Goal: Feedback & Contribution: Leave review/rating

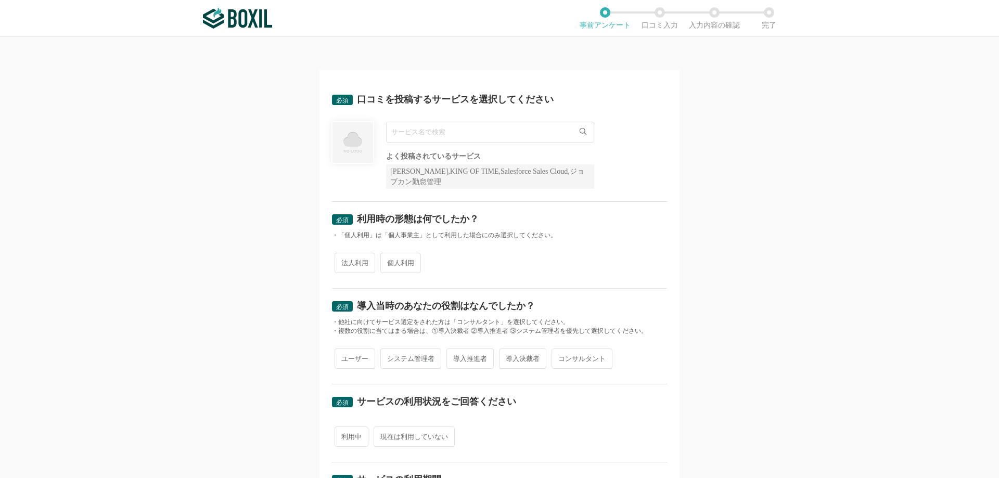
click at [424, 135] on input "text" at bounding box center [490, 132] width 208 height 21
click at [448, 173] on span "WEBCAS mailcenter" at bounding box center [426, 174] width 58 height 7
type input "WEBCAS mailcenter"
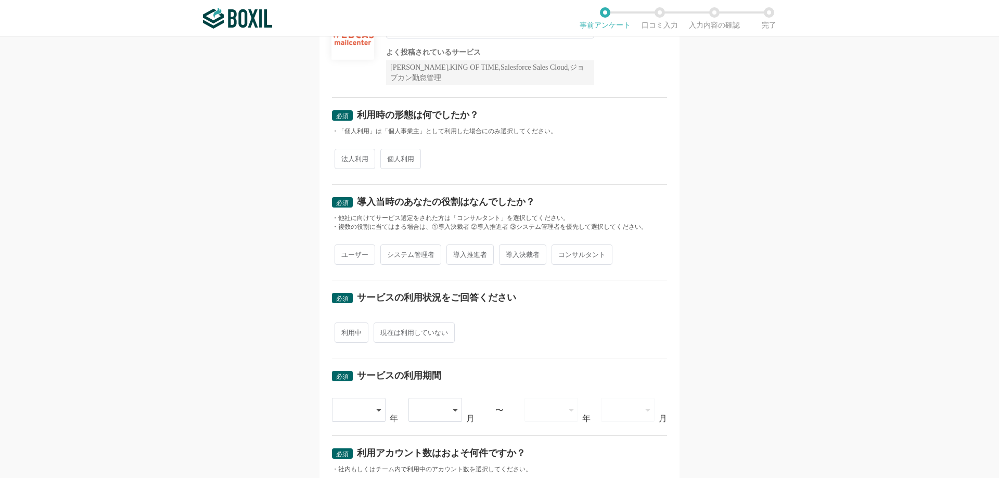
click at [351, 157] on span "法人利用" at bounding box center [354, 159] width 41 height 20
click at [344, 157] on input "法人利用" at bounding box center [340, 153] width 7 height 7
radio input "true"
click at [402, 253] on span "システム管理者" at bounding box center [410, 254] width 61 height 20
click at [390, 253] on input "システム管理者" at bounding box center [386, 249] width 7 height 7
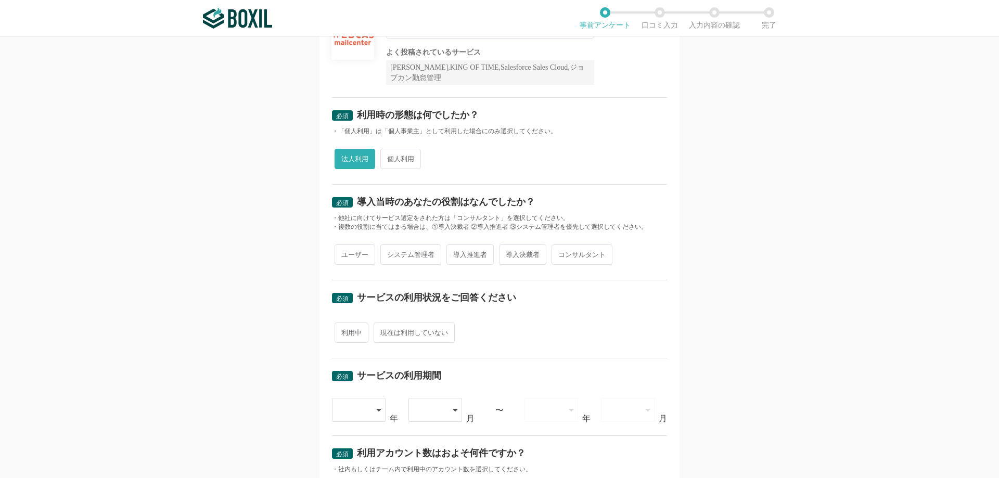
radio input "true"
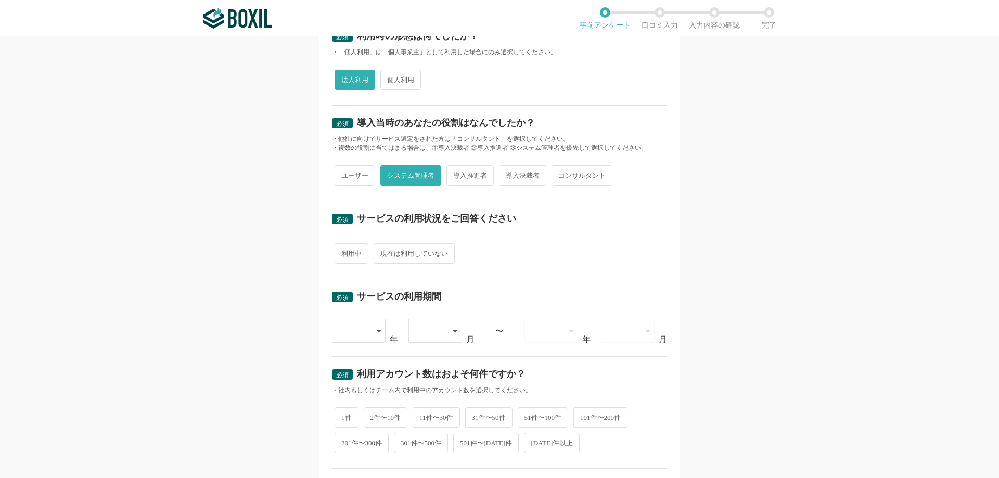
scroll to position [208, 0]
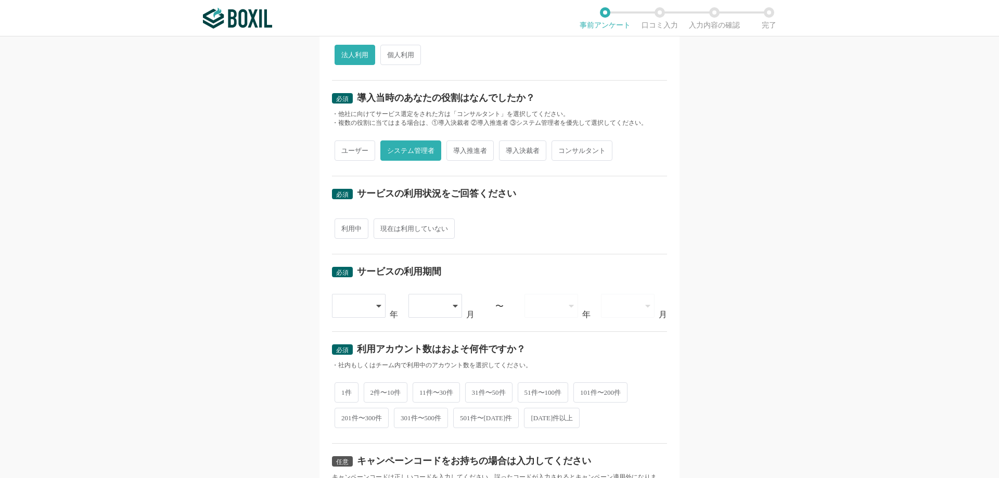
click at [352, 231] on span "利用中" at bounding box center [351, 228] width 34 height 20
click at [344, 227] on input "利用中" at bounding box center [340, 223] width 7 height 7
radio input "true"
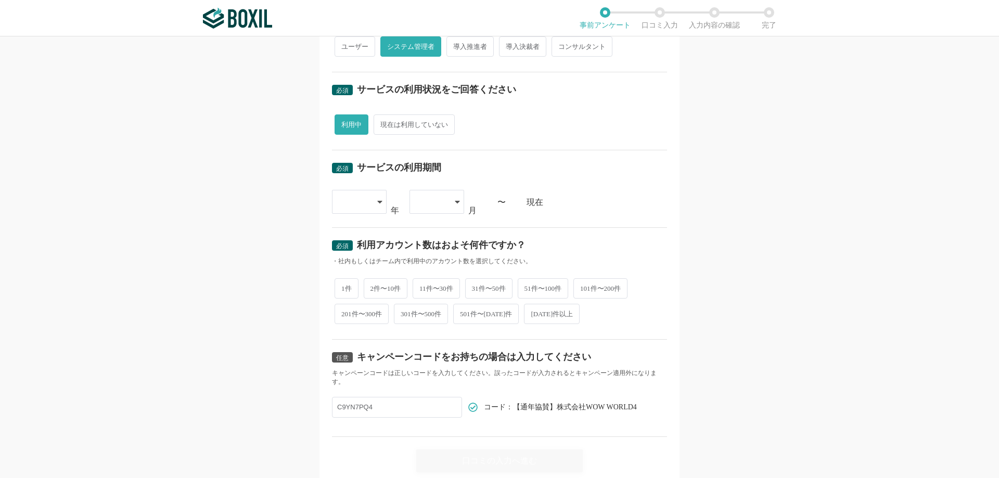
click at [372, 202] on div at bounding box center [359, 202] width 55 height 24
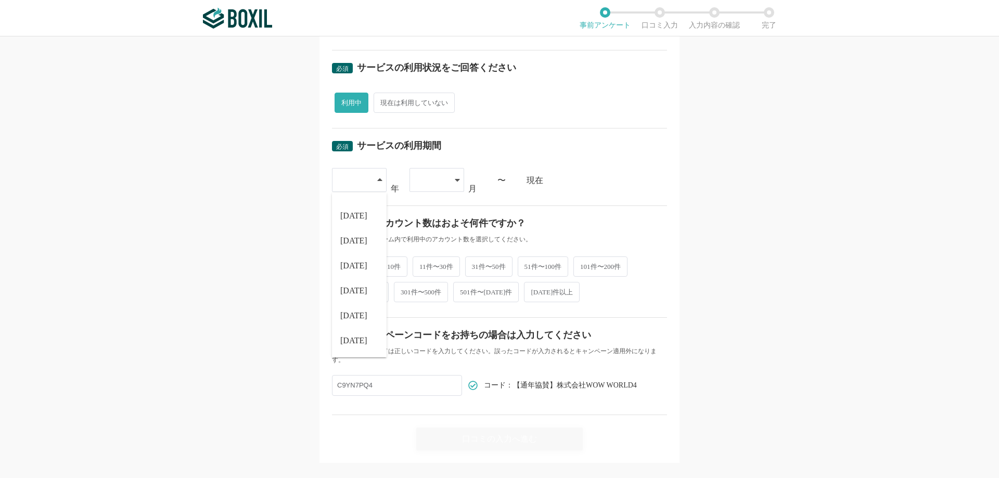
scroll to position [351, 0]
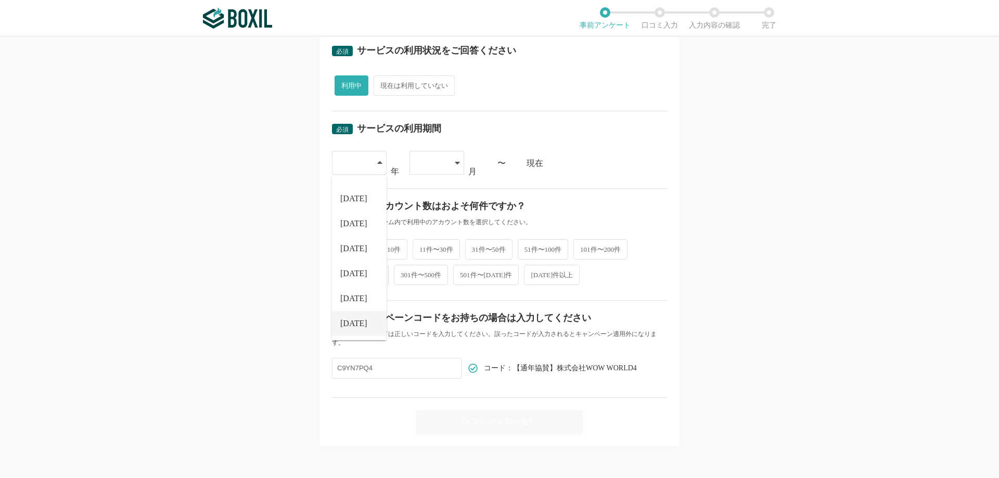
click at [350, 326] on span "[DATE]" at bounding box center [353, 323] width 27 height 8
click at [455, 161] on icon at bounding box center [457, 163] width 5 height 8
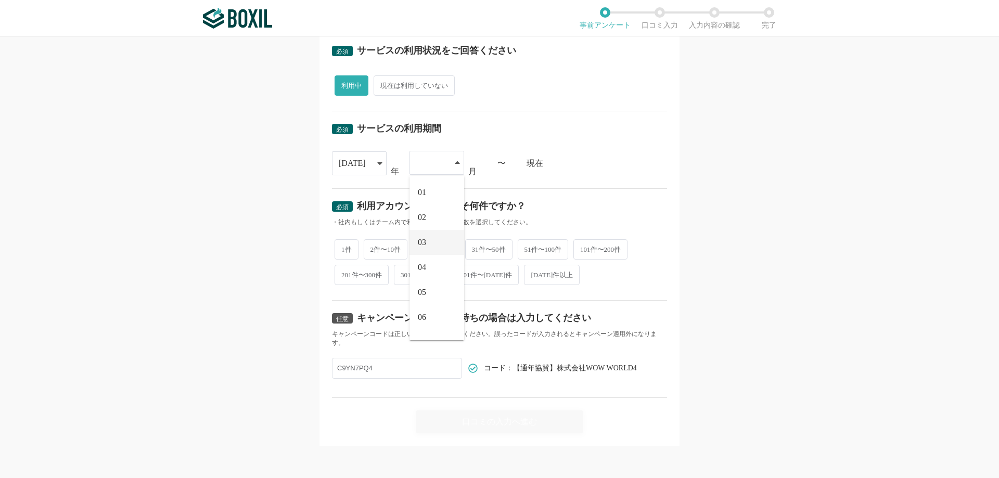
scroll to position [44, 0]
click at [437, 225] on li "04" at bounding box center [436, 223] width 55 height 25
click at [563, 194] on div "必須 利用アカウント数はおよそ何件ですか？ ・社内もしくはチーム内で利用中のアカウント数を選択してください。 1件 2件〜10件 11件〜30件 31件〜50…" at bounding box center [499, 244] width 335 height 112
click at [375, 247] on span "2件〜10件" at bounding box center [386, 248] width 44 height 20
click at [373, 247] on input "2件〜10件" at bounding box center [369, 243] width 7 height 7
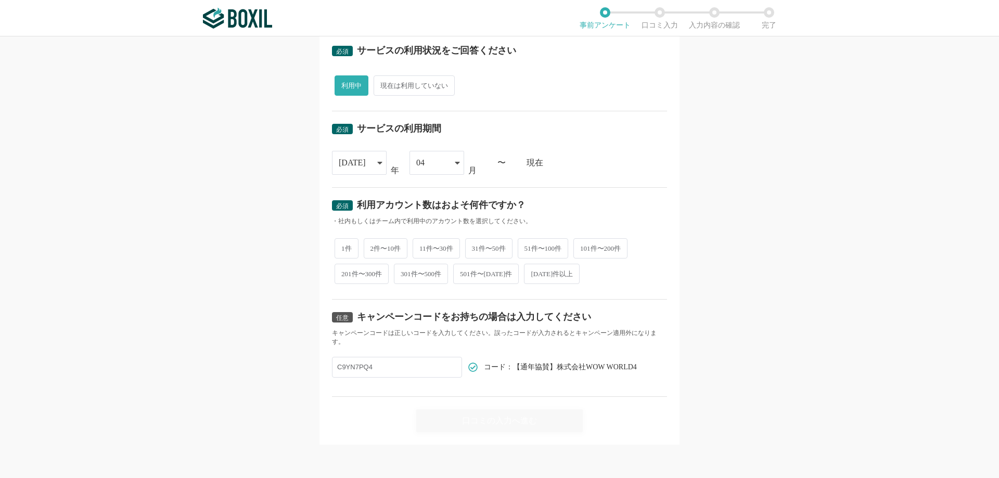
radio input "true"
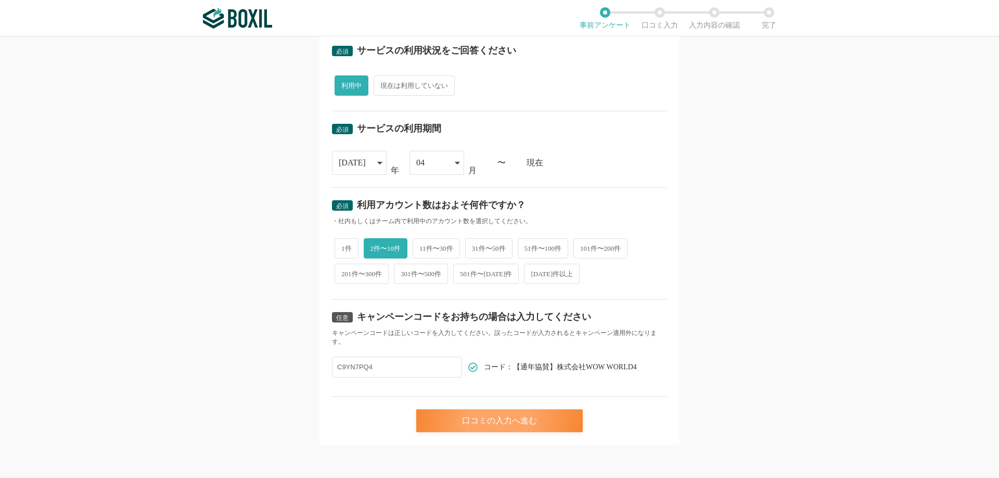
click at [490, 422] on div "口コミの入力へ進む" at bounding box center [499, 420] width 166 height 23
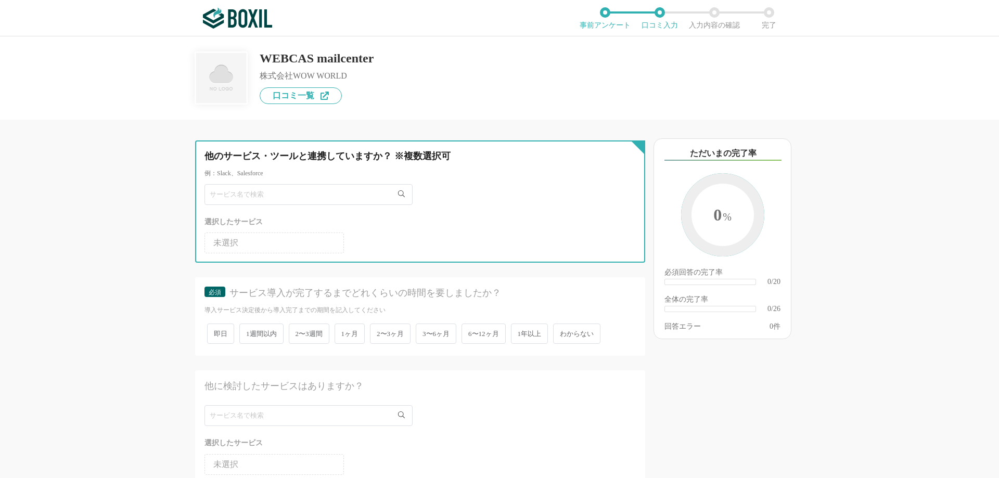
click at [249, 189] on input "text" at bounding box center [308, 194] width 208 height 21
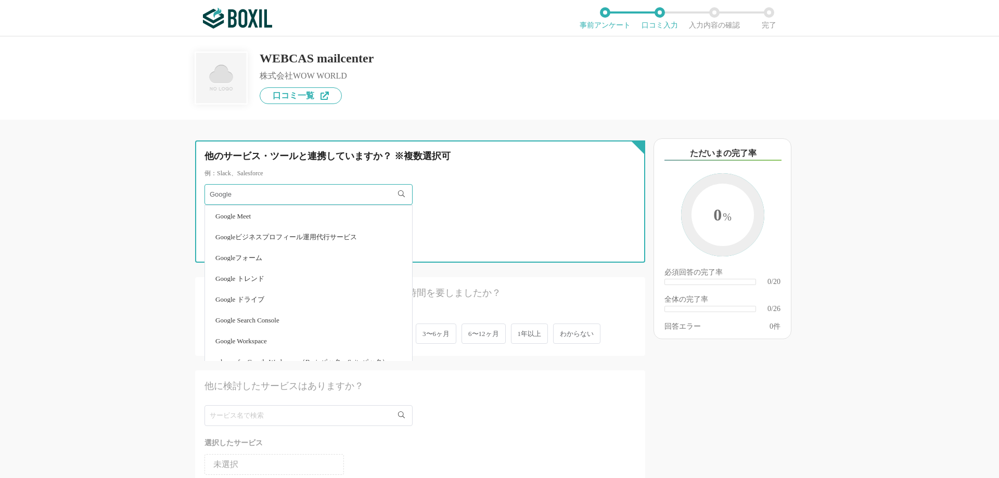
type input "Google"
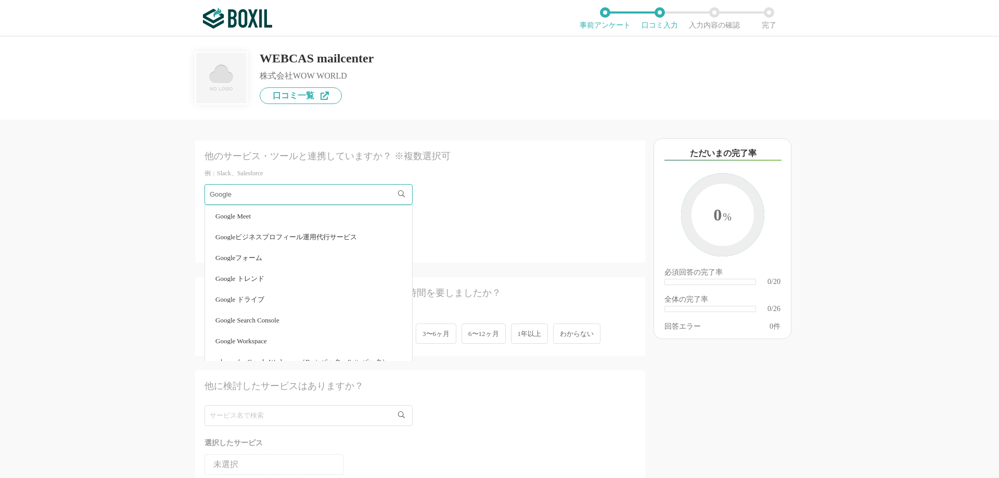
click at [134, 193] on div "他のサービス・ツールと連携していますか？ ※複数選択可 例：Slack、Salesforce Google Google Meet Googleビジネスプロフ…" at bounding box center [385, 299] width 520 height 358
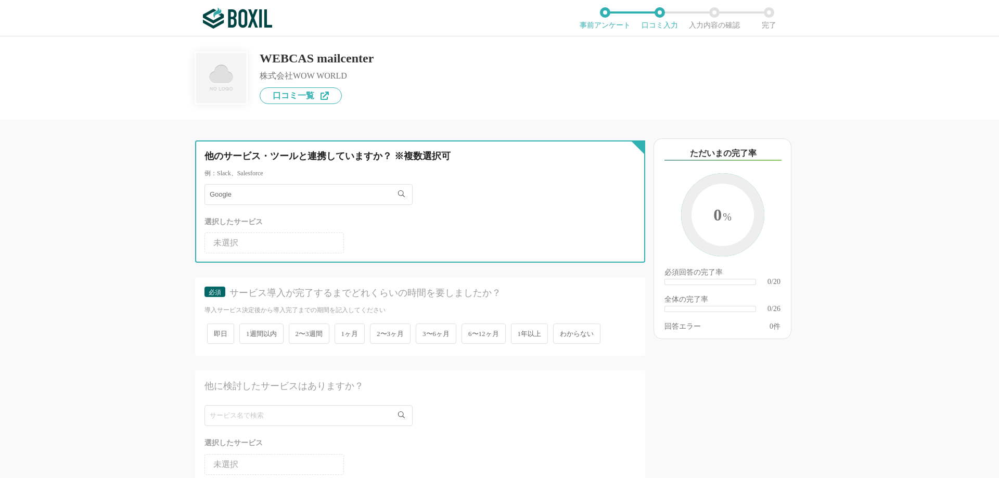
drag, startPoint x: 247, startPoint y: 192, endPoint x: 192, endPoint y: 195, distance: 54.2
click at [192, 195] on div "他のサービス・ツールと連携していますか？ ※複数選択可 例：Slack、Salesforce Google Google Meet Googleビジネスプロフ…" at bounding box center [385, 299] width 520 height 358
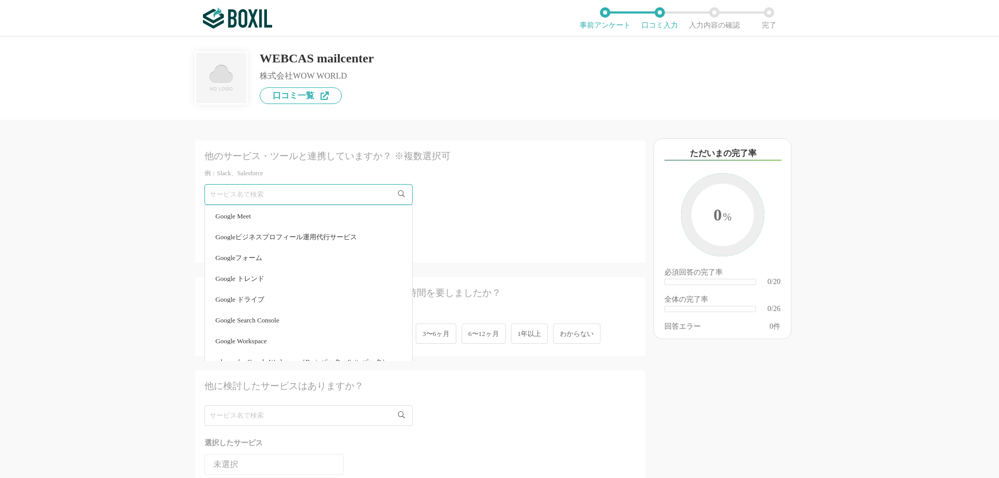
click at [141, 199] on div "他のサービス・ツールと連携していますか？ ※複数選択可 例：Slack、Salesforce Google Meet Googleビジネスプロフィール運用代行…" at bounding box center [385, 299] width 520 height 358
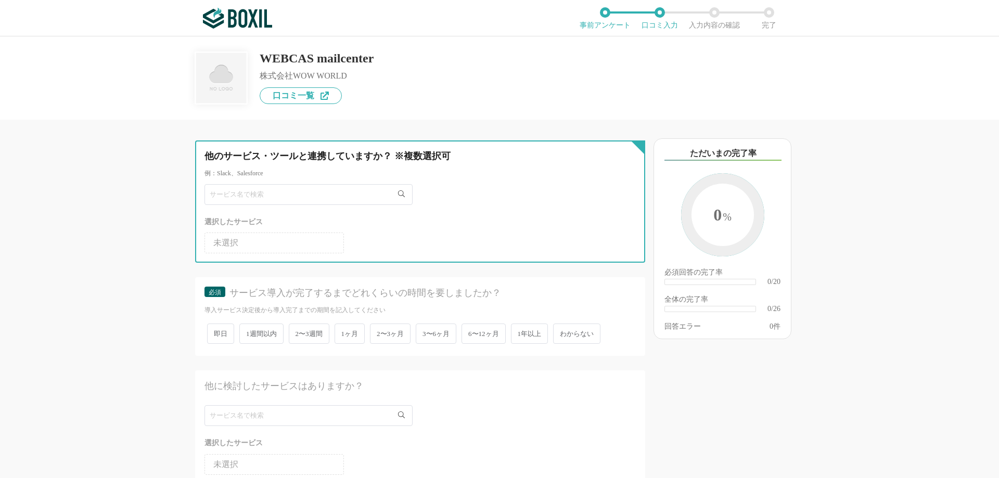
click at [251, 190] on input "text" at bounding box center [308, 194] width 208 height 21
type input "outl"
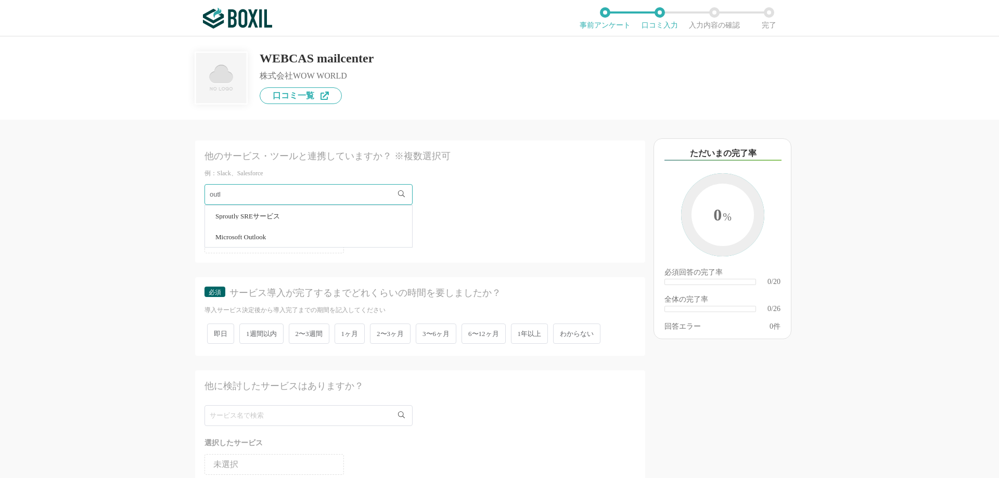
click at [250, 235] on span "Microsoft Outlook" at bounding box center [240, 237] width 50 height 7
click at [135, 237] on div "他のサービス・ツールと連携していますか？ ※複数選択可 例：Slack、Salesforce 選択したサービス 未選択 Microsoft Outlook 必…" at bounding box center [385, 299] width 520 height 358
click at [155, 268] on div "他のサービス・ツールと連携していますか？ ※複数選択可 例：Slack、Salesforce 選択したサービス 未選択 Microsoft Outlook 必…" at bounding box center [385, 299] width 520 height 358
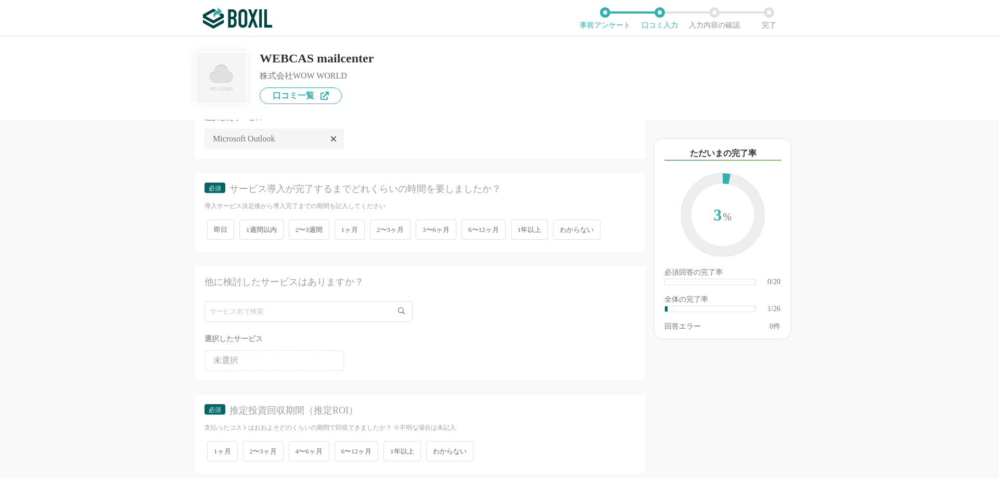
click at [577, 229] on span "わからない" at bounding box center [576, 230] width 47 height 20
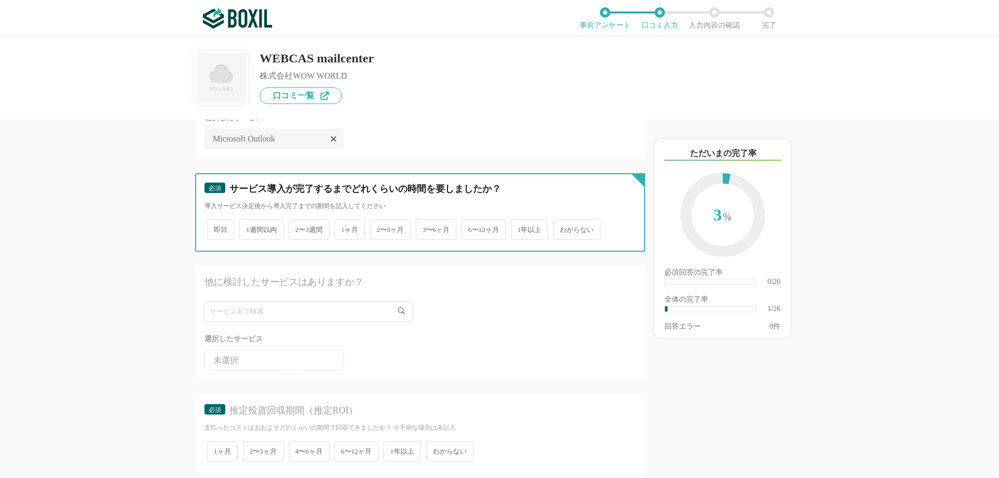
click at [562, 228] on input "わからない" at bounding box center [559, 224] width 7 height 7
radio input "true"
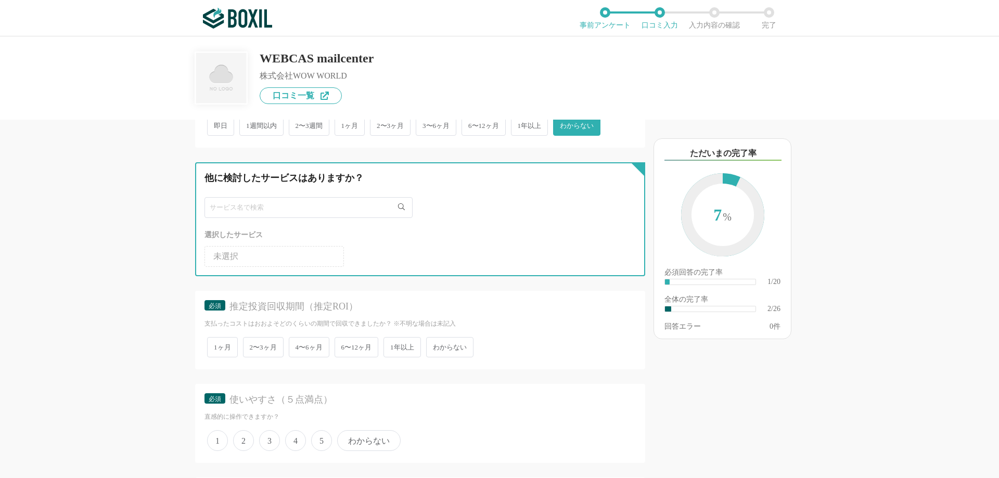
click at [273, 208] on input "text" at bounding box center [308, 207] width 208 height 21
type input "t"
type input "特になし"
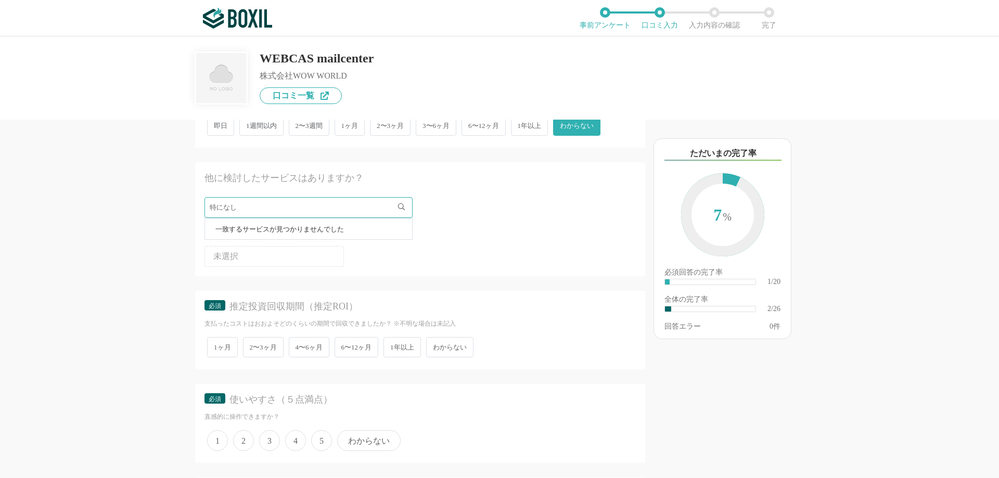
click at [245, 252] on li "未選択" at bounding box center [273, 256] width 139 height 21
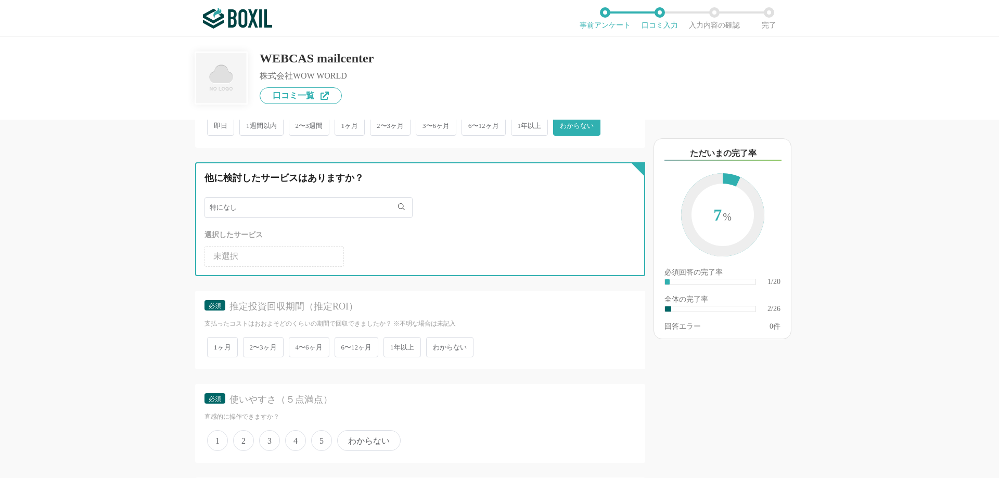
drag, startPoint x: 260, startPoint y: 210, endPoint x: 184, endPoint y: 207, distance: 76.0
click at [184, 207] on div "他のサービス・ツールと連携していますか？ ※複数選択可 例：Slack、Salesforce 選択したサービス 未選択 Microsoft Outlook 必…" at bounding box center [385, 299] width 520 height 358
type input "な"
type input "無"
click at [255, 211] on input "無" at bounding box center [308, 207] width 208 height 21
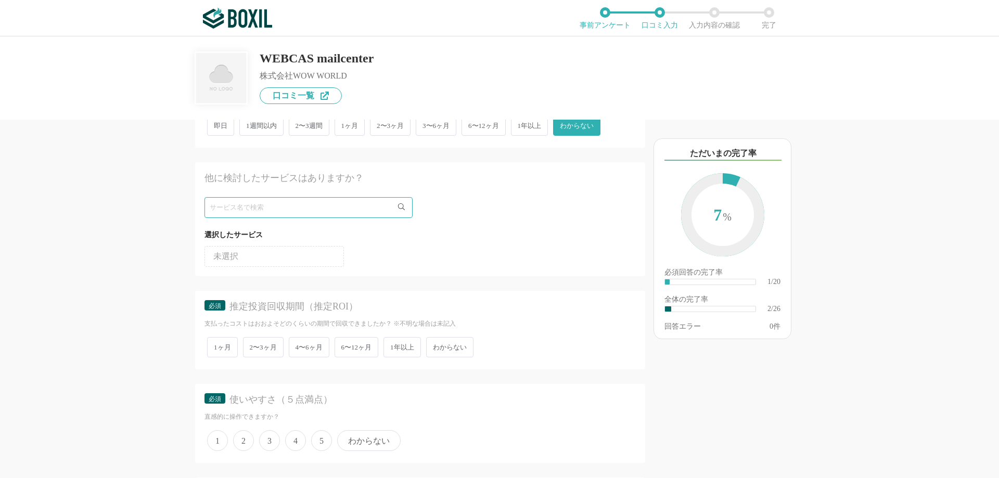
click at [140, 239] on div "他のサービス・ツールと連携していますか？ ※複数選択可 例：Slack、Salesforce 選択したサービス 未選択 Microsoft Outlook 必…" at bounding box center [385, 299] width 520 height 358
drag, startPoint x: 372, startPoint y: 178, endPoint x: 205, endPoint y: 182, distance: 167.5
click at [205, 182] on div "他に検討したサービスはありますか？" at bounding box center [398, 178] width 388 height 13
copy div "他に検討したサービスはありますか？"
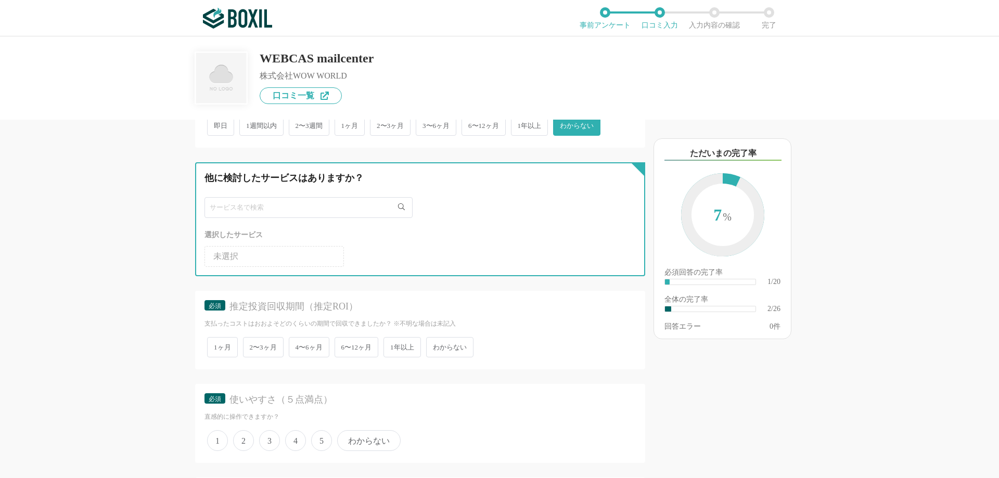
click at [327, 203] on input "text" at bounding box center [308, 207] width 208 height 21
paste input "Benchmark Email"
type input "Benchmark Email"
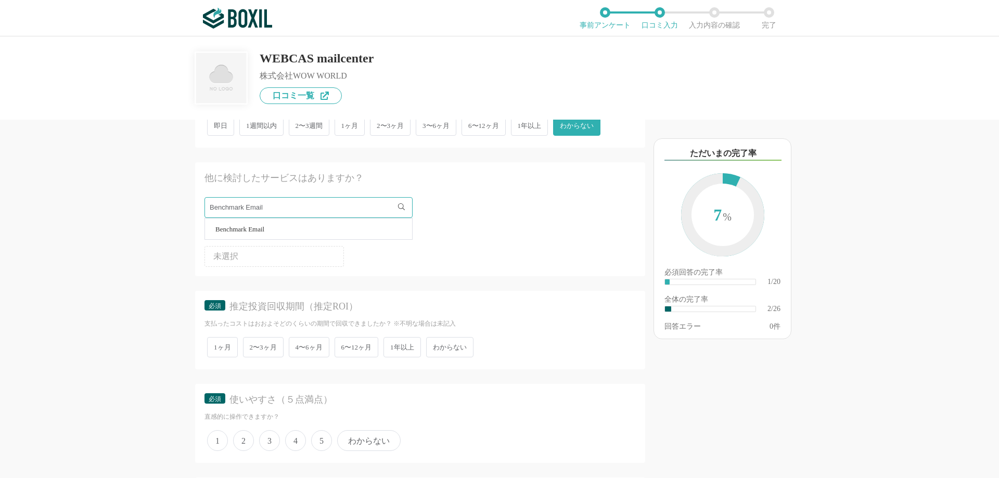
click at [242, 231] on span "Benchmark Email" at bounding box center [239, 229] width 49 height 7
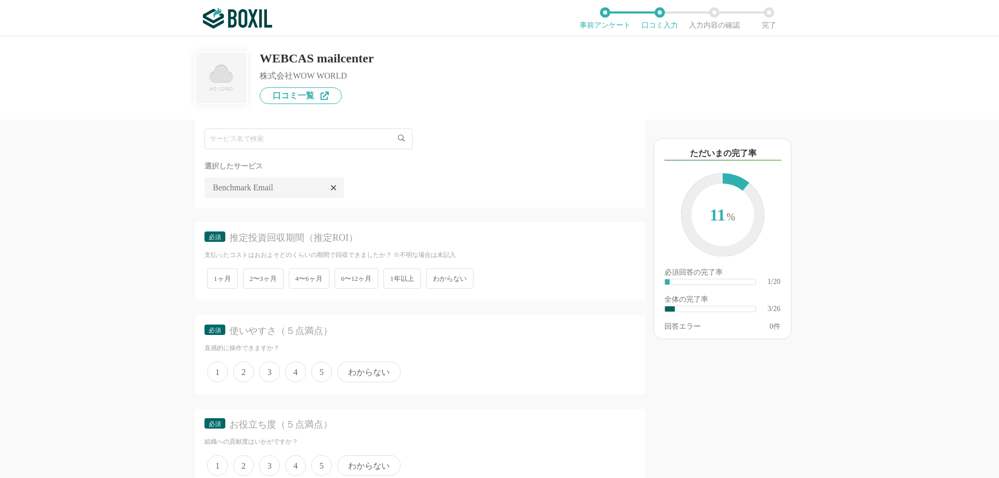
scroll to position [312, 0]
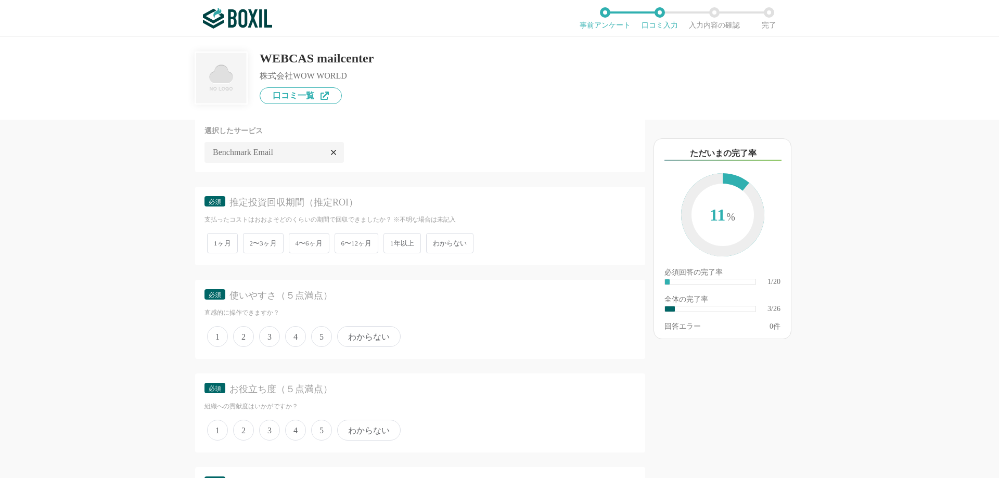
click at [216, 247] on span "1ヶ月" at bounding box center [222, 243] width 31 height 20
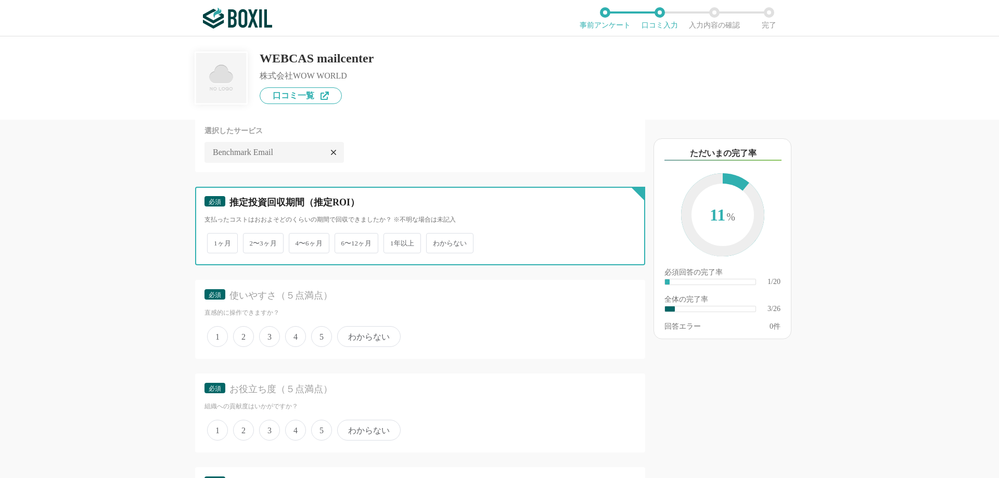
click at [216, 241] on input "1ヶ月" at bounding box center [213, 238] width 7 height 7
radio input "true"
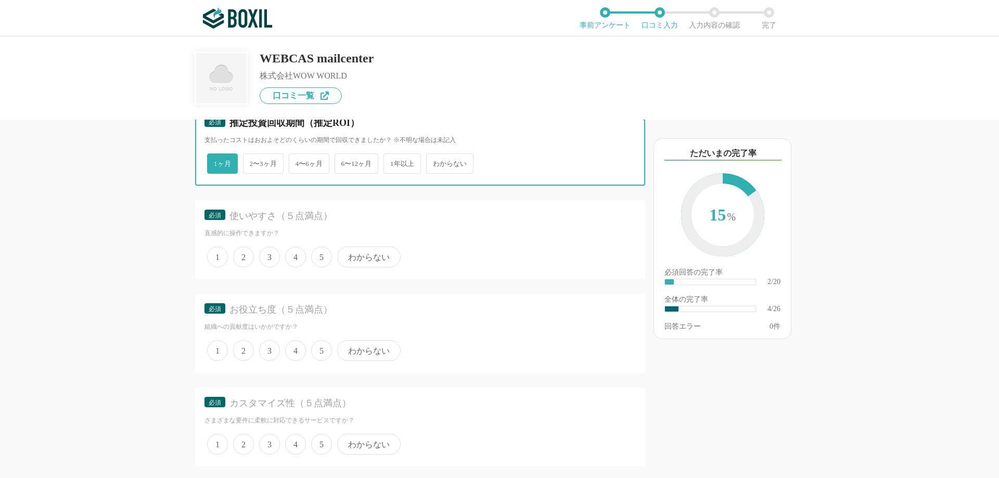
scroll to position [416, 0]
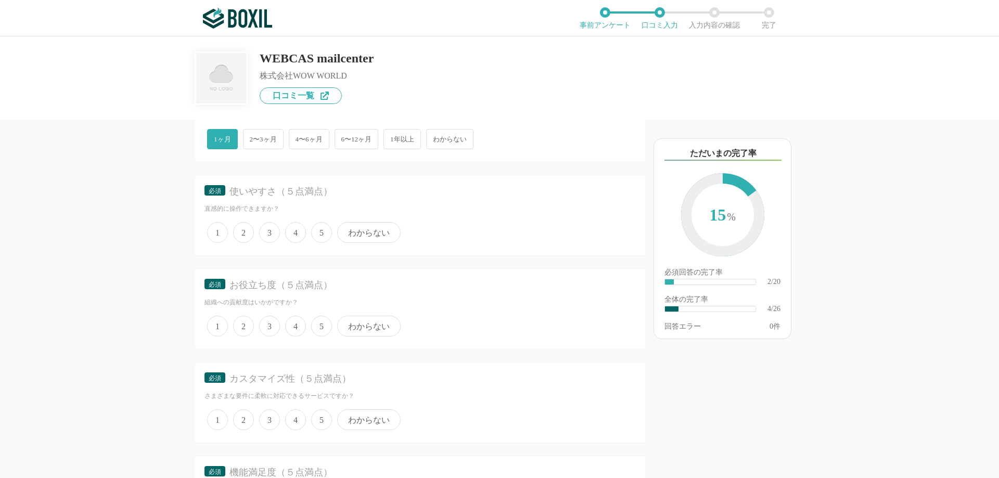
click at [321, 234] on span "5" at bounding box center [321, 232] width 21 height 21
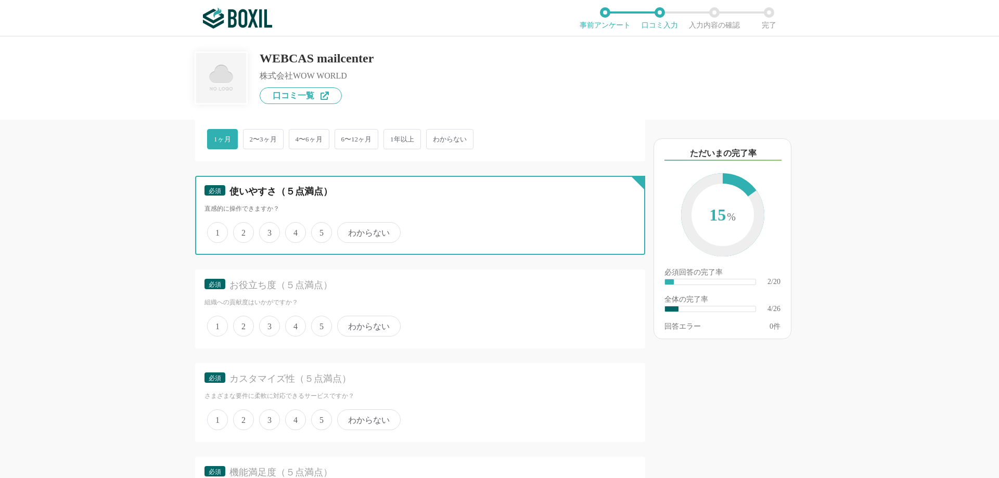
click at [320, 230] on input "5" at bounding box center [317, 227] width 7 height 7
radio input "true"
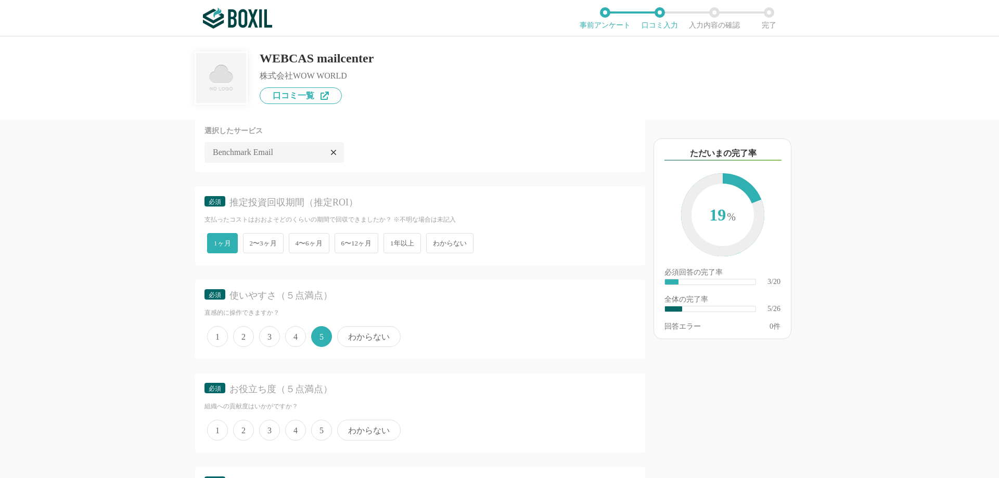
click at [270, 248] on span "2〜3ヶ月" at bounding box center [263, 243] width 41 height 20
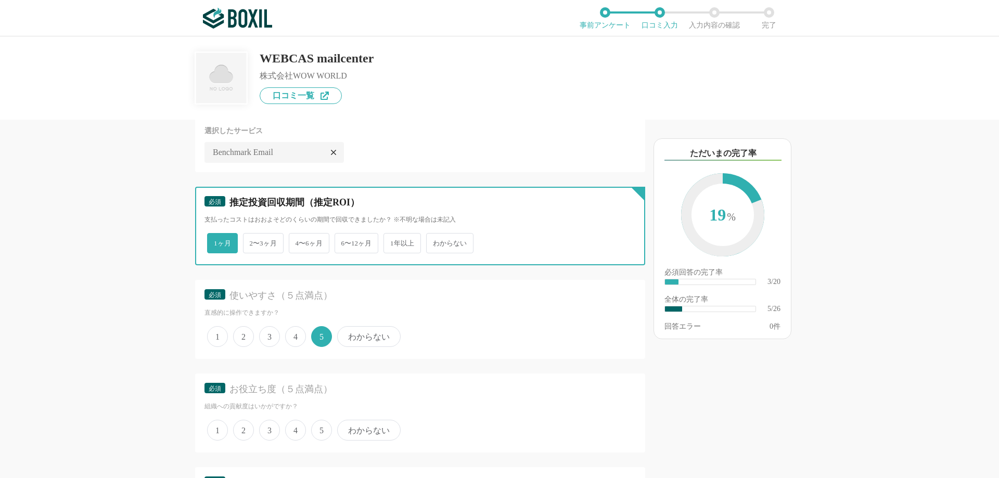
click at [252, 241] on input "2〜3ヶ月" at bounding box center [249, 238] width 7 height 7
radio input "true"
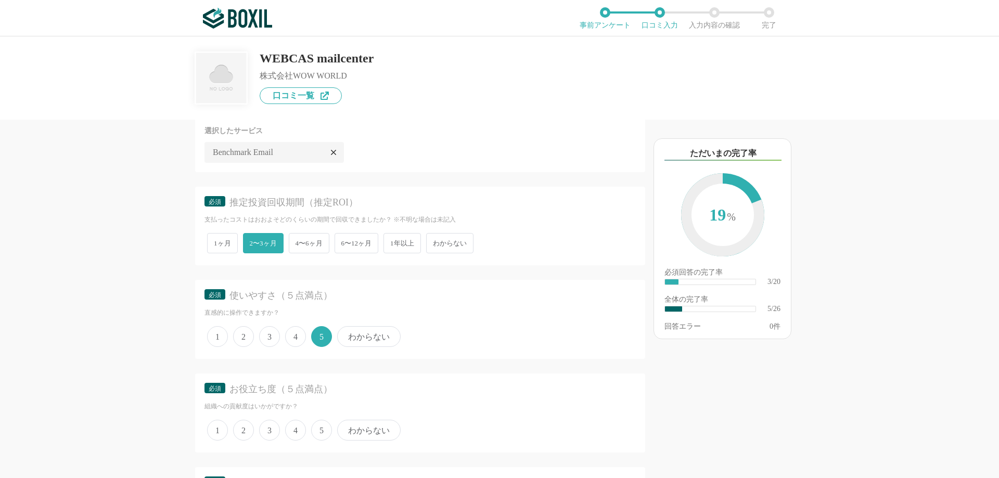
click at [212, 241] on span "1ヶ月" at bounding box center [222, 243] width 31 height 20
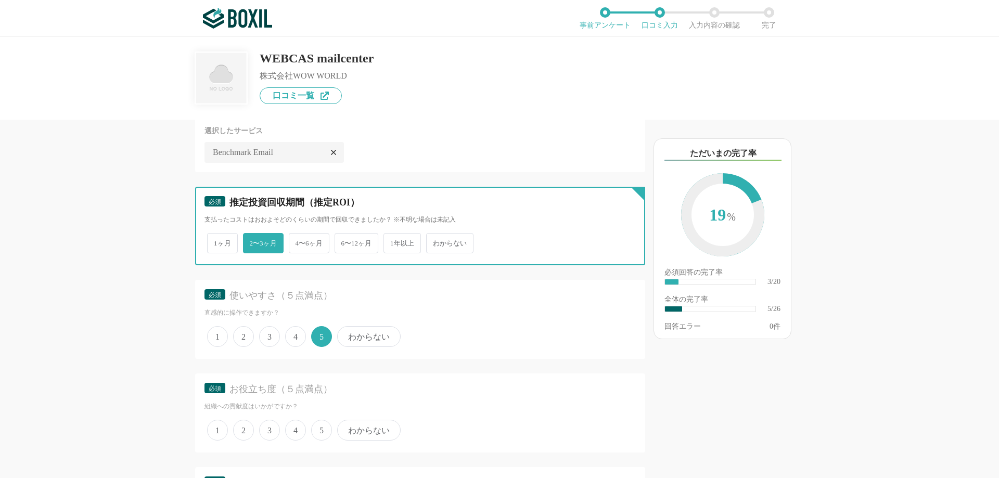
click at [212, 241] on input "1ヶ月" at bounding box center [213, 238] width 7 height 7
radio input "true"
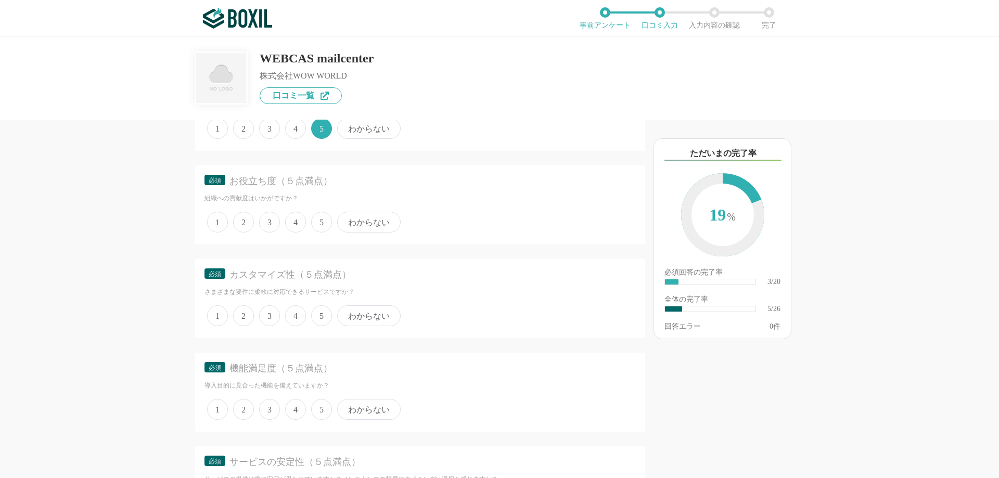
click at [322, 224] on span "5" at bounding box center [321, 222] width 21 height 21
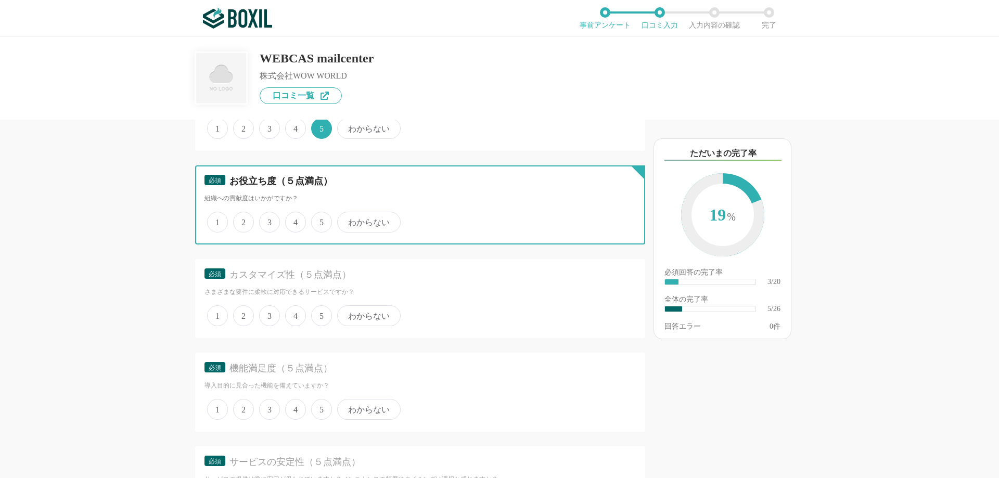
click at [320, 220] on input "5" at bounding box center [317, 216] width 7 height 7
radio input "true"
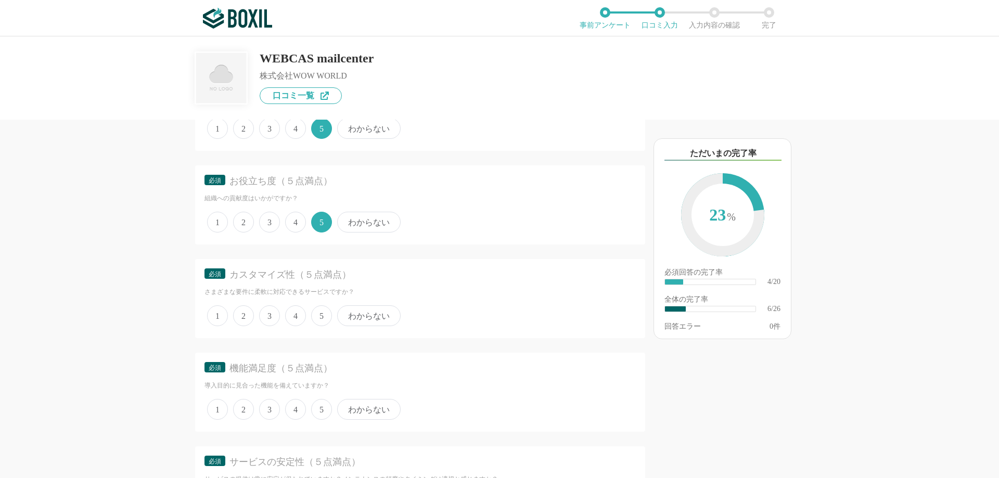
click at [318, 314] on span "5" at bounding box center [321, 315] width 21 height 21
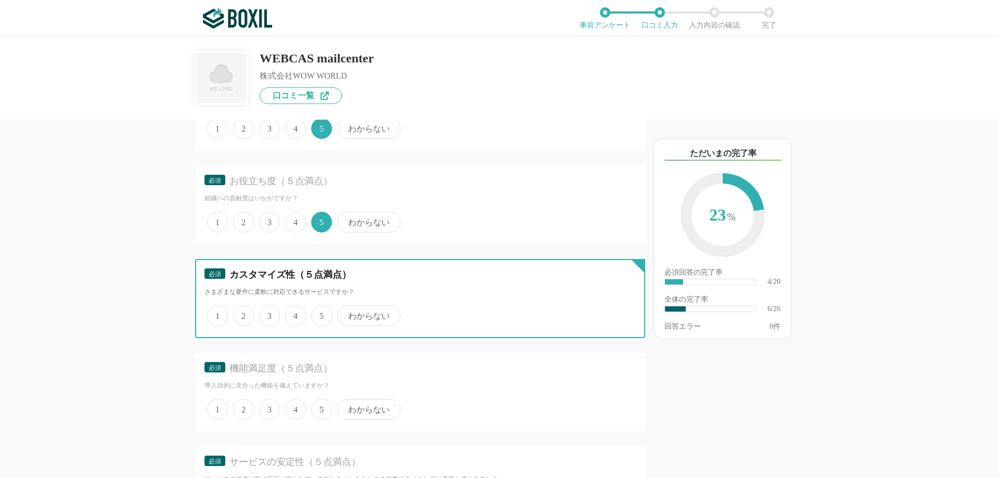
click at [318, 314] on input "5" at bounding box center [317, 310] width 7 height 7
radio input "true"
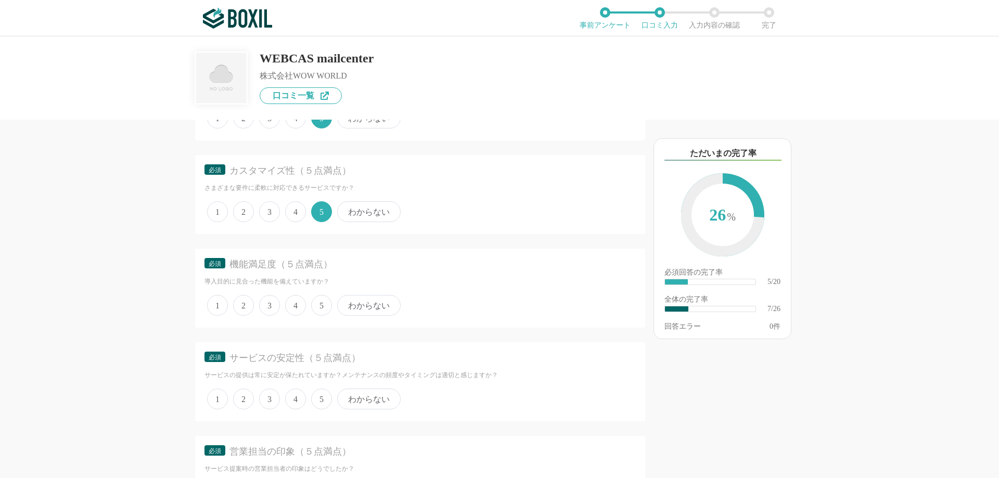
click at [319, 305] on span "5" at bounding box center [321, 305] width 21 height 21
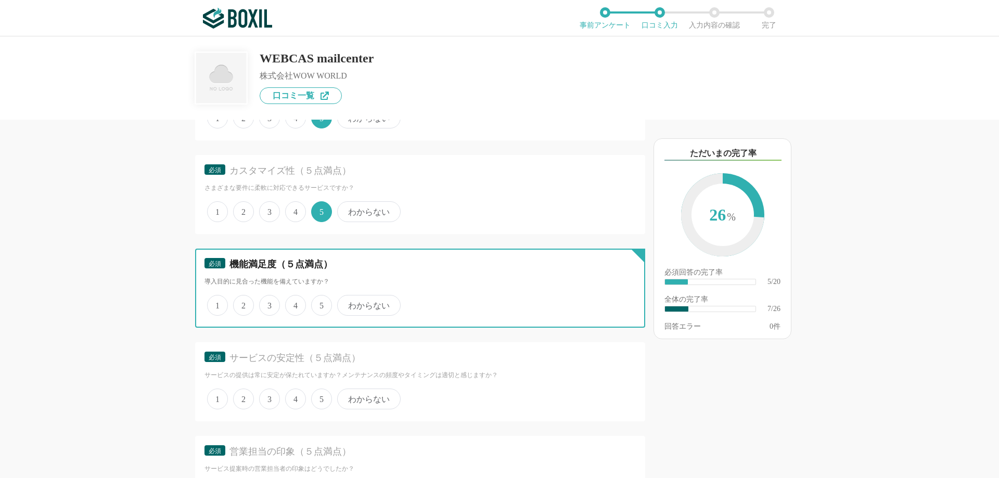
click at [319, 303] on input "5" at bounding box center [317, 299] width 7 height 7
radio input "true"
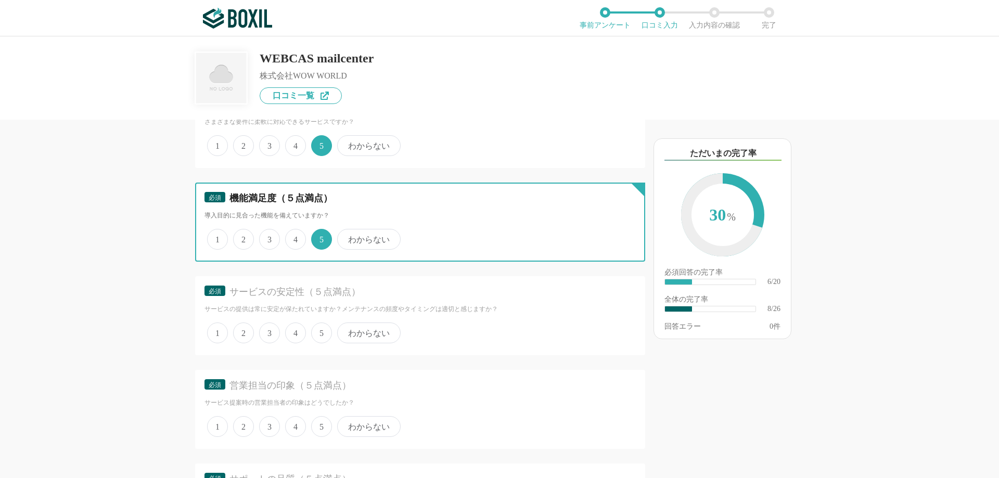
scroll to position [728, 0]
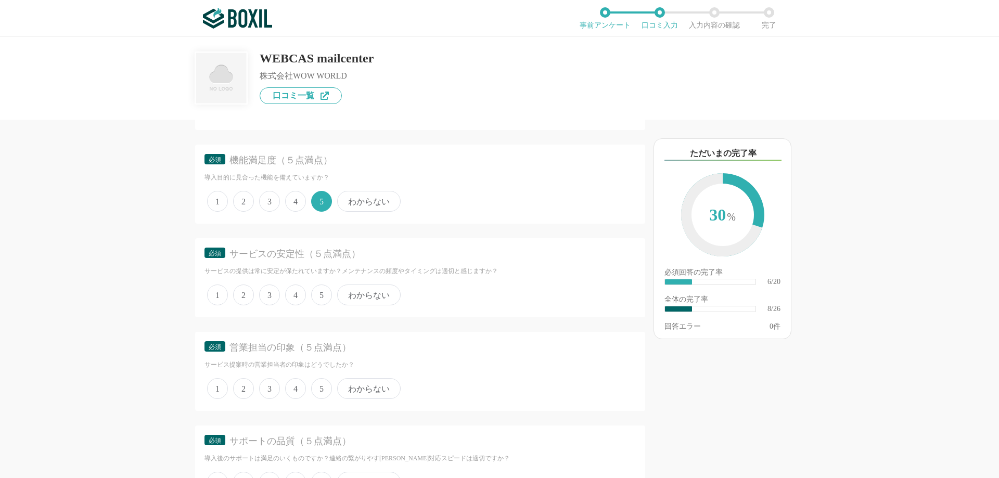
click at [318, 299] on span "5" at bounding box center [321, 295] width 21 height 21
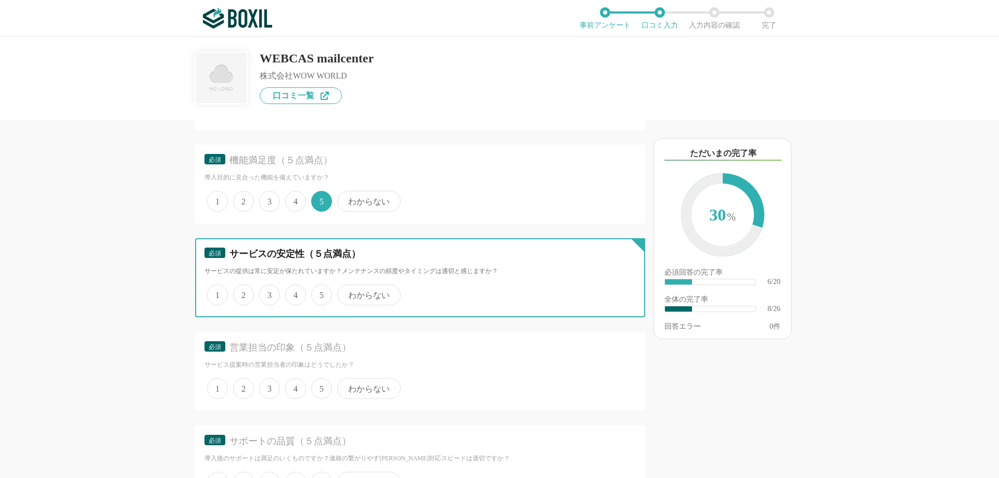
click at [318, 293] on input "5" at bounding box center [317, 289] width 7 height 7
radio input "true"
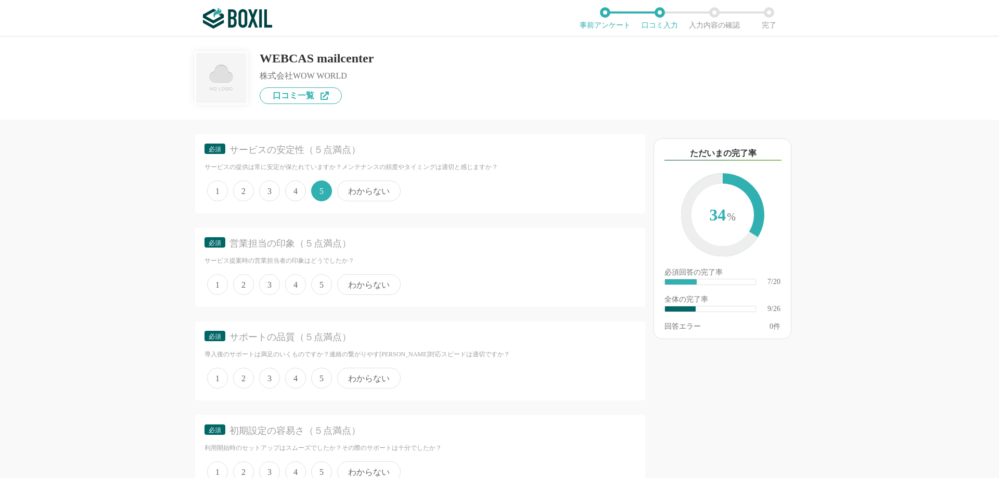
click at [365, 288] on span "わからない" at bounding box center [368, 284] width 63 height 21
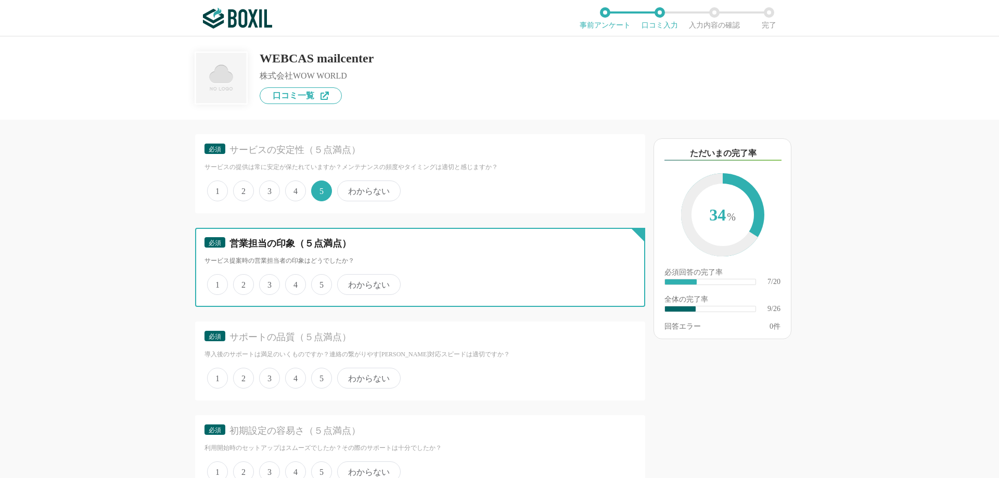
click at [346, 282] on input "わからない" at bounding box center [343, 279] width 7 height 7
radio input "true"
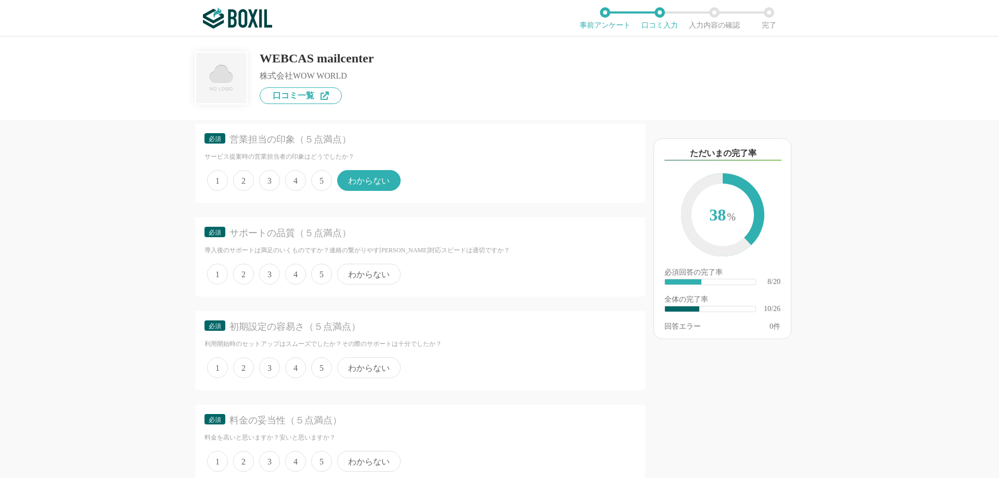
click at [321, 272] on span "5" at bounding box center [321, 274] width 21 height 21
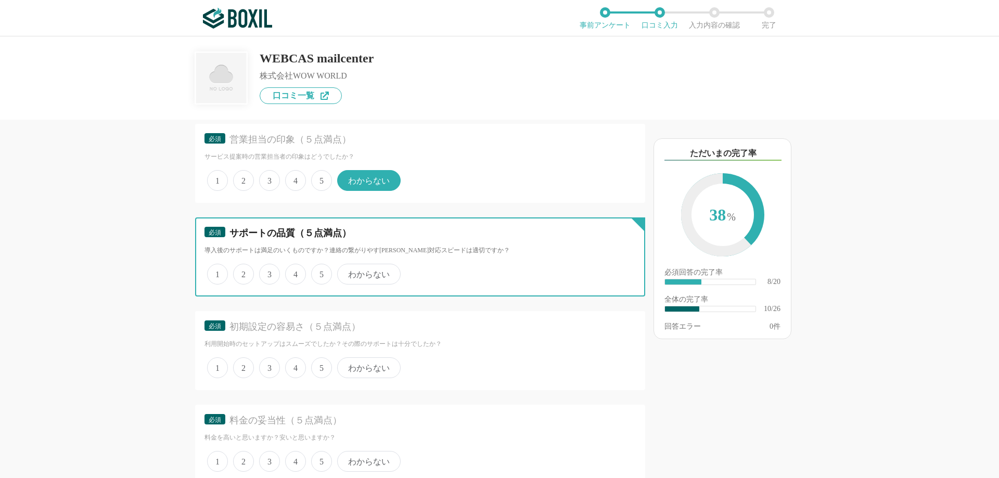
click at [320, 272] on input "5" at bounding box center [317, 268] width 7 height 7
radio input "true"
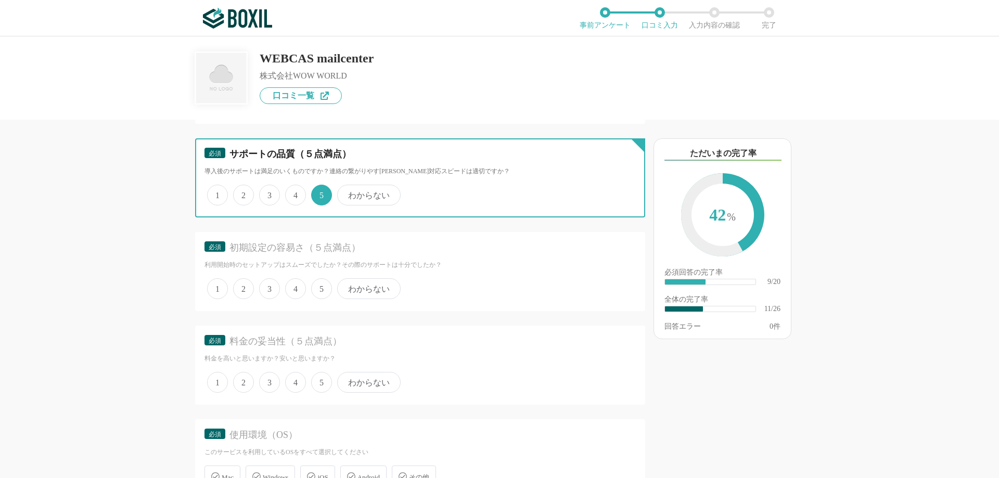
scroll to position [1040, 0]
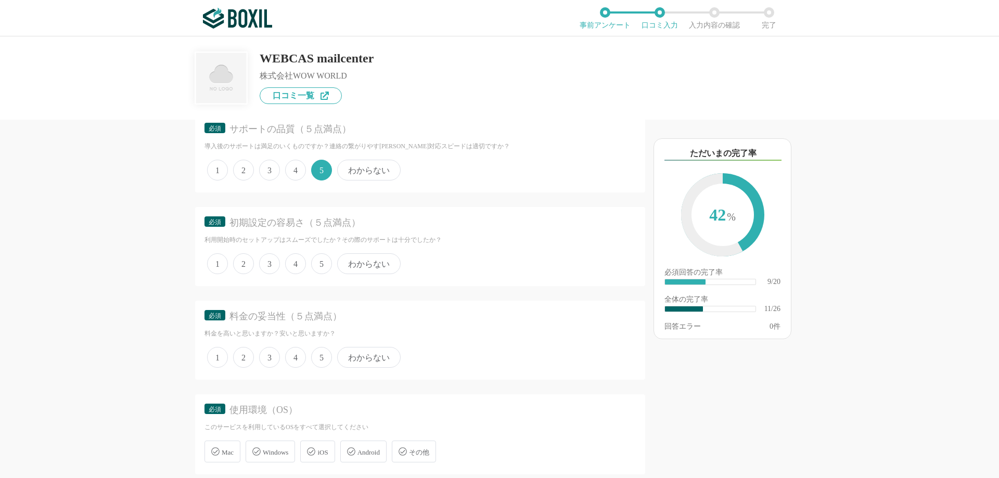
click at [319, 265] on span "5" at bounding box center [321, 263] width 21 height 21
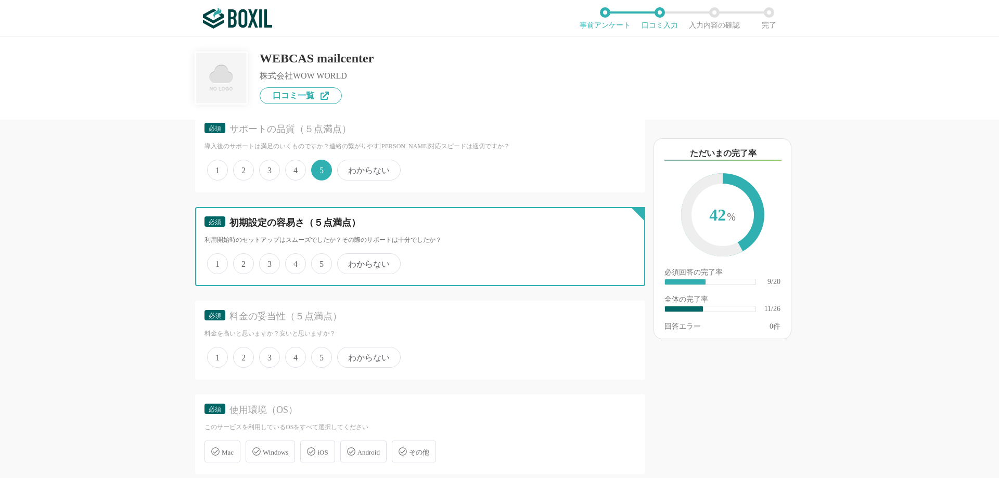
click at [319, 262] on input "5" at bounding box center [317, 258] width 7 height 7
radio input "true"
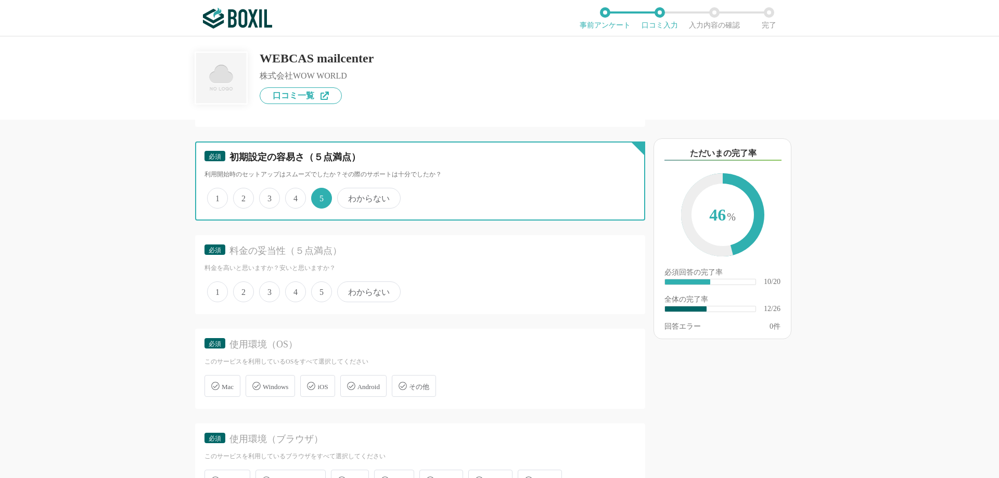
scroll to position [1144, 0]
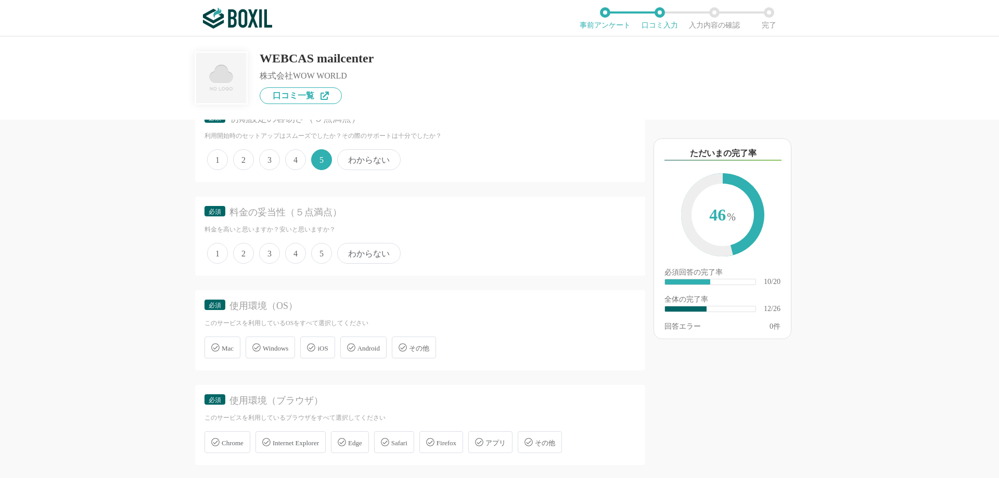
click at [321, 256] on span "5" at bounding box center [321, 253] width 21 height 21
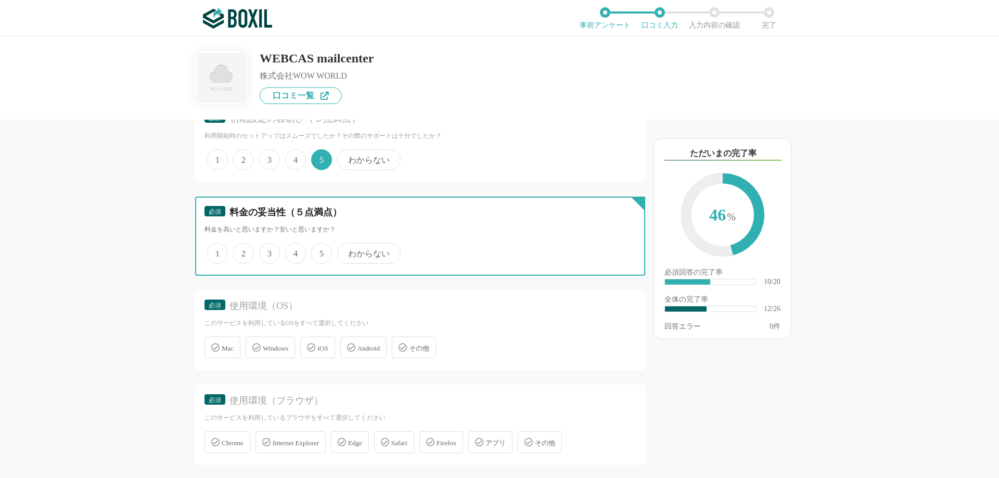
click at [320, 251] on input "5" at bounding box center [317, 247] width 7 height 7
radio input "true"
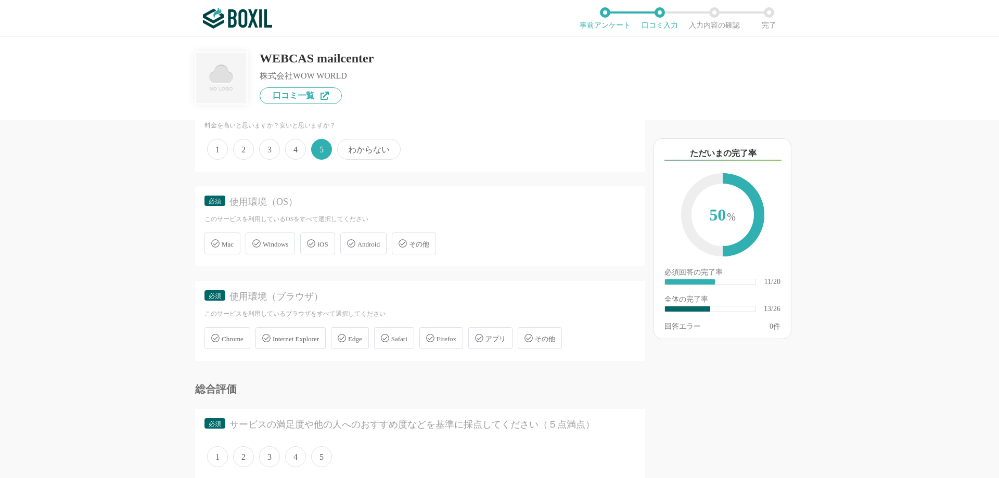
click at [273, 250] on div "Windows" at bounding box center [270, 244] width 49 height 22
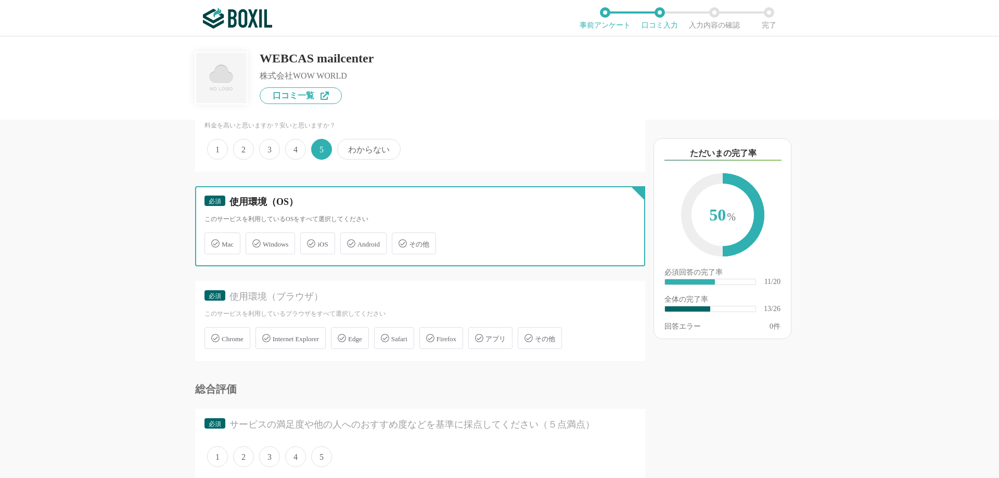
click at [254, 241] on input "Windows" at bounding box center [251, 237] width 7 height 7
checkbox input "true"
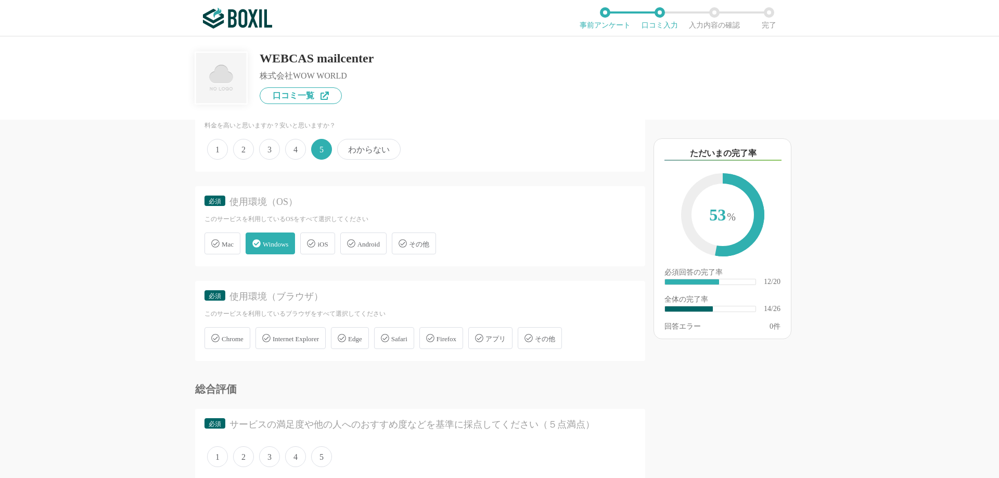
click at [229, 337] on span "Chrome" at bounding box center [233, 339] width 22 height 8
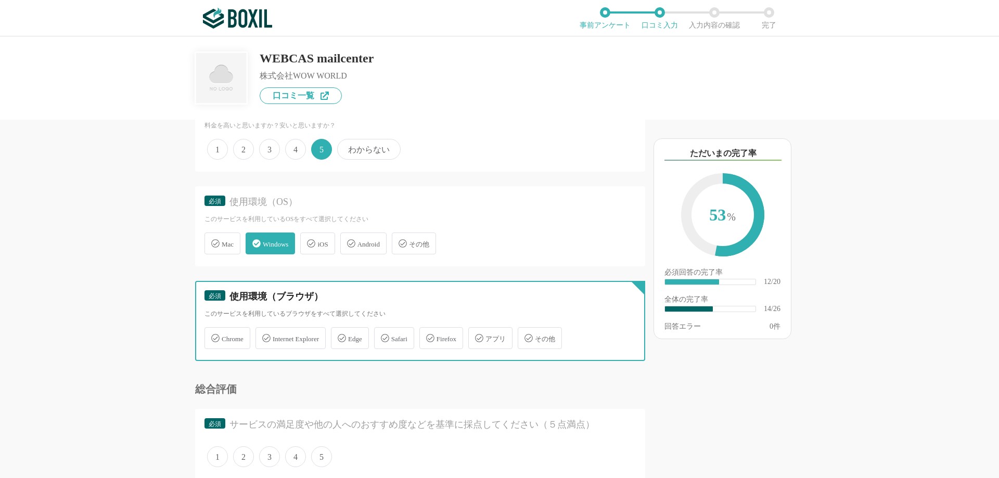
click at [213, 336] on input "Chrome" at bounding box center [210, 332] width 7 height 7
checkbox input "true"
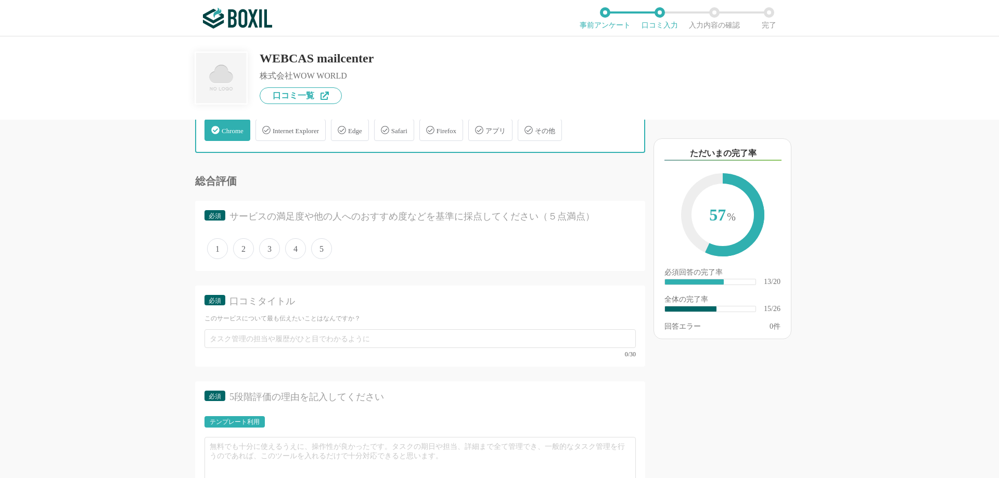
scroll to position [1352, 0]
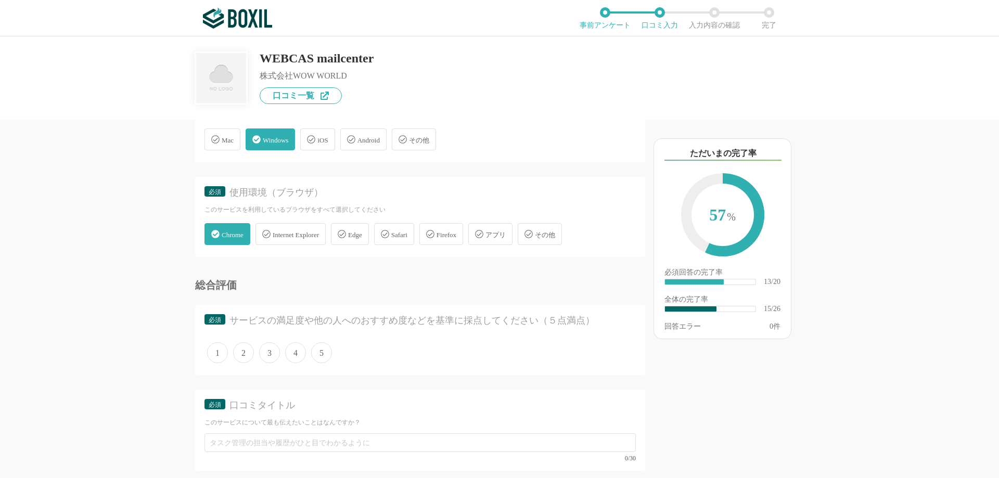
click at [362, 239] on span "Edge" at bounding box center [355, 235] width 14 height 8
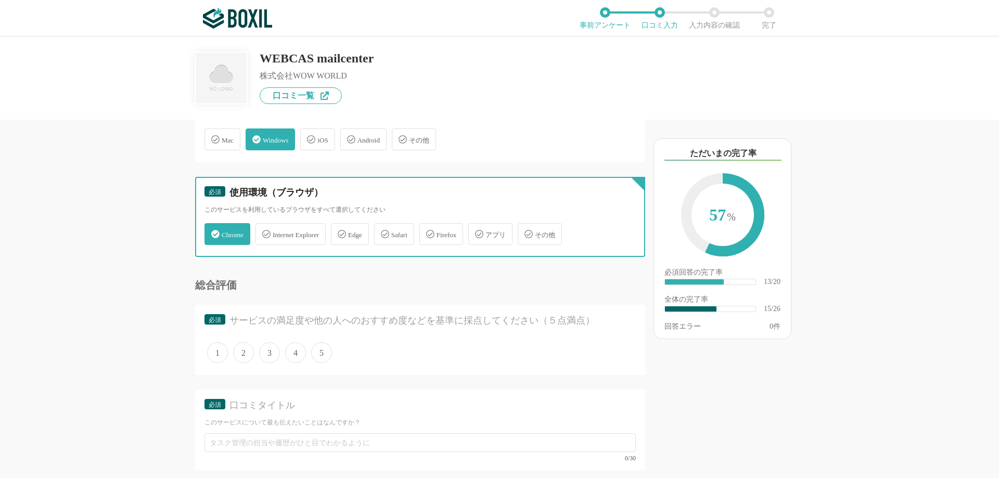
click at [340, 231] on input "Edge" at bounding box center [336, 228] width 7 height 7
checkbox input "true"
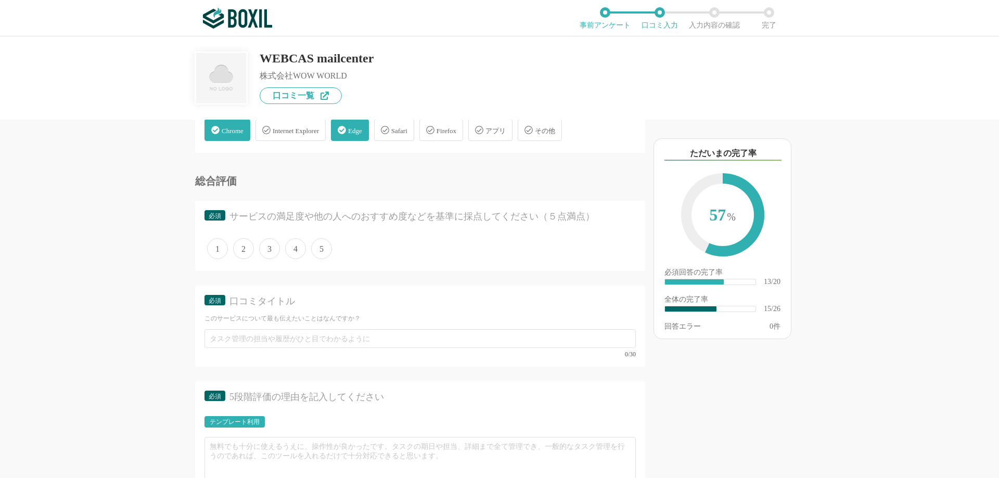
click at [320, 252] on span "5" at bounding box center [321, 248] width 21 height 21
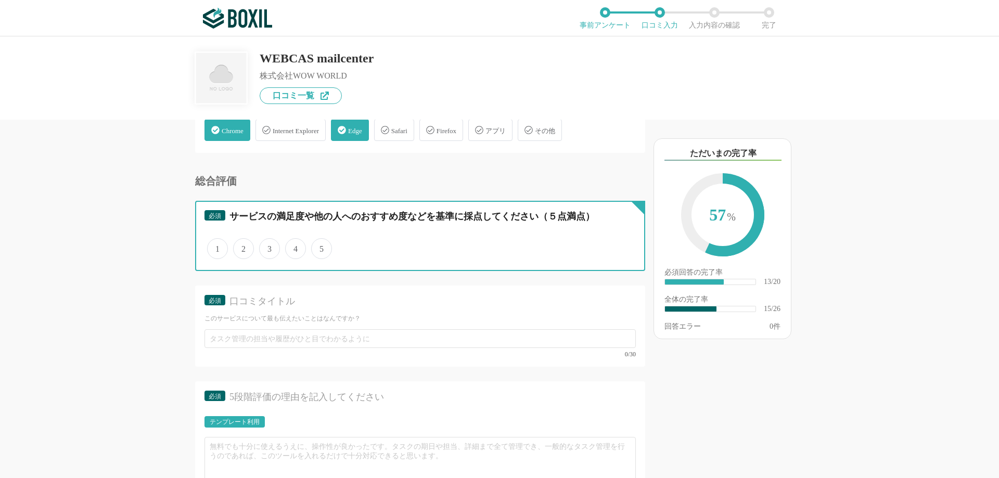
click at [320, 247] on input "5" at bounding box center [317, 243] width 7 height 7
radio input "true"
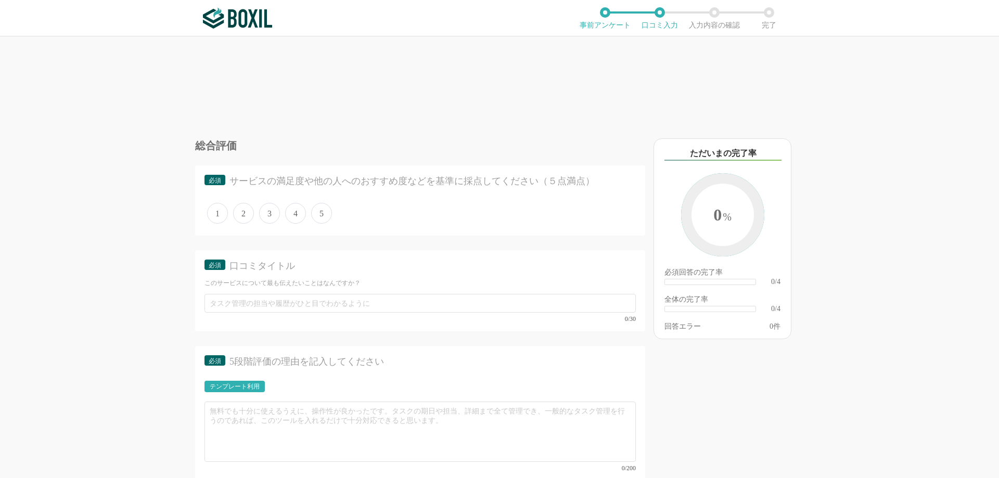
click at [324, 215] on span "5" at bounding box center [321, 213] width 21 height 21
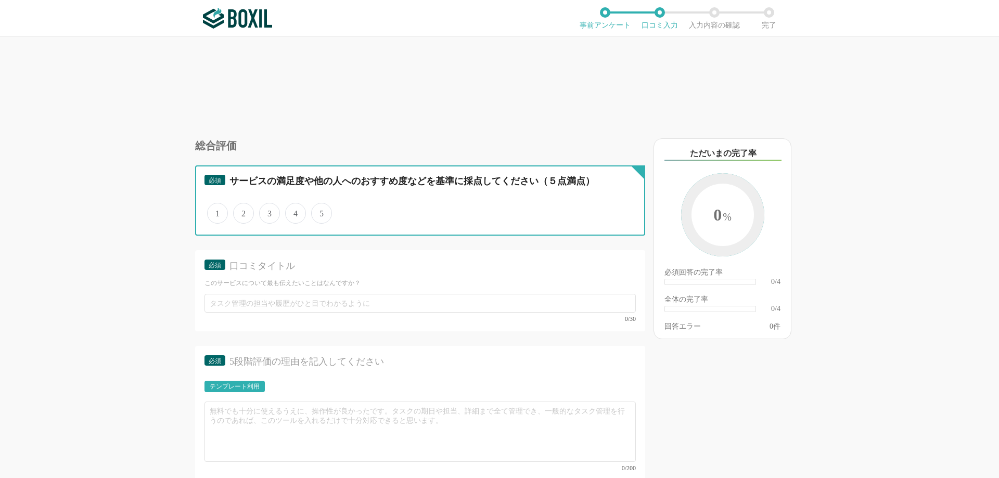
click at [320, 211] on input "5" at bounding box center [317, 207] width 7 height 7
radio input "true"
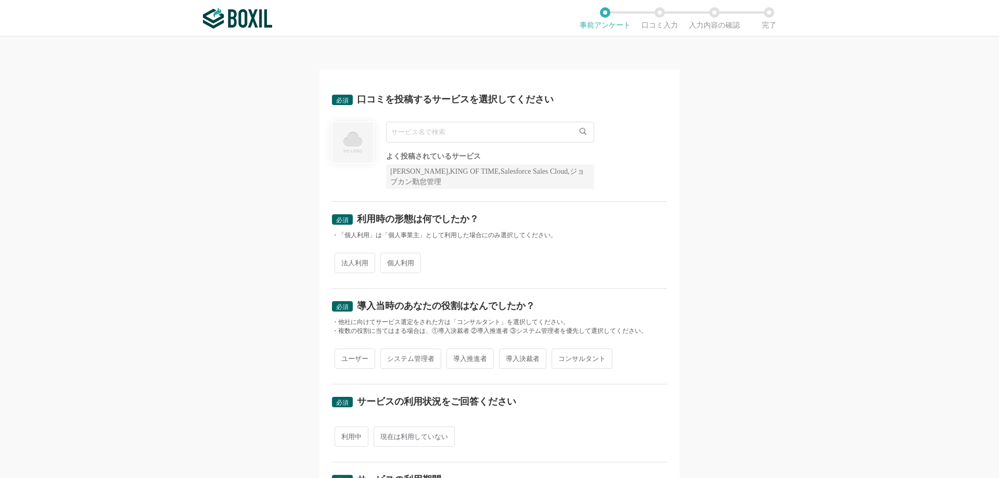
click at [422, 125] on input "text" at bounding box center [490, 132] width 208 height 21
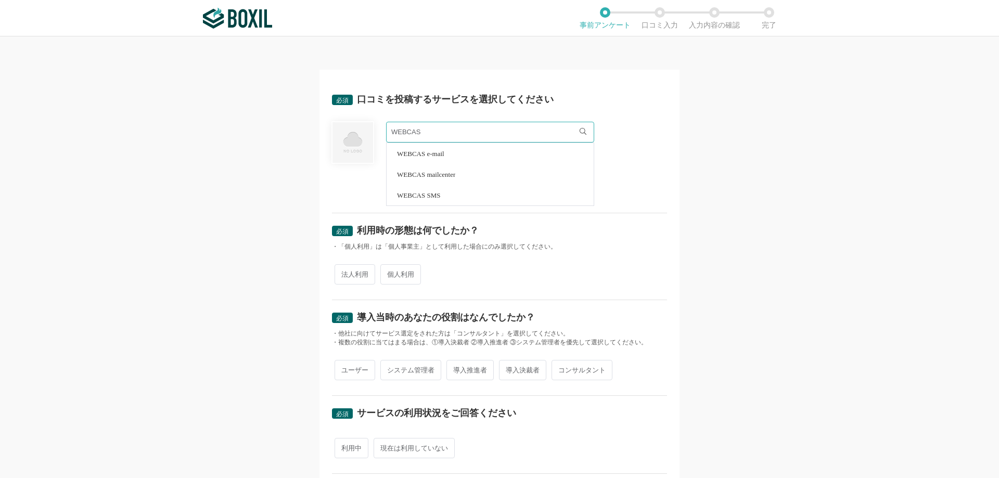
click at [428, 174] on span "WEBCAS mailcenter" at bounding box center [426, 174] width 58 height 7
type input "WEBCAS mailcenter"
radio input "true"
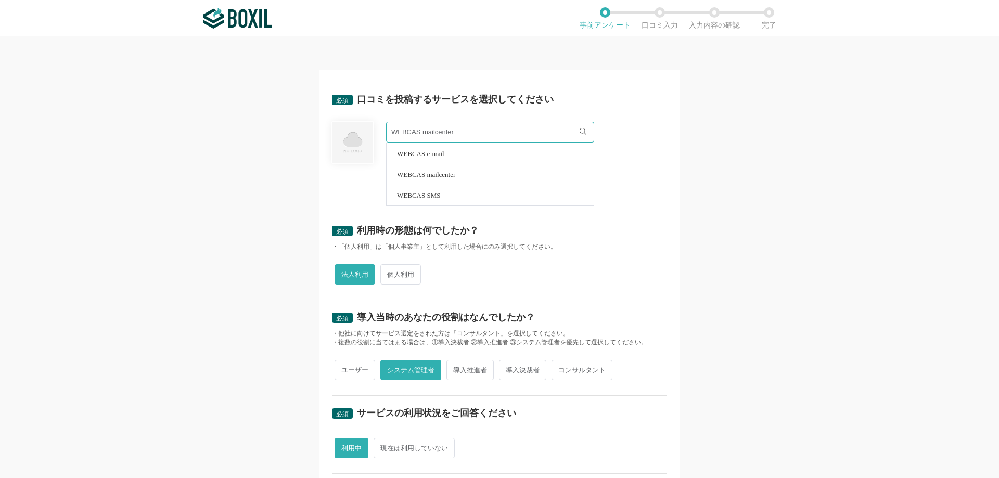
radio input "true"
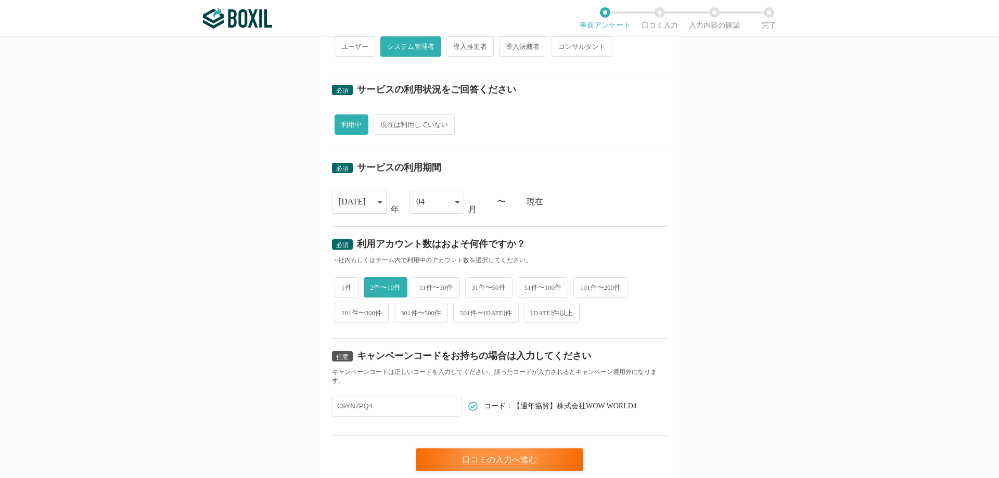
scroll to position [351, 0]
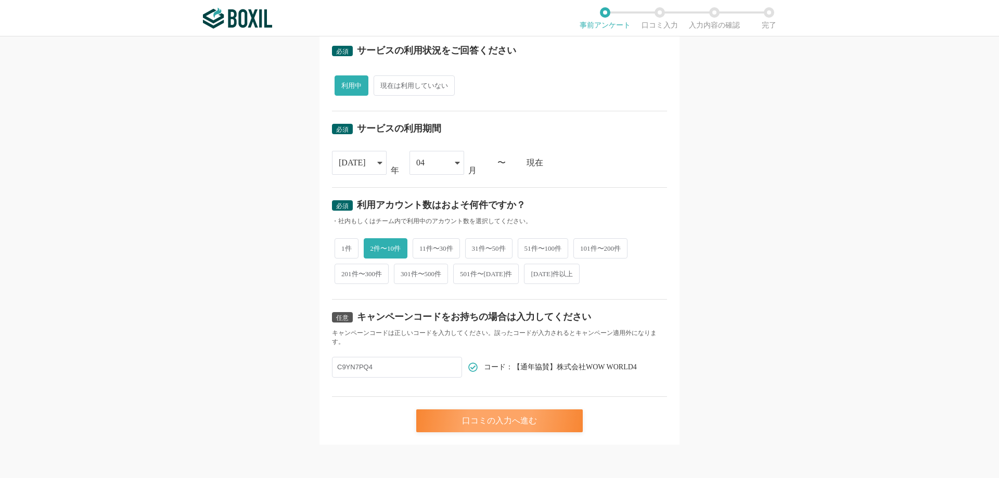
click at [474, 416] on div "口コミの入力へ進む" at bounding box center [499, 420] width 166 height 23
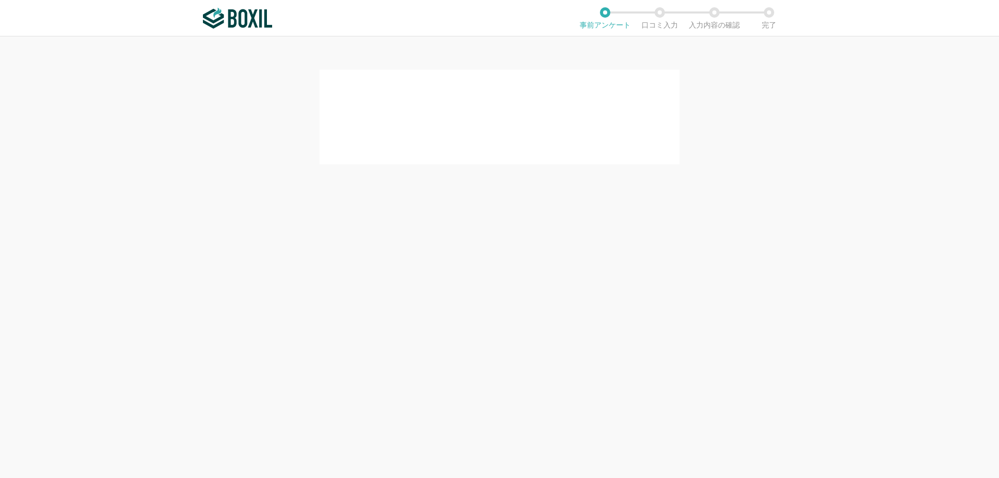
scroll to position [0, 0]
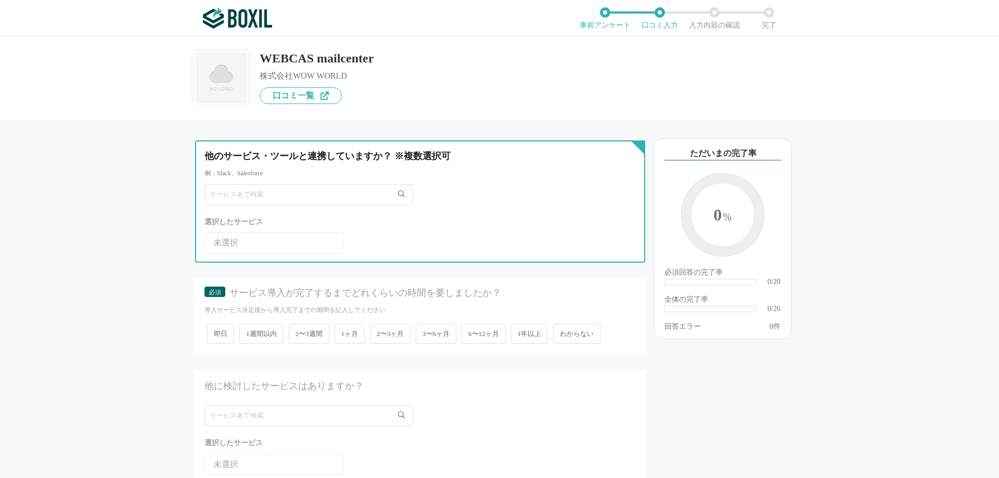
click at [258, 195] on input "text" at bounding box center [308, 194] width 208 height 21
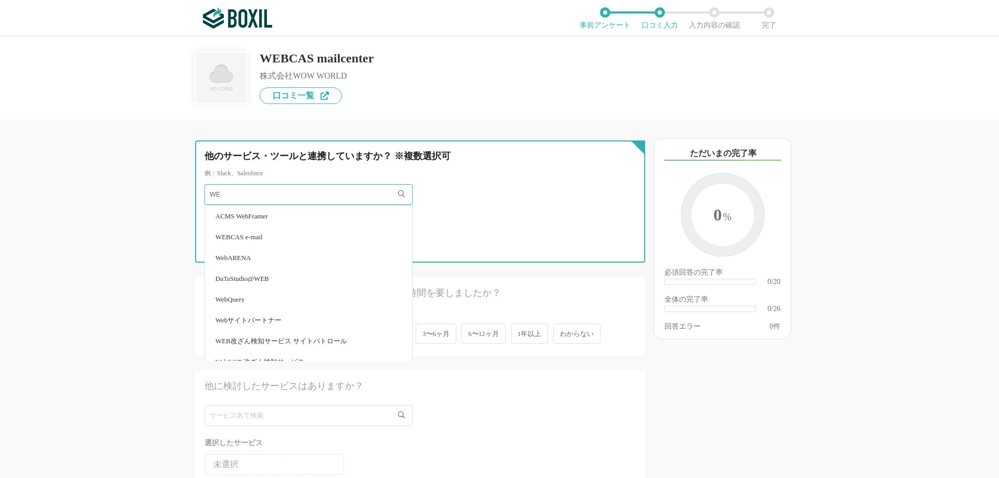
type input "W"
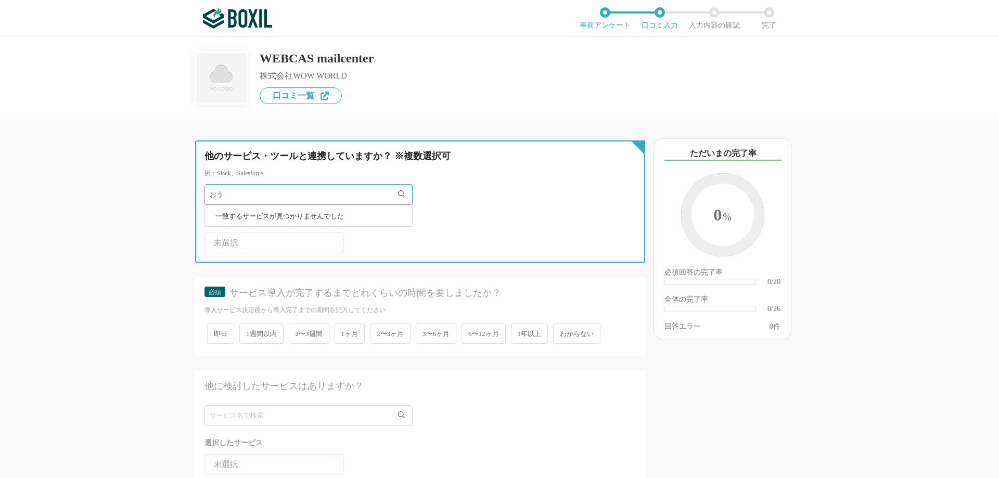
type input "お"
type input "outlook"
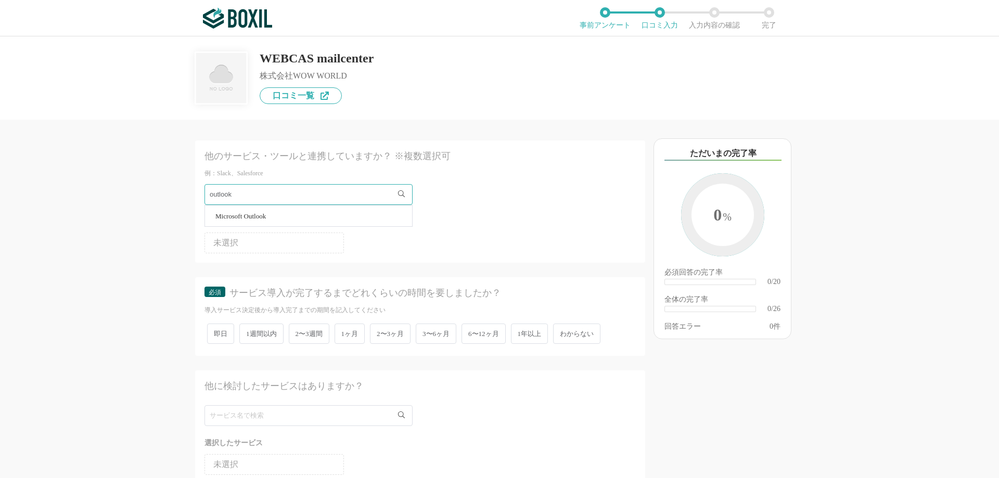
click at [258, 218] on span "Microsoft Outlook" at bounding box center [240, 216] width 50 height 7
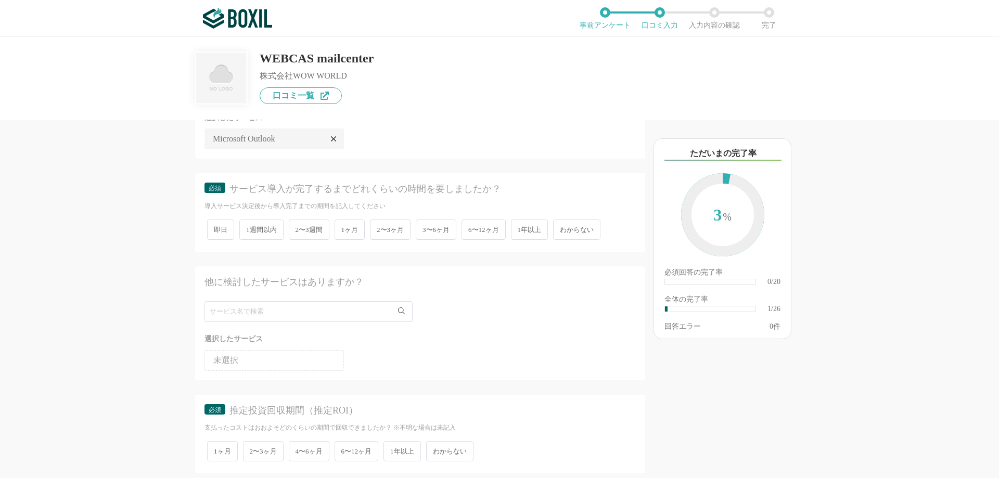
click at [275, 228] on span "1週間以内" at bounding box center [261, 230] width 44 height 20
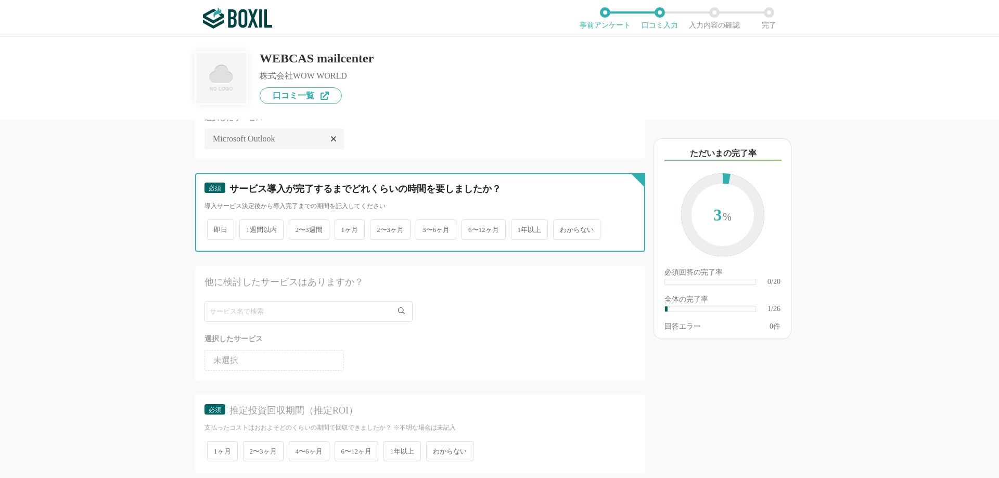
click at [249, 228] on input "1週間以内" at bounding box center [245, 224] width 7 height 7
radio input "true"
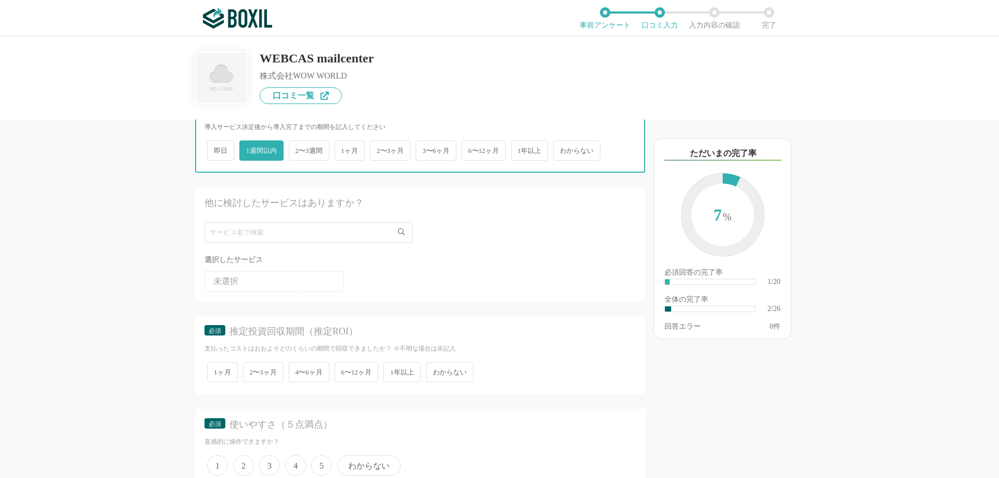
scroll to position [208, 0]
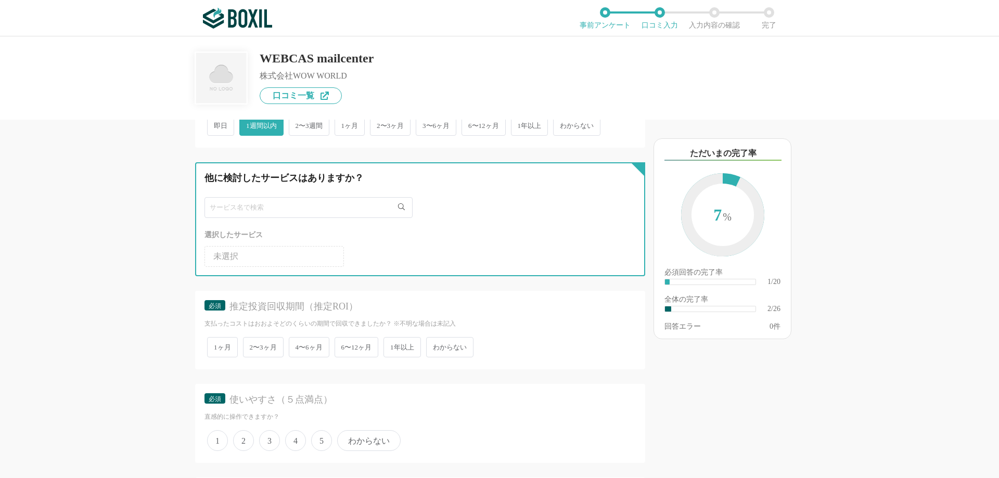
click at [311, 214] on input "text" at bounding box center [308, 207] width 208 height 21
click at [296, 207] on input "text" at bounding box center [308, 207] width 208 height 21
paste input "AutoBiz"
drag, startPoint x: 240, startPoint y: 210, endPoint x: 195, endPoint y: 209, distance: 45.3
click at [195, 209] on div "他に検討したサービスはありますか？ AutoBiz 一致するサービスが見つかりませんでした 選択したサービス 未選択" at bounding box center [420, 218] width 450 height 113
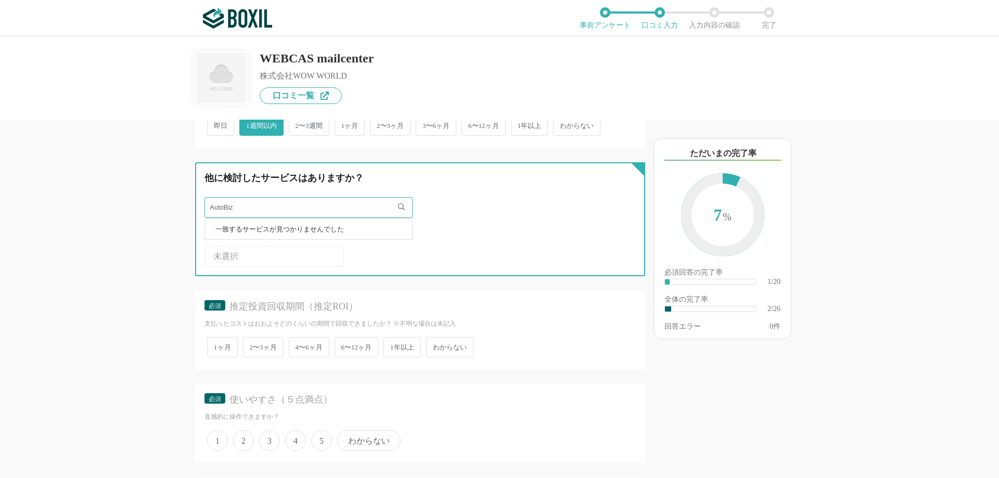
paste input "メールスマート"
type input "メールスマート"
drag, startPoint x: 269, startPoint y: 204, endPoint x: 195, endPoint y: 204, distance: 74.4
click at [195, 204] on div "他のサービス・ツールと連携していますか？ ※複数選択可 例：Slack、Salesforce 選択したサービス 未選択 Microsoft Outlook 必…" at bounding box center [385, 299] width 520 height 358
click at [324, 199] on input "text" at bounding box center [308, 207] width 208 height 21
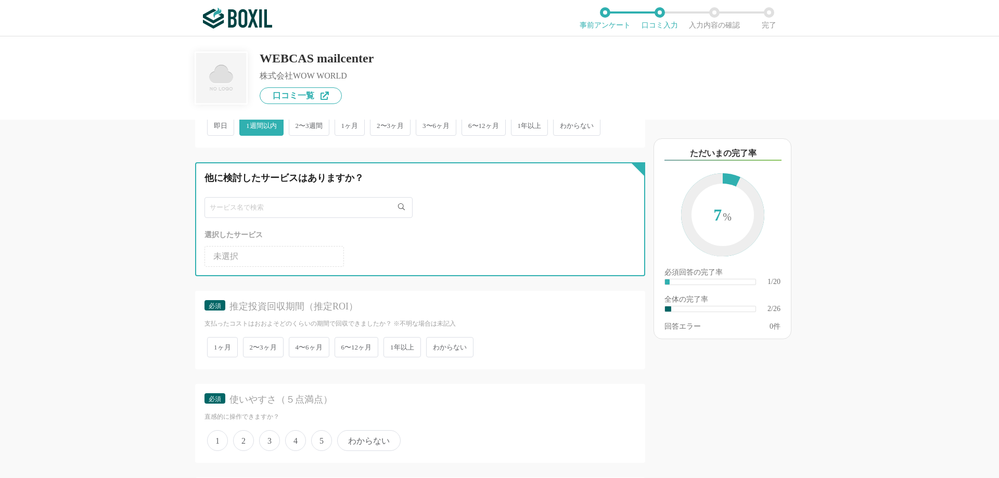
click at [319, 203] on input "text" at bounding box center [308, 207] width 208 height 21
paste input "Cuenote FC"
type input "Cuenote FC"
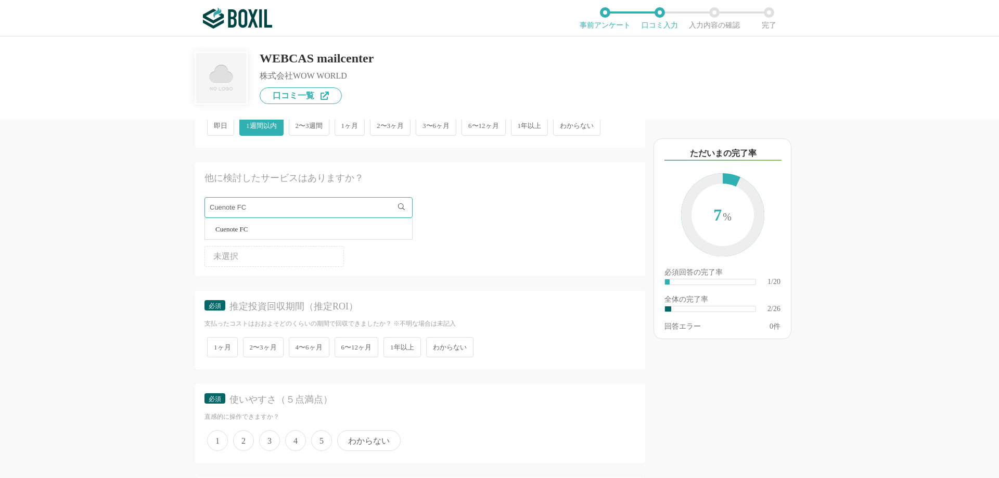
click at [223, 230] on span "Cuenote FC" at bounding box center [231, 229] width 32 height 7
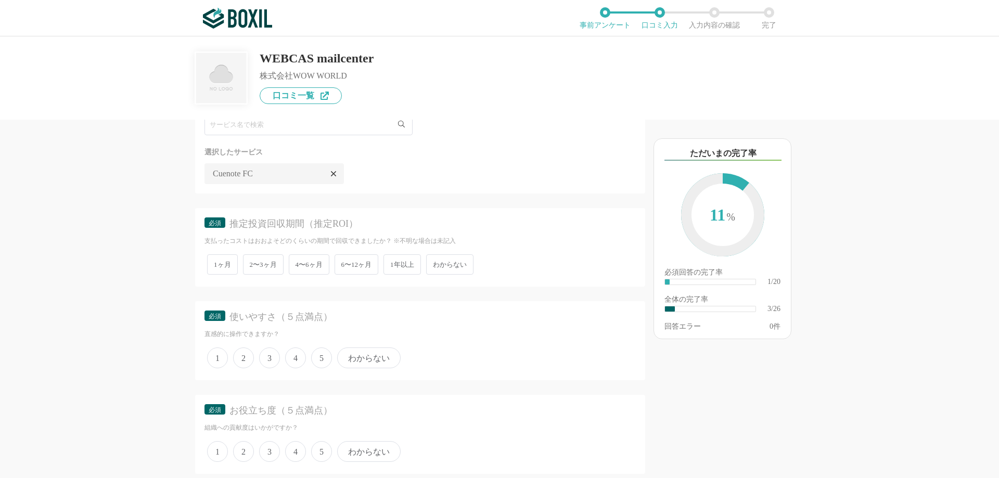
scroll to position [312, 0]
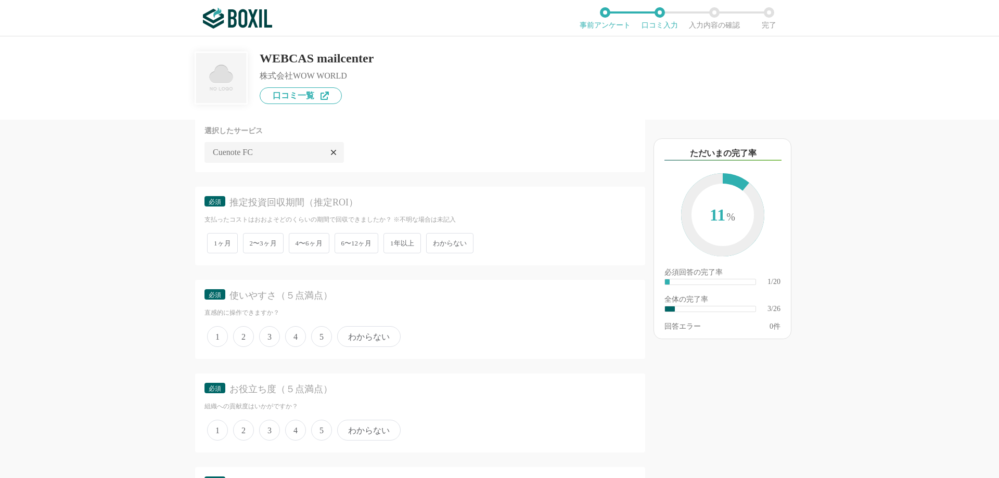
click at [233, 242] on span "1ヶ月" at bounding box center [222, 243] width 31 height 20
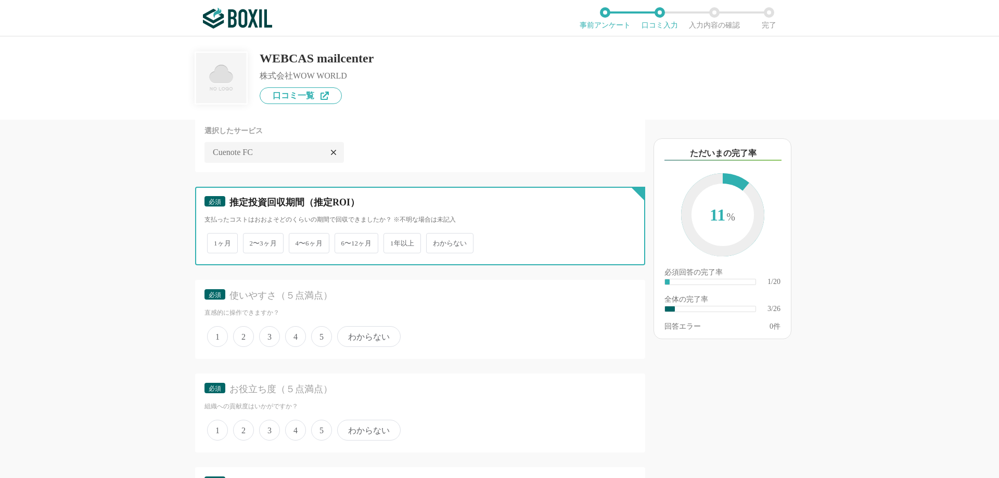
click at [216, 241] on input "1ヶ月" at bounding box center [213, 238] width 7 height 7
radio input "true"
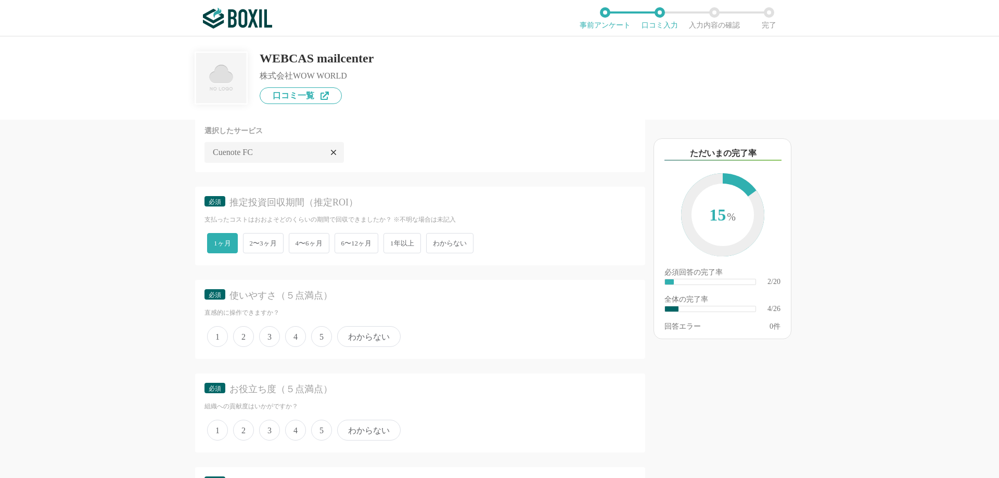
click at [318, 340] on span "5" at bounding box center [321, 336] width 21 height 21
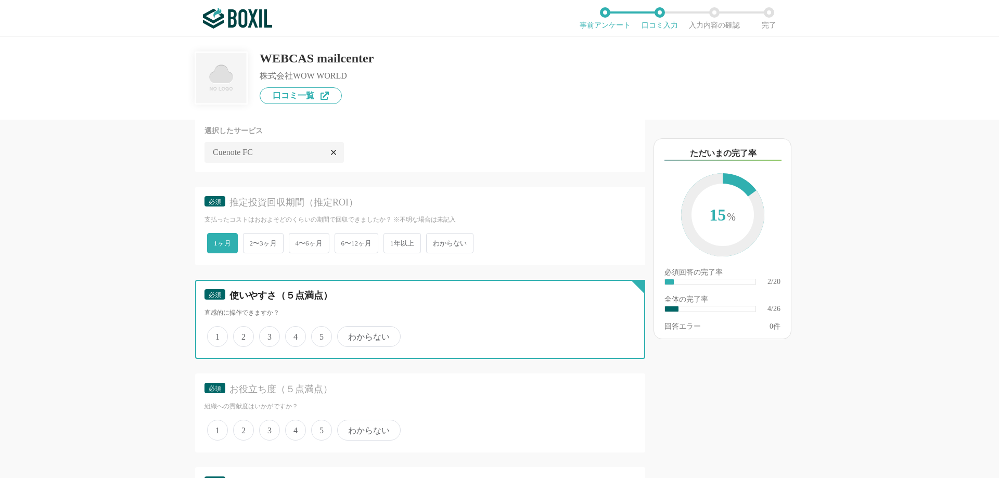
click at [318, 334] on input "5" at bounding box center [317, 331] width 7 height 7
radio input "true"
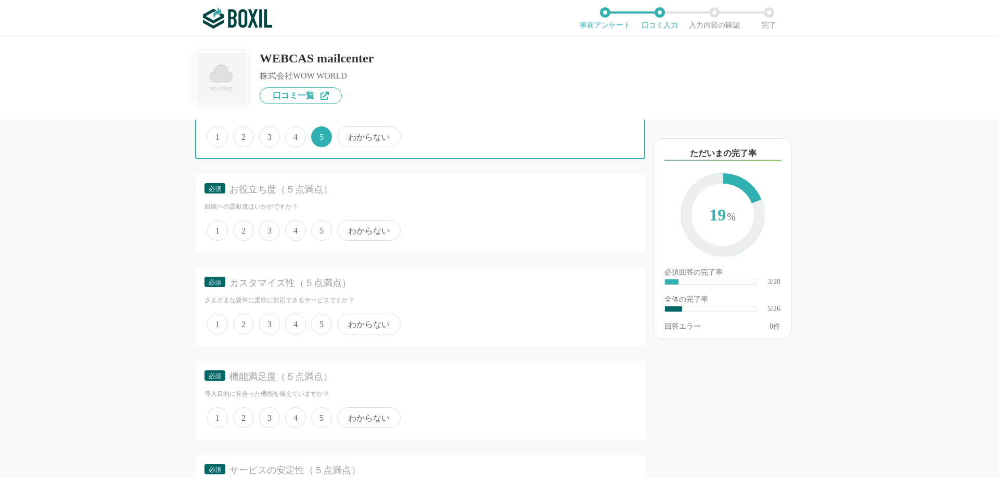
scroll to position [520, 0]
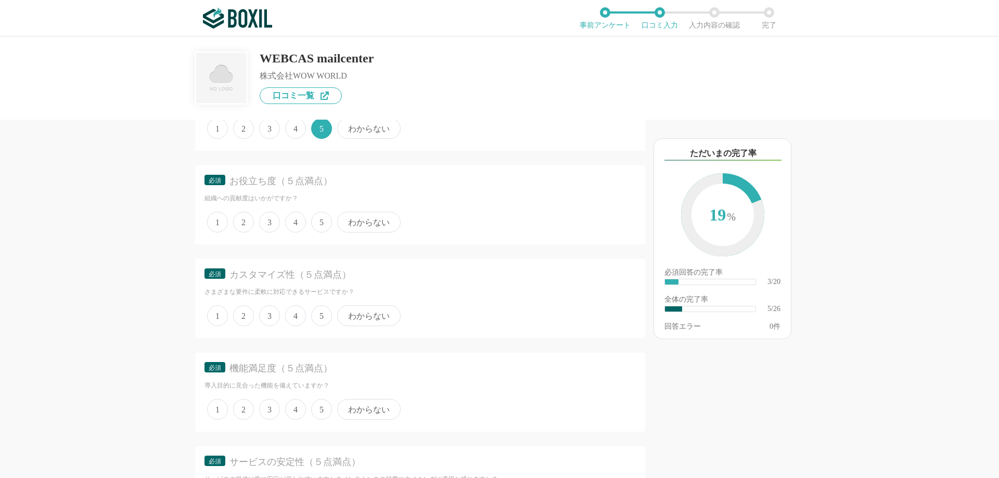
click at [320, 218] on span "5" at bounding box center [321, 222] width 21 height 21
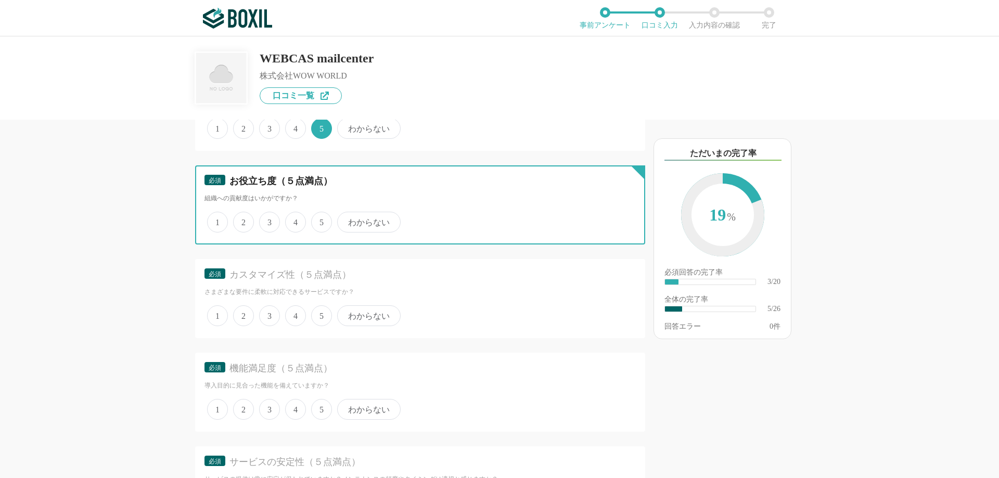
click at [320, 218] on input "5" at bounding box center [317, 216] width 7 height 7
radio input "true"
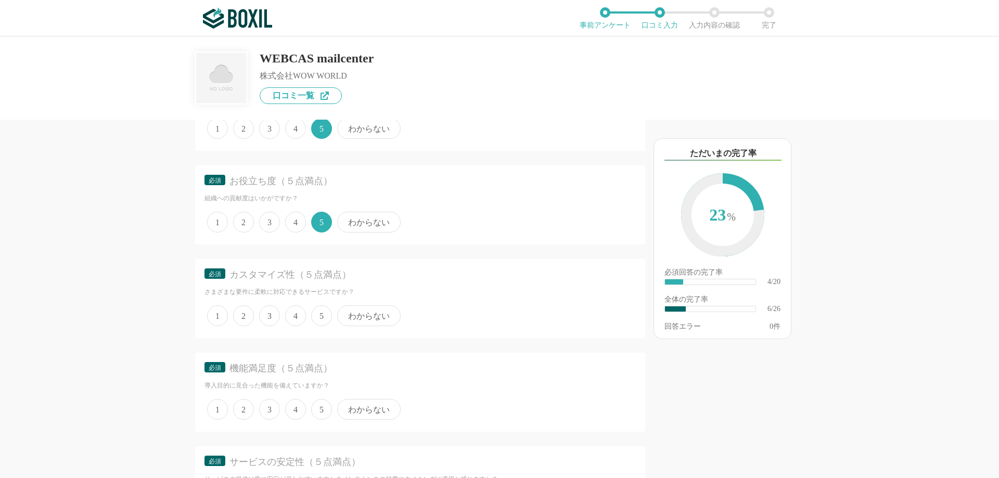
click at [327, 318] on span "5" at bounding box center [321, 315] width 21 height 21
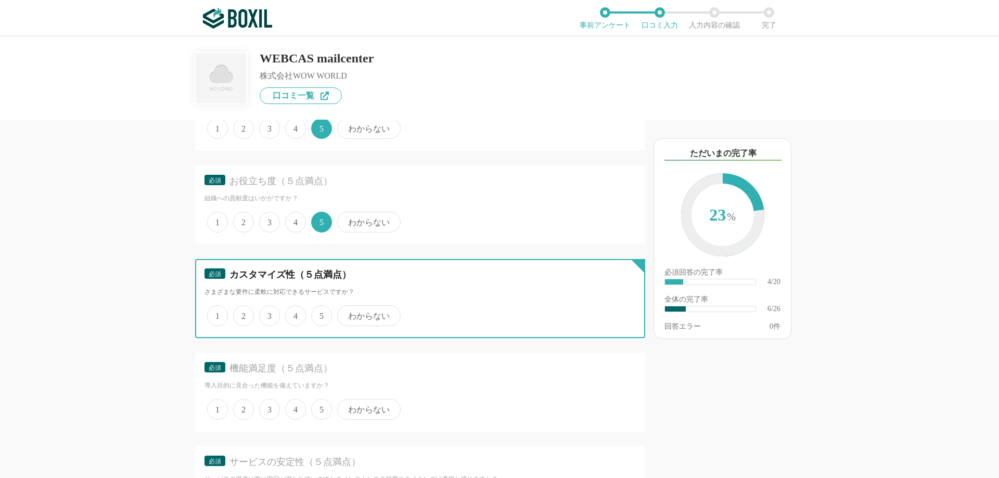
click at [320, 314] on input "5" at bounding box center [317, 310] width 7 height 7
radio input "true"
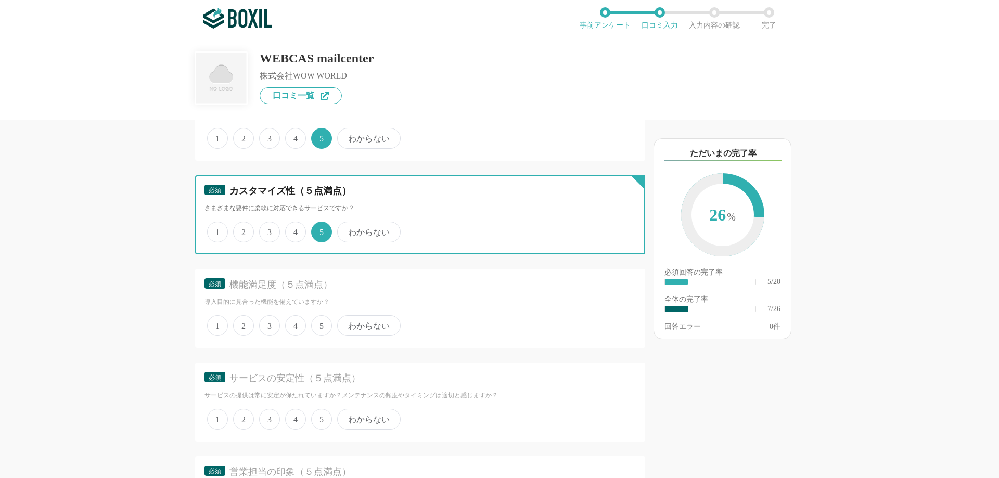
scroll to position [624, 0]
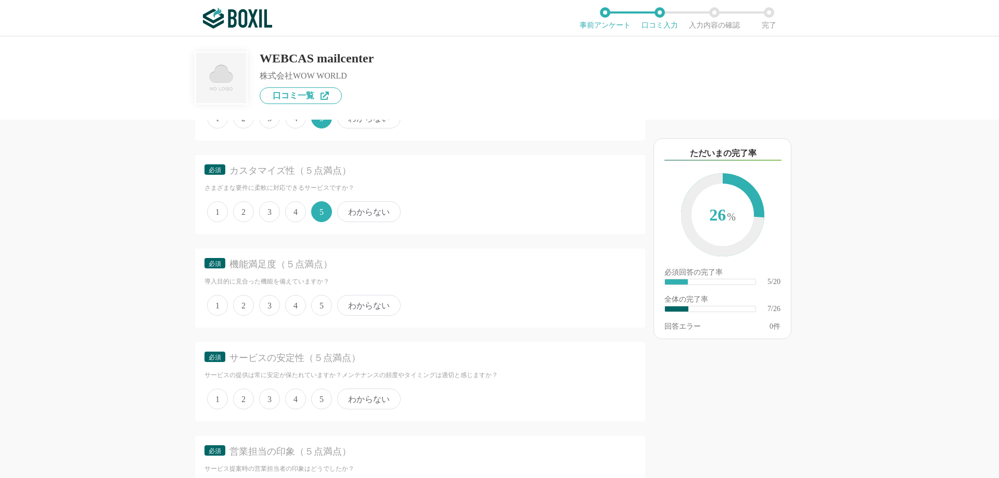
click at [326, 312] on span "5" at bounding box center [321, 305] width 21 height 21
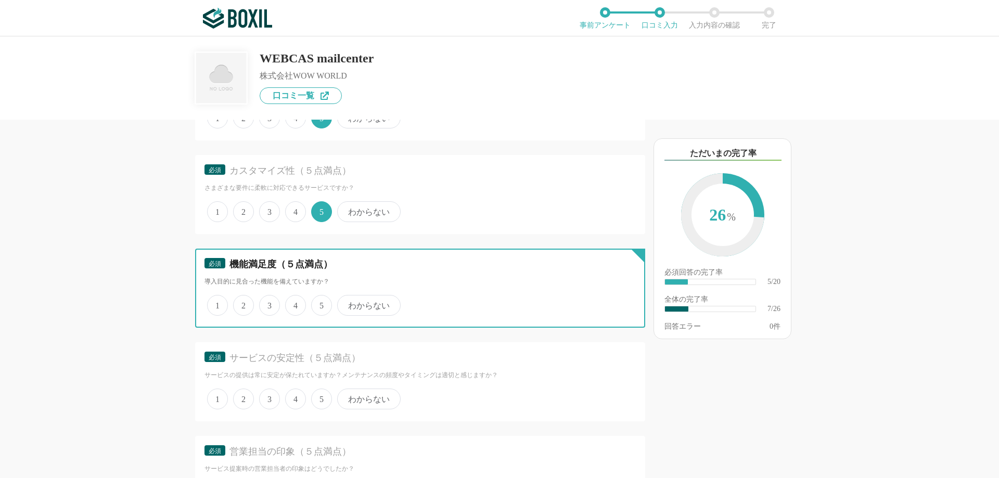
click at [320, 303] on input "5" at bounding box center [317, 299] width 7 height 7
radio input "true"
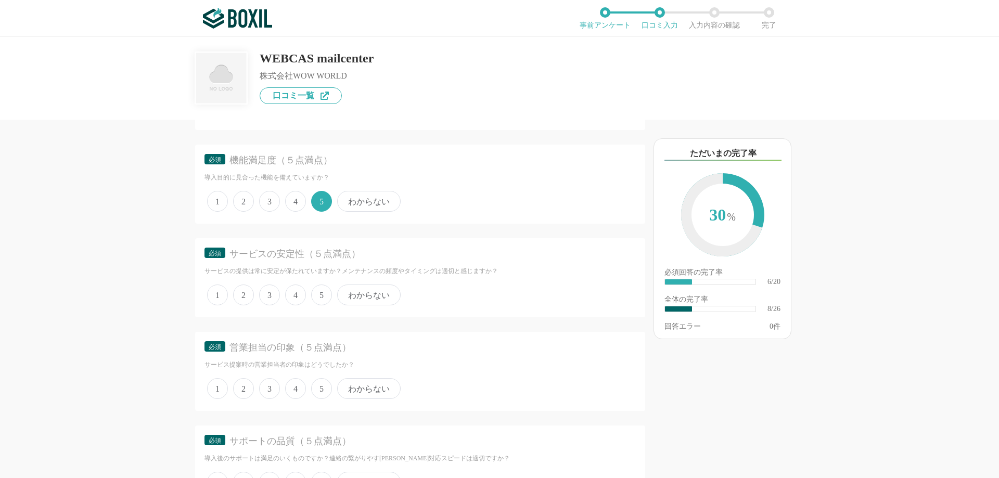
click at [321, 297] on span "5" at bounding box center [321, 295] width 21 height 21
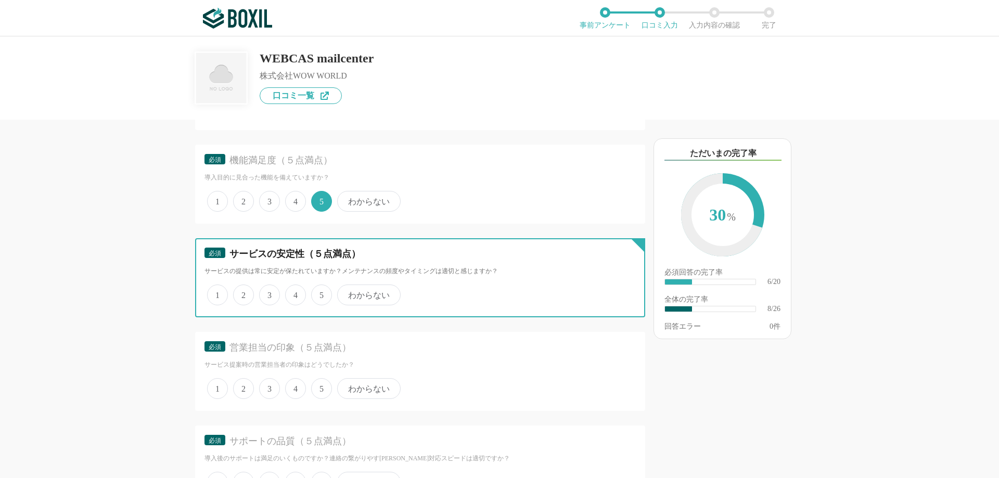
click at [320, 293] on input "5" at bounding box center [317, 289] width 7 height 7
radio input "true"
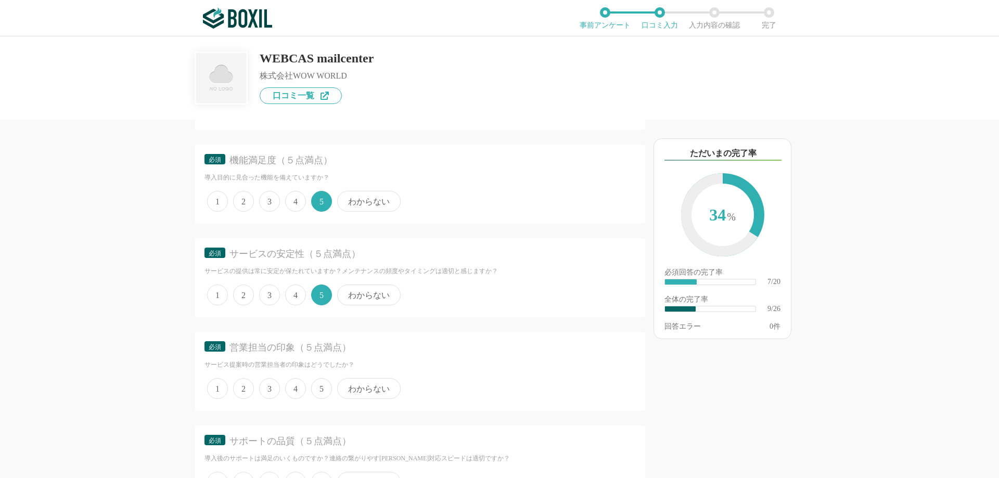
click at [320, 392] on span "5" at bounding box center [321, 388] width 21 height 21
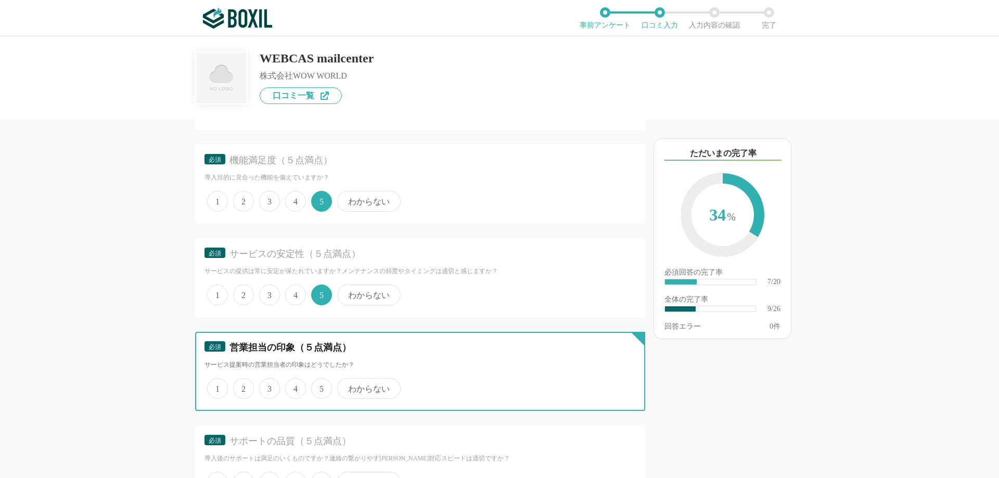
click at [320, 386] on input "5" at bounding box center [317, 383] width 7 height 7
radio input "true"
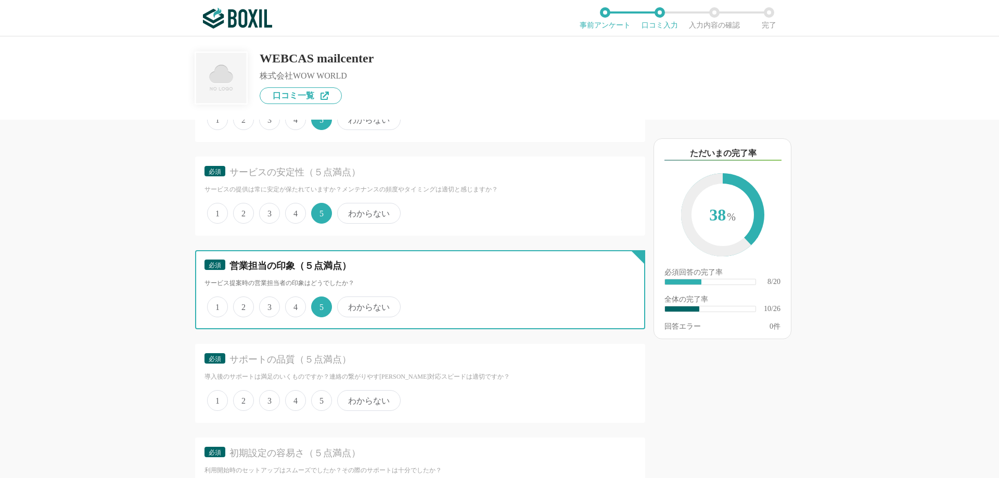
scroll to position [832, 0]
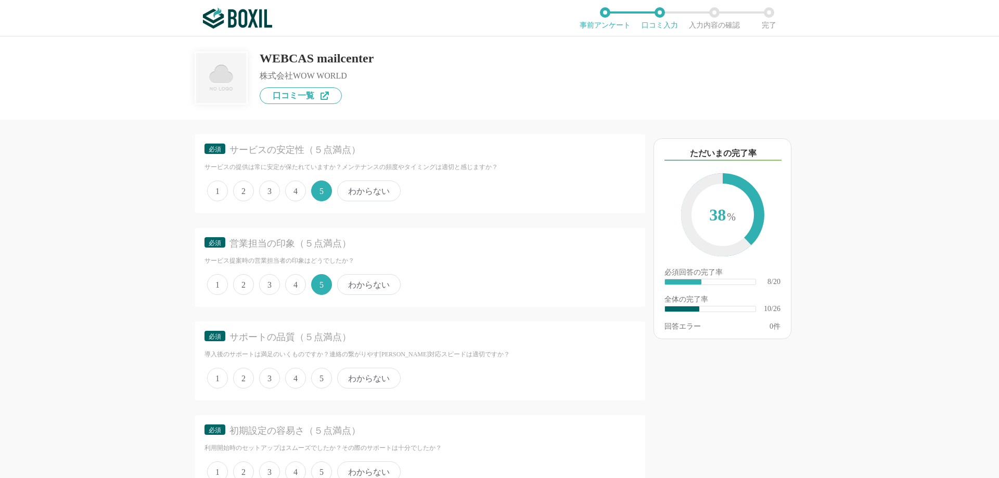
click at [354, 293] on span "わからない" at bounding box center [368, 284] width 63 height 21
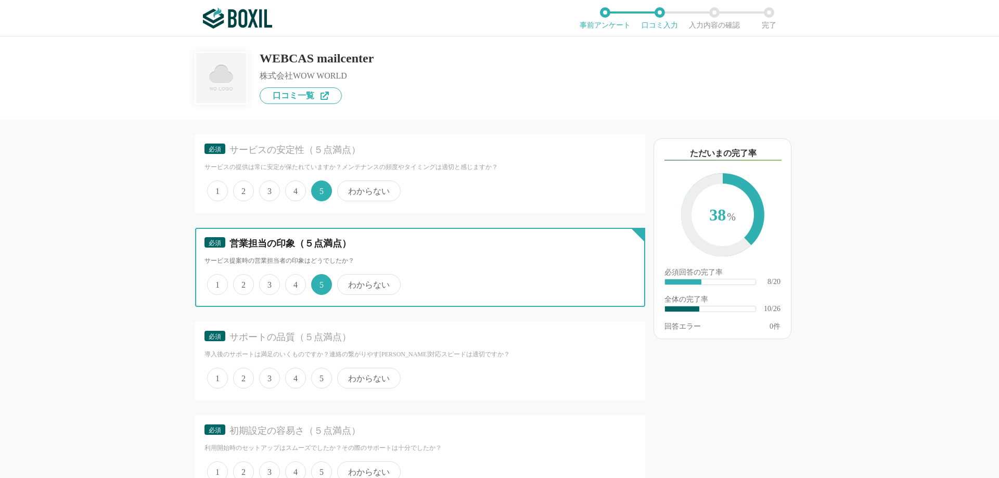
click at [346, 282] on input "わからない" at bounding box center [343, 279] width 7 height 7
radio input "true"
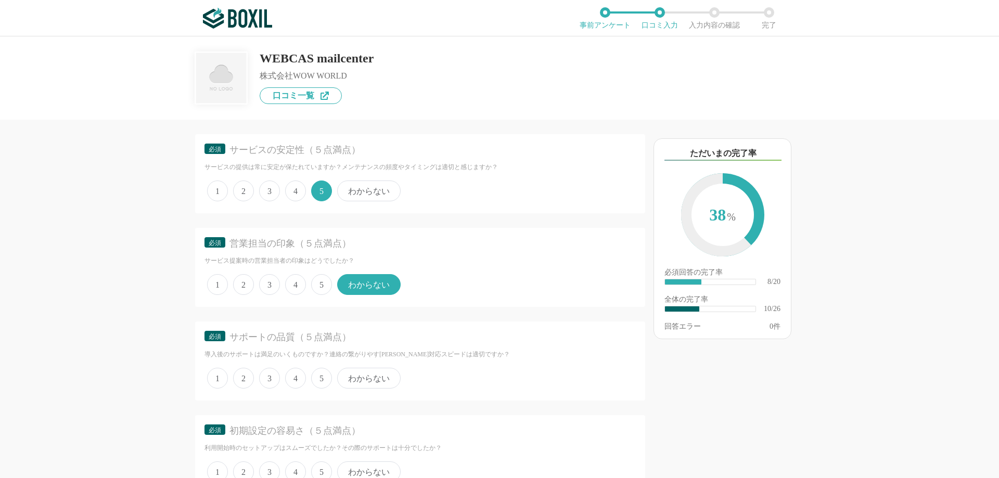
click at [320, 374] on span "5" at bounding box center [321, 378] width 21 height 21
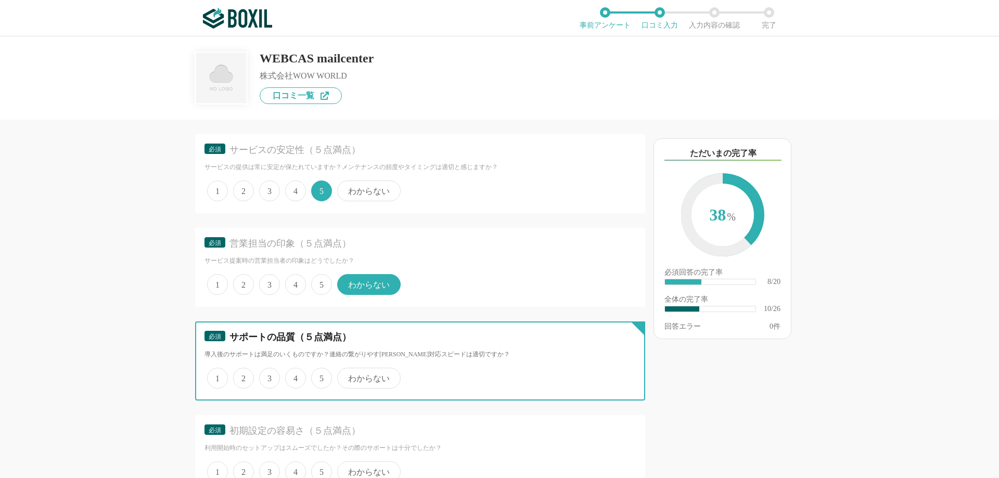
click at [320, 374] on input "5" at bounding box center [317, 372] width 7 height 7
radio input "true"
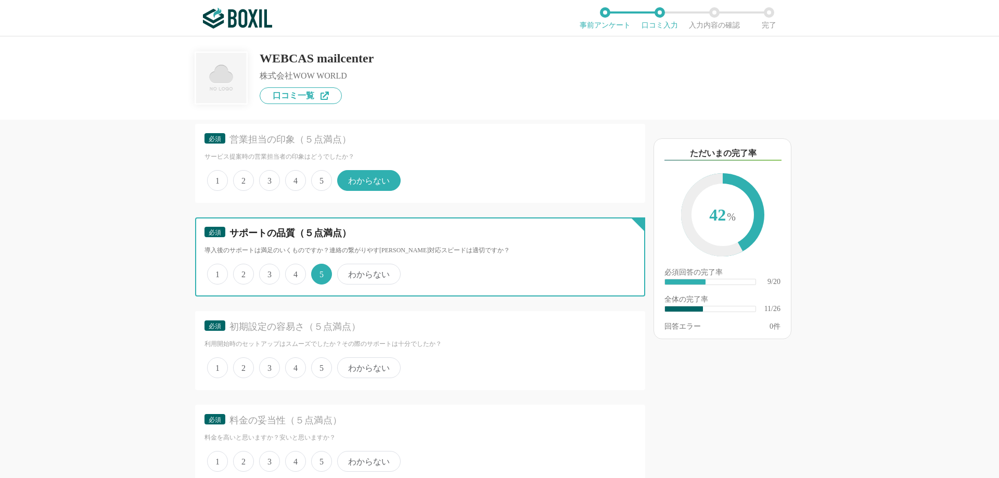
scroll to position [1040, 0]
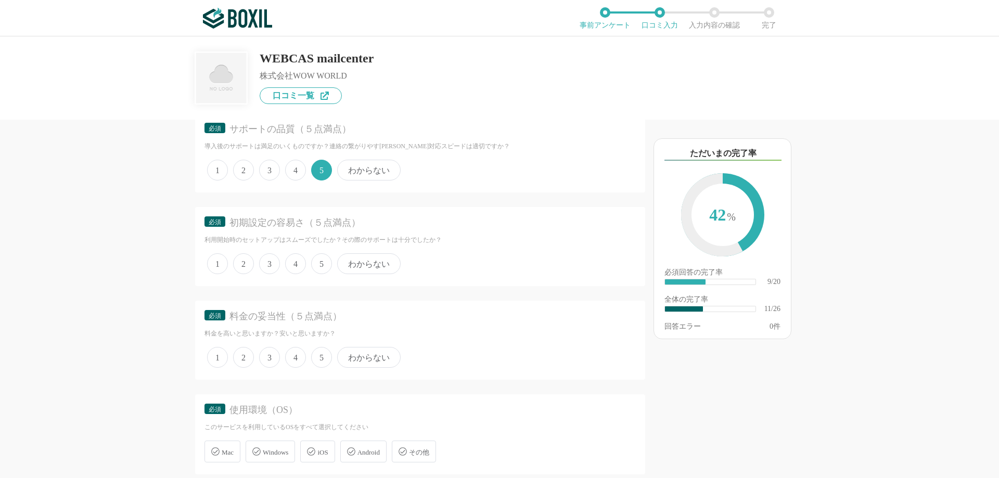
click at [322, 263] on span "5" at bounding box center [321, 263] width 21 height 21
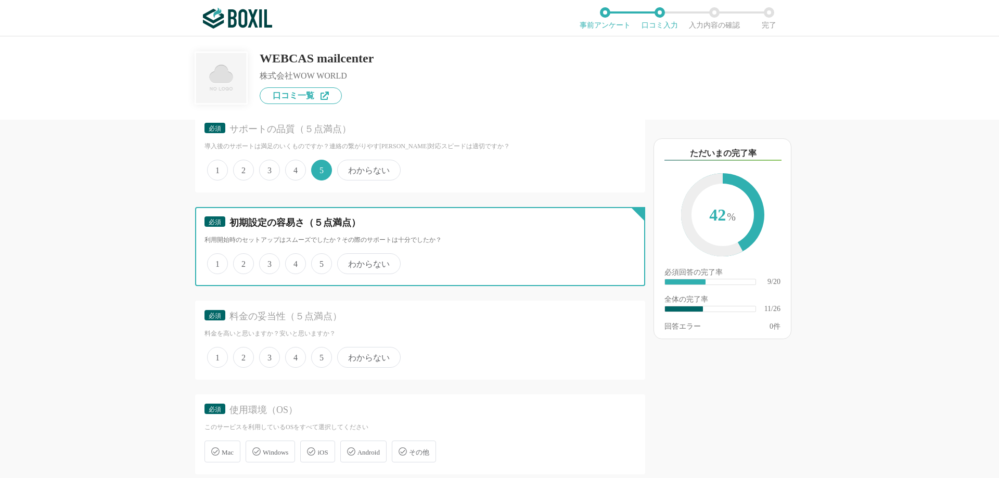
click at [320, 262] on input "5" at bounding box center [317, 258] width 7 height 7
radio input "true"
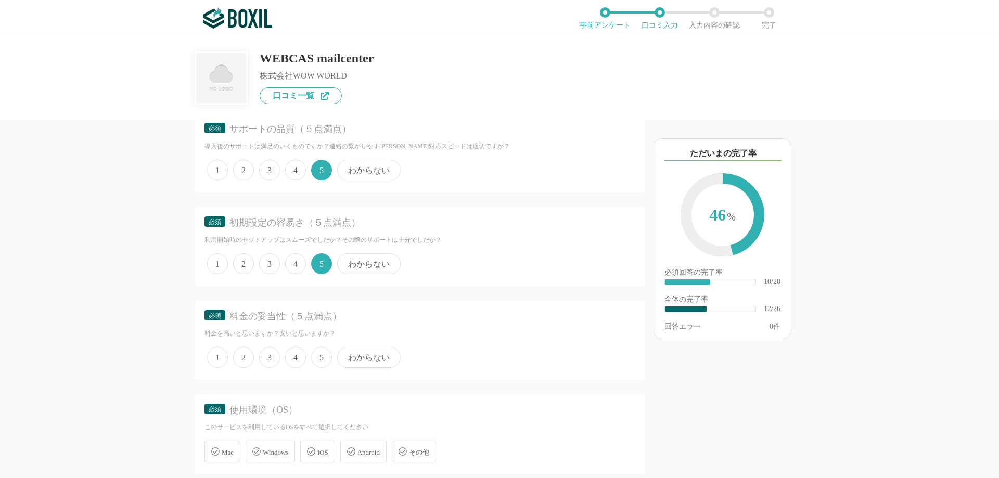
click at [317, 356] on span "5" at bounding box center [321, 357] width 21 height 21
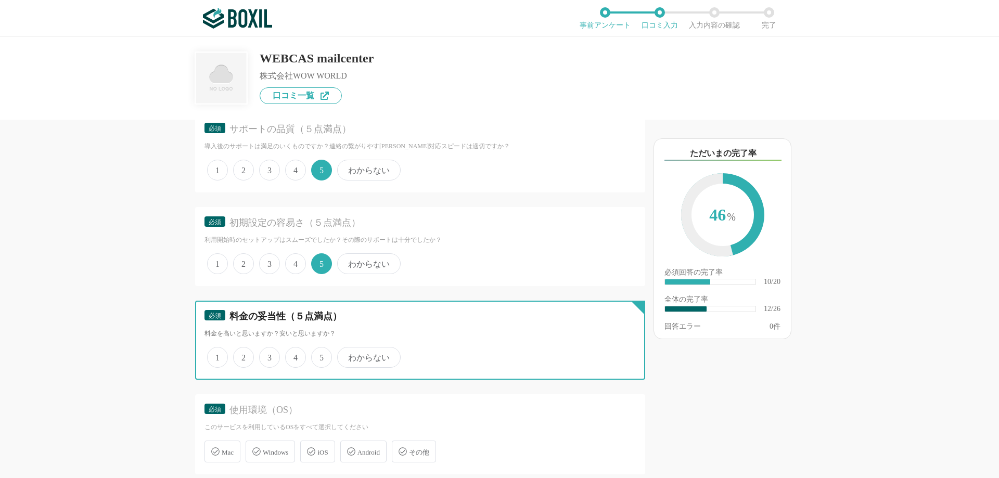
click at [317, 355] on input "5" at bounding box center [317, 352] width 7 height 7
radio input "true"
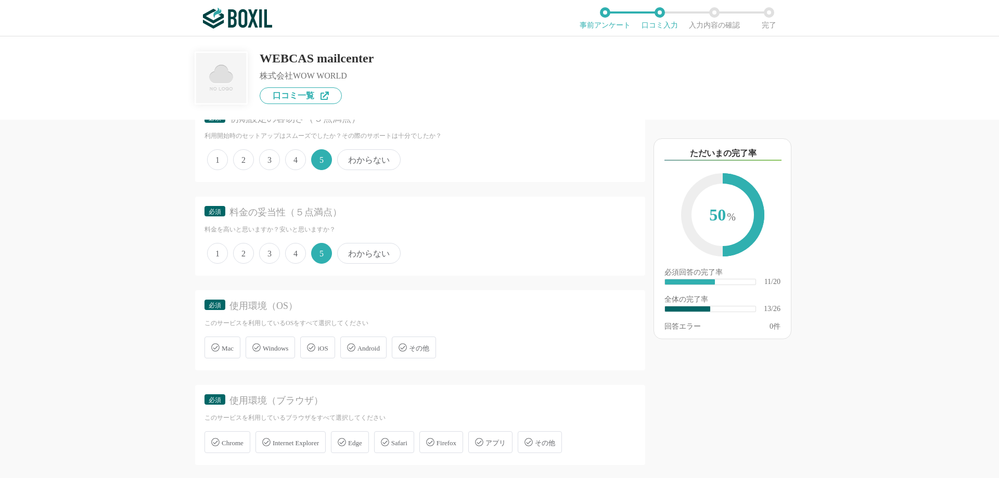
click at [257, 348] on icon at bounding box center [256, 347] width 8 height 8
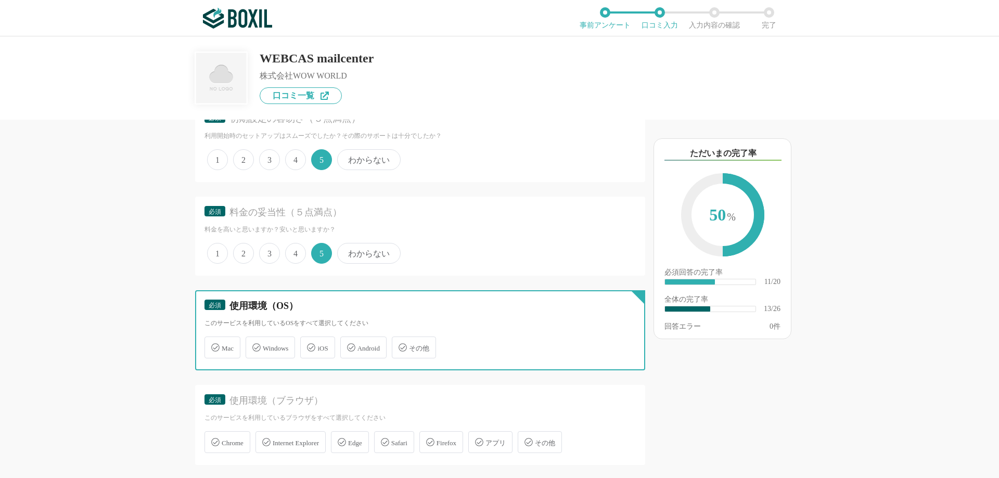
click at [254, 345] on input "Windows" at bounding box center [251, 341] width 7 height 7
checkbox input "true"
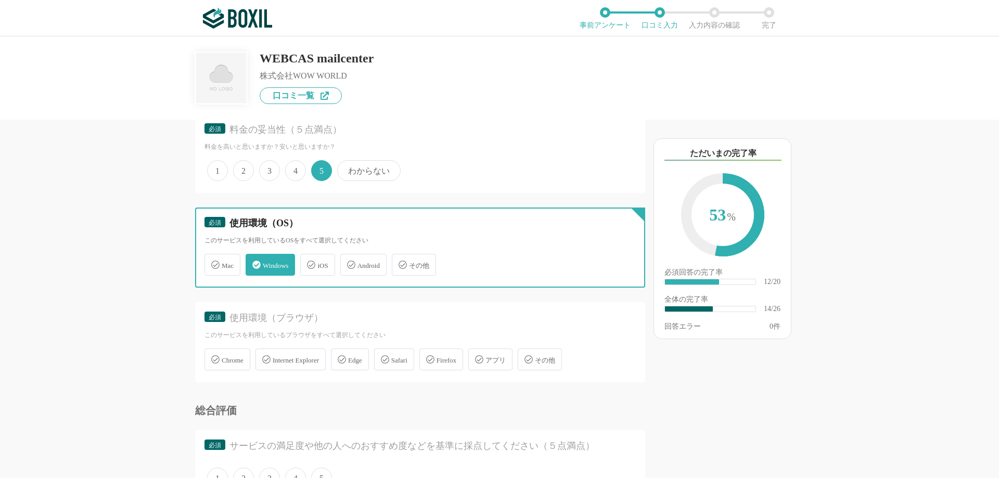
scroll to position [1248, 0]
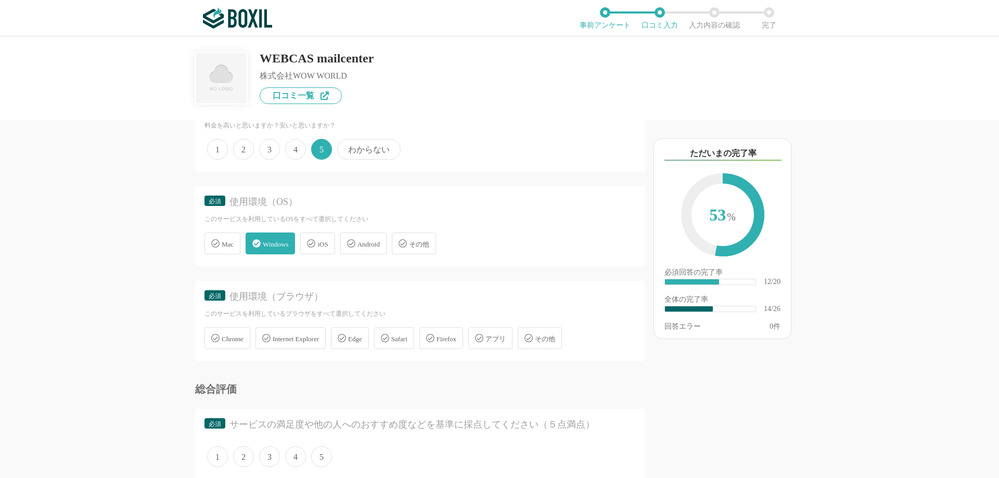
click at [234, 341] on span "Chrome" at bounding box center [233, 339] width 22 height 8
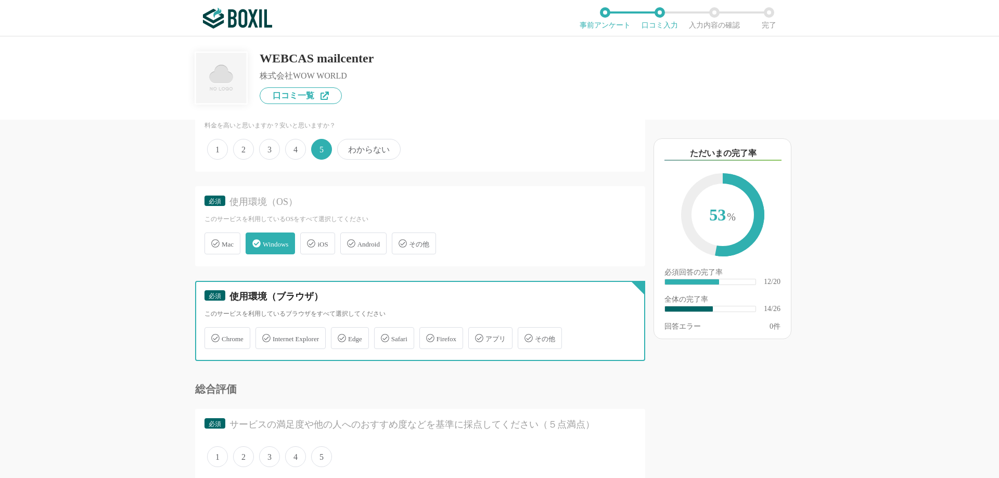
click at [213, 336] on input "Chrome" at bounding box center [210, 332] width 7 height 7
checkbox input "true"
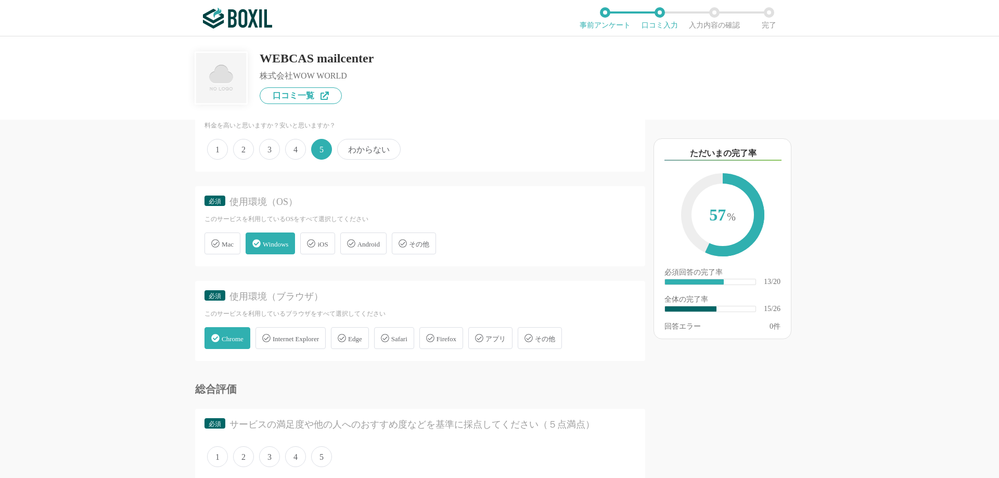
click at [369, 337] on div "Edge" at bounding box center [350, 338] width 38 height 22
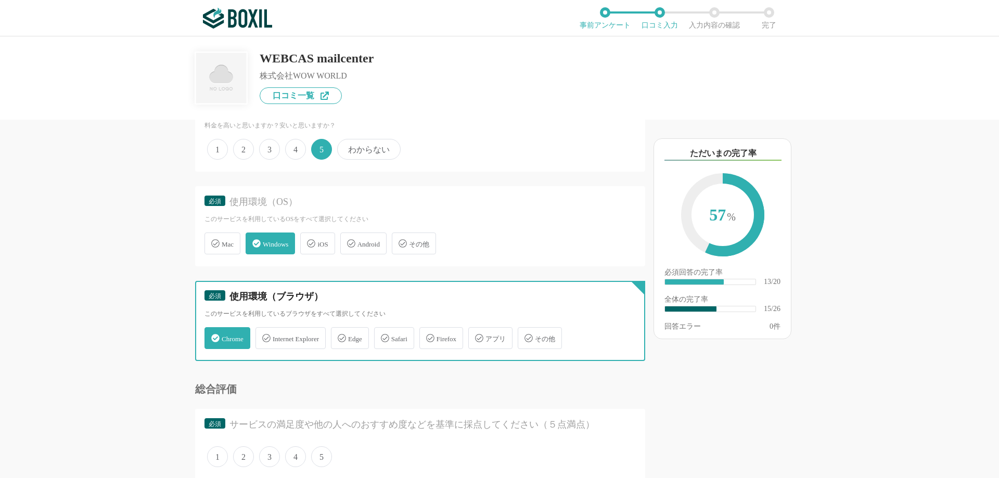
click at [340, 336] on input "Edge" at bounding box center [336, 332] width 7 height 7
checkbox input "true"
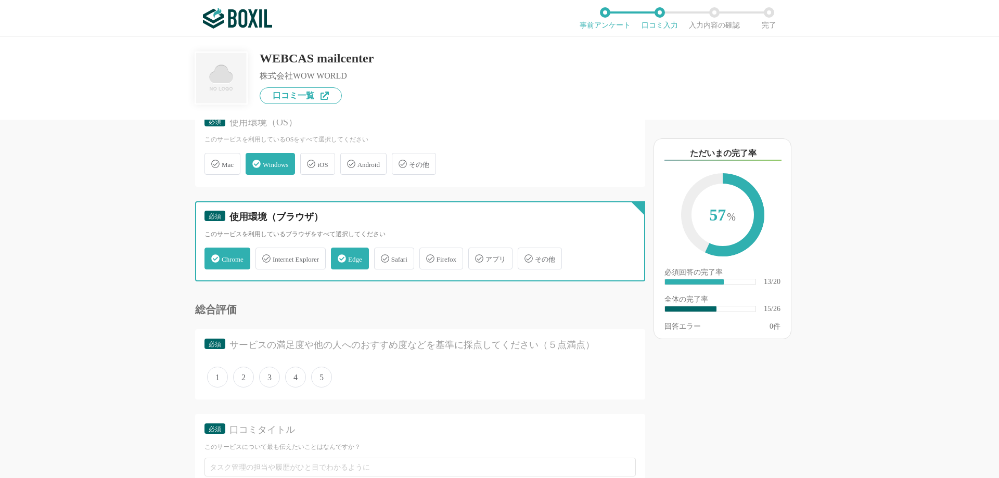
scroll to position [1352, 0]
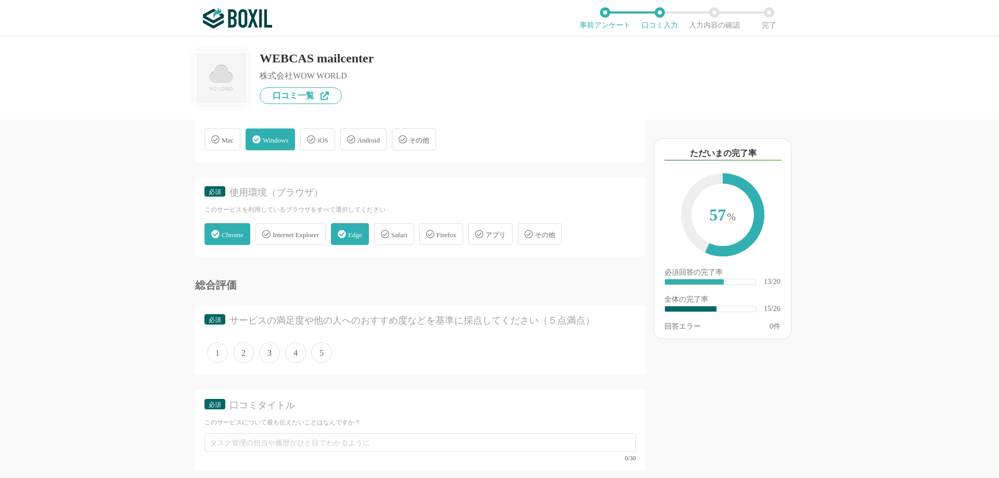
drag, startPoint x: 323, startPoint y: 352, endPoint x: 350, endPoint y: 357, distance: 27.0
click at [323, 352] on span "5" at bounding box center [321, 352] width 21 height 21
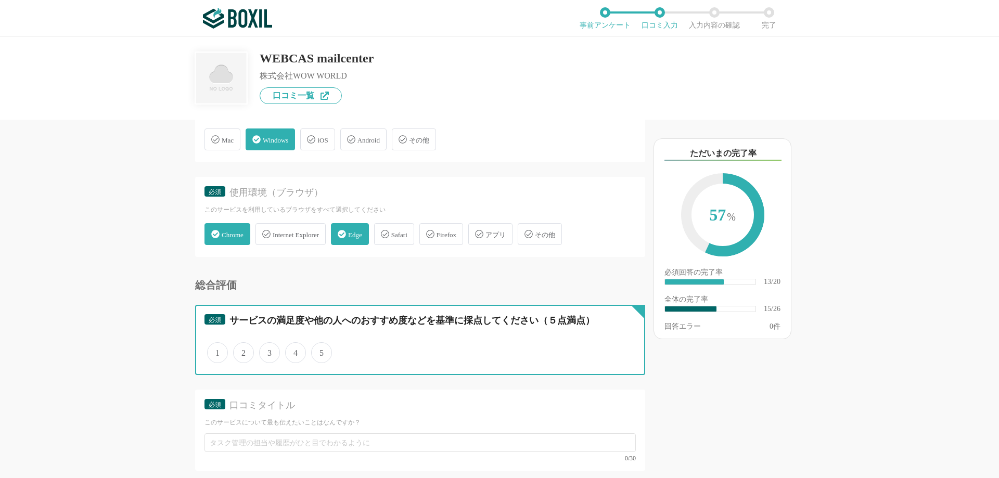
click at [320, 351] on input "5" at bounding box center [317, 347] width 7 height 7
radio input "true"
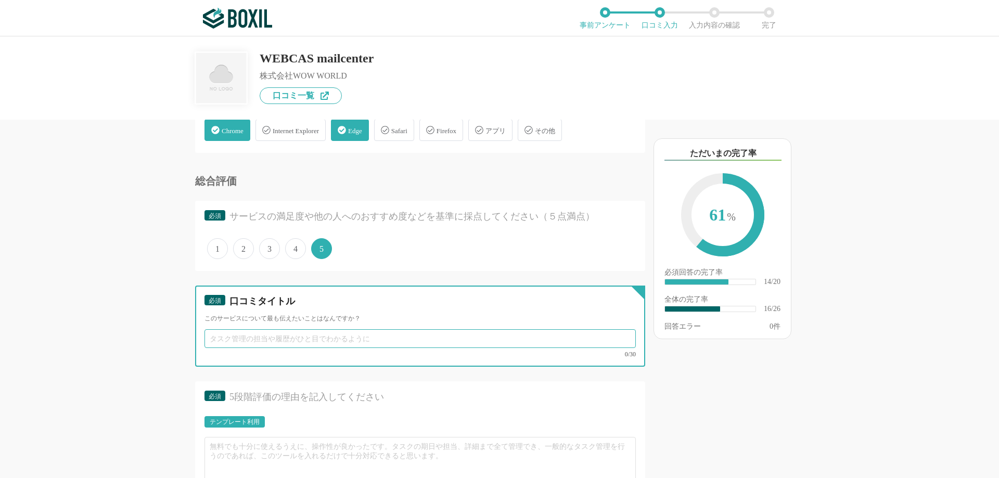
click at [282, 336] on input "text" at bounding box center [419, 338] width 431 height 19
paste input "配信設定やリスト管理が直感的に操作でき、マーケティング担当者がすぐに使いこなせる設計です。"
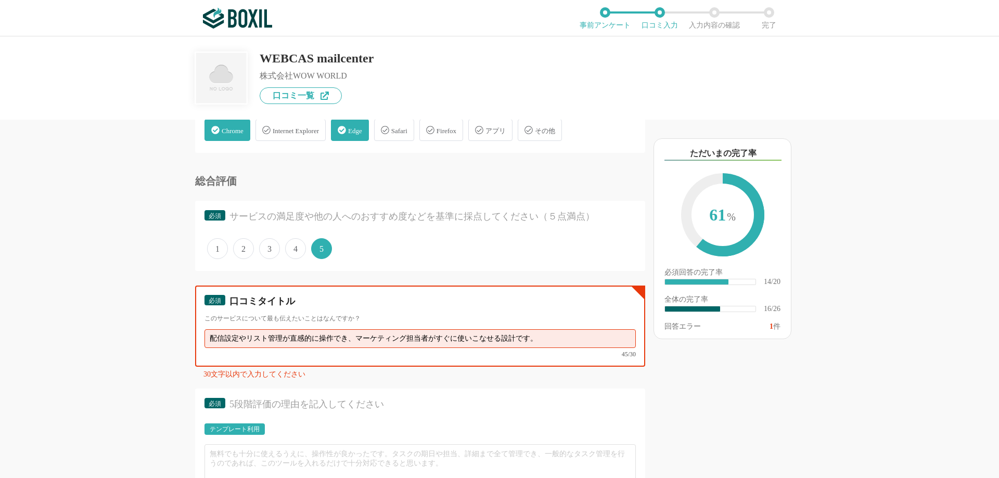
drag, startPoint x: 434, startPoint y: 340, endPoint x: 357, endPoint y: 340, distance: 77.0
click at [357, 340] on input "配信設定やリスト管理が直感的に操作でき、マーケティング担当者がすぐに使いこなせる設計です。" at bounding box center [419, 338] width 431 height 19
click at [369, 407] on div "5段階評価の理由を記入してください" at bounding box center [423, 404] width 388 height 13
click at [374, 385] on div "総合評価 必須 サービスの満足度や他の人へのおすすめ度などを基準に採点してください（５点満点） 1 2 3 4 5 必須 口コミタイトル このサービスについて…" at bounding box center [420, 354] width 450 height 356
drag, startPoint x: 346, startPoint y: 340, endPoint x: 456, endPoint y: 344, distance: 109.8
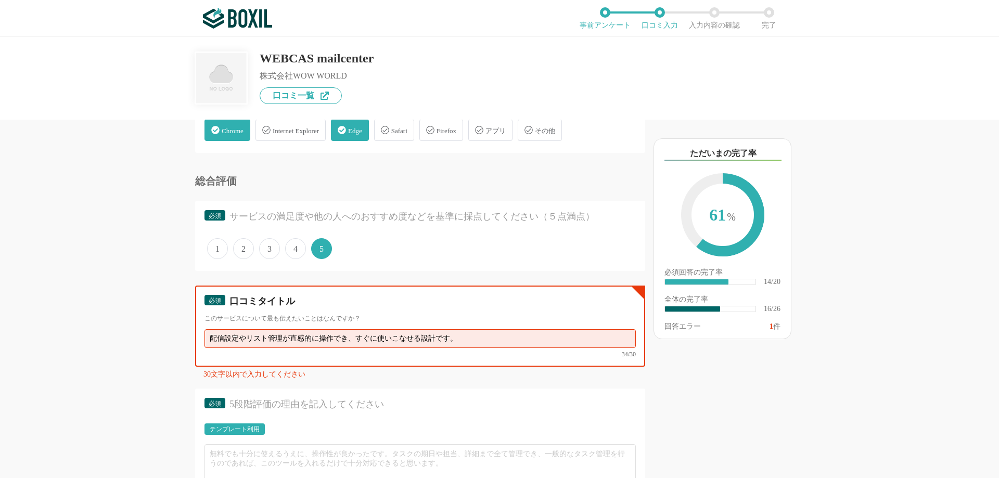
click at [456, 344] on input "配信設定やリスト管理が直感的に操作でき、すぐに使いこなせる設計です。" at bounding box center [419, 338] width 431 height 19
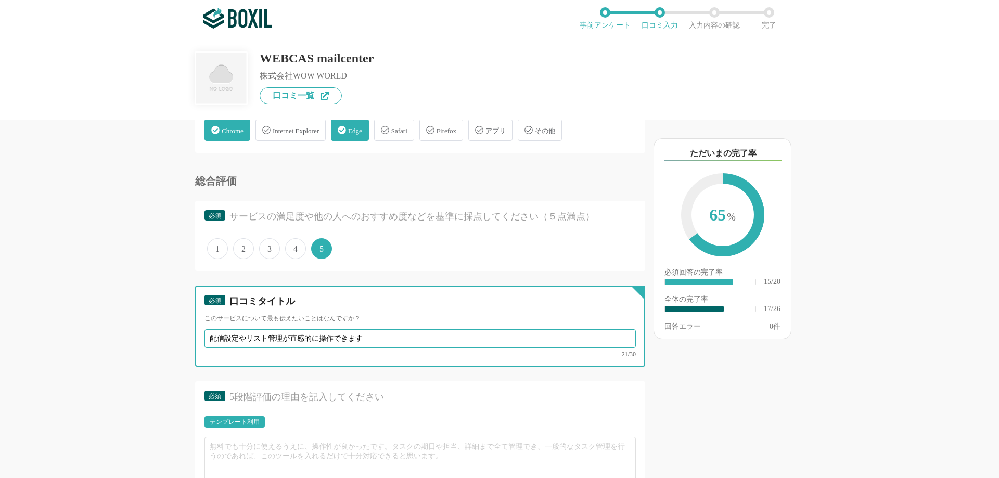
scroll to position [1560, 0]
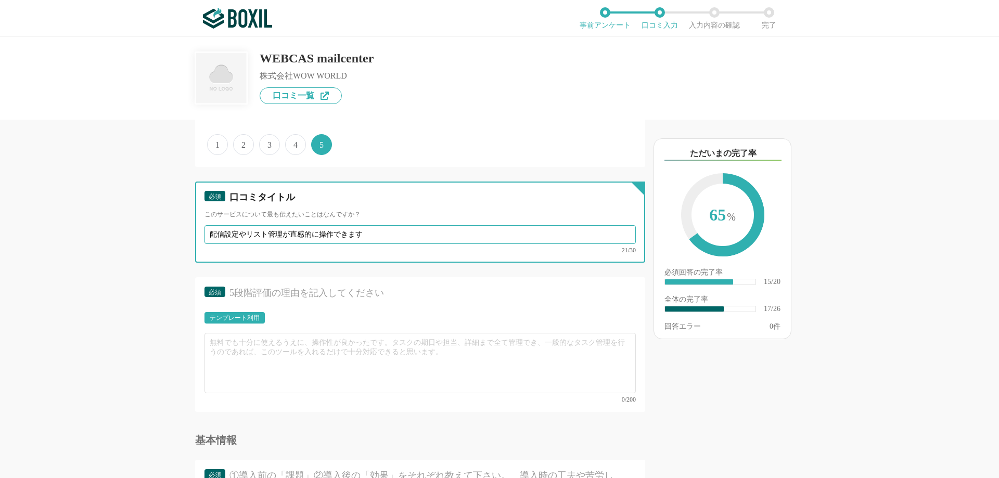
type input "配信設定やリスト管理が直感的に操作できます"
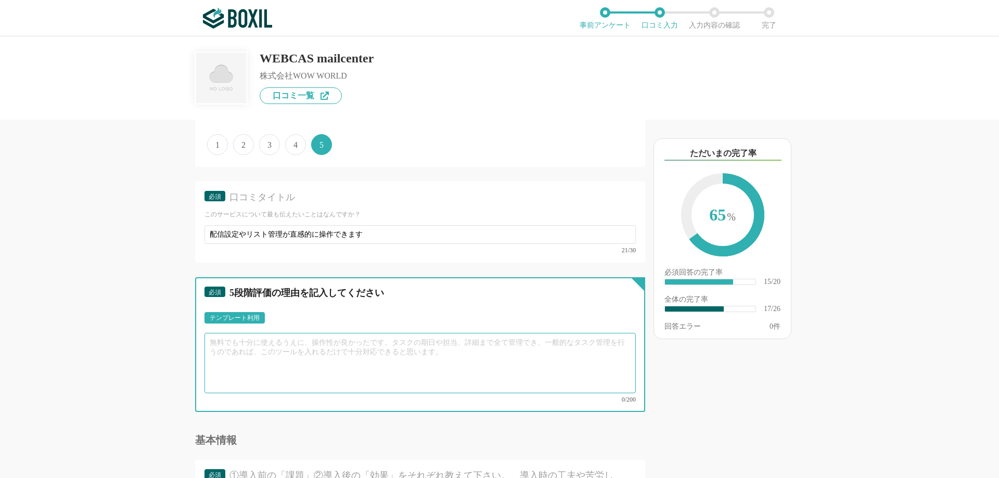
click at [400, 349] on textarea at bounding box center [419, 363] width 431 height 60
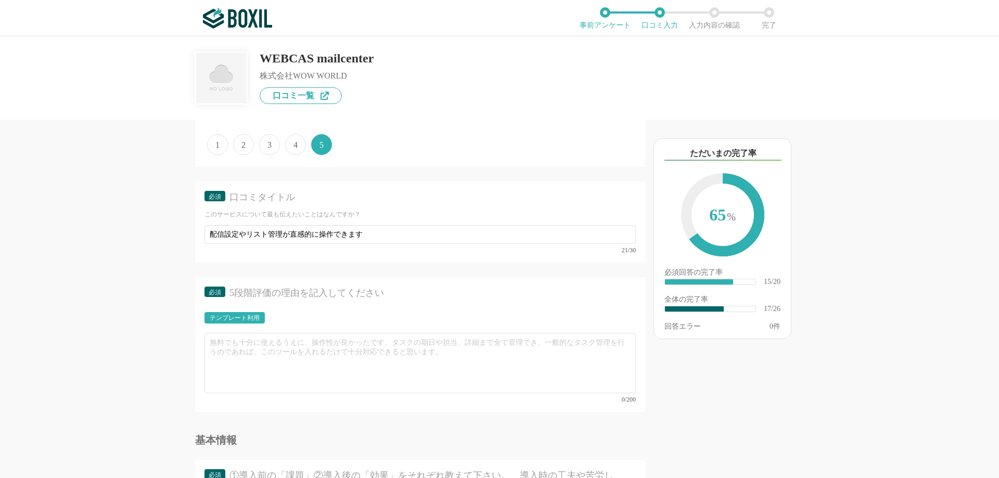
click at [252, 319] on div "テンプレート利用" at bounding box center [235, 318] width 50 height 6
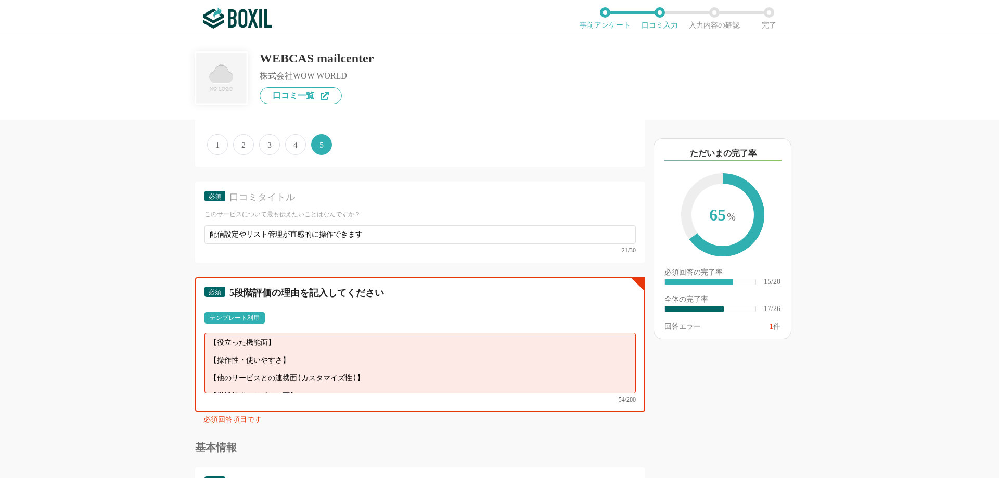
scroll to position [7, 0]
drag, startPoint x: 211, startPoint y: 341, endPoint x: 315, endPoint y: 384, distance: 112.2
click at [315, 384] on textarea "【役立った機能面】 【操作性・使いやすさ】 【他のサービスとの連携面(カスタマイズ性)】 【営業担当やサポート面】" at bounding box center [419, 363] width 431 height 60
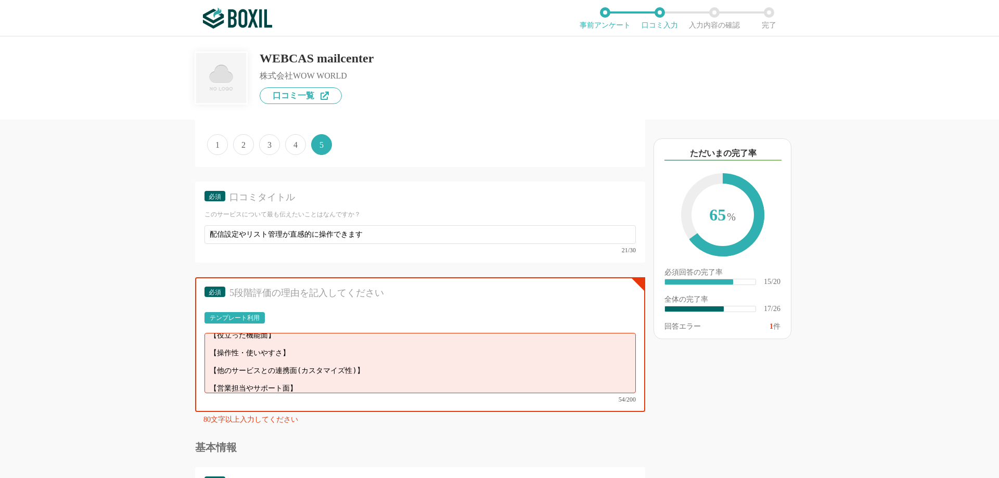
click at [158, 116] on div "WEBCAS mailcenter 株式会社WOW WORLD 口コミ一覧" at bounding box center [499, 77] width 999 height 83
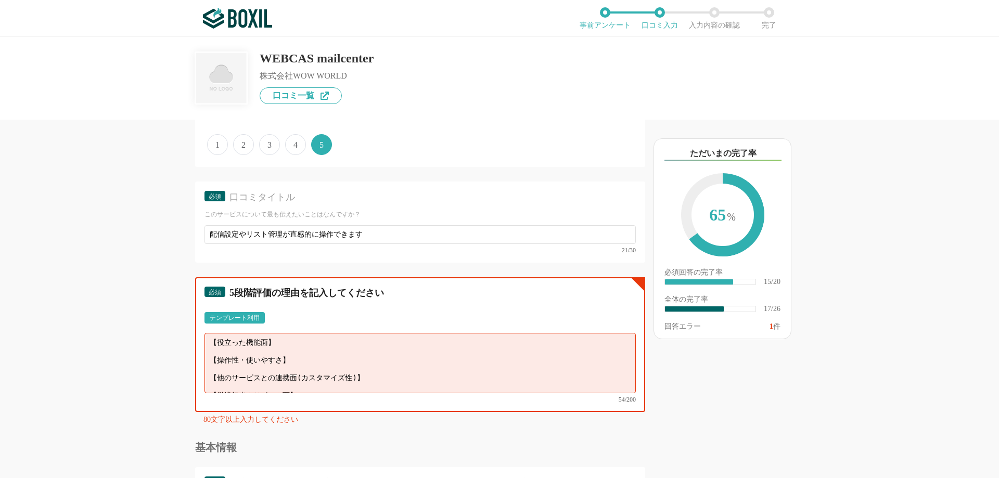
click at [287, 342] on textarea "【役立った機能面】 【操作性・使いやすさ】 【他のサービスとの連携面(カスタマイズ性)】 【営業担当やサポート面】" at bounding box center [419, 363] width 431 height 60
paste textarea "ターゲットごとに柔軟にセグメントを分けて配信できる機能が便利でした。"
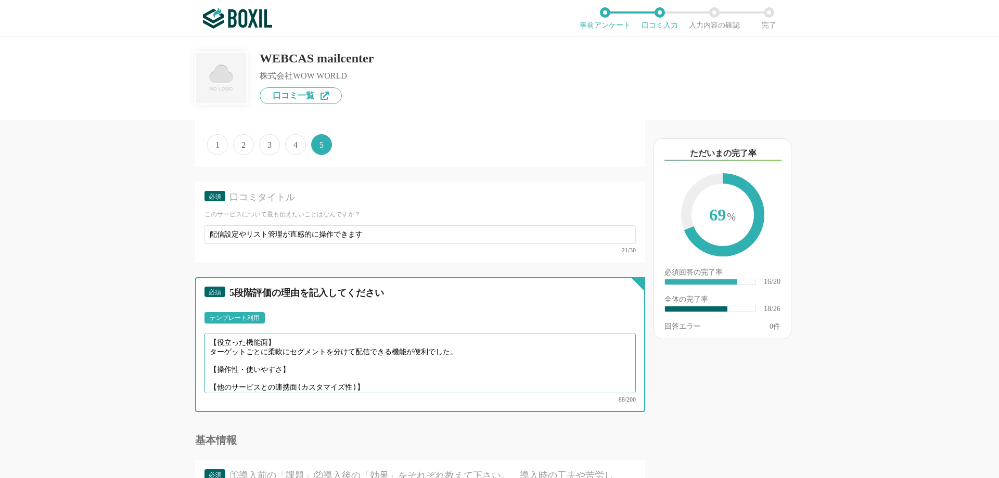
click at [296, 369] on textarea "【役立った機能面】 ターゲットごとに柔軟にセグメントを分けて配信できる機能が便利でした。 【操作性・使いやすさ】 【他のサービスとの連携面(カスタマイズ性)】…" at bounding box center [419, 363] width 431 height 60
paste textarea "設定フローが分かりやすく、配信ミスを防ぐための確認画面やテスト配信機能なども充実していて安心して使えました。"
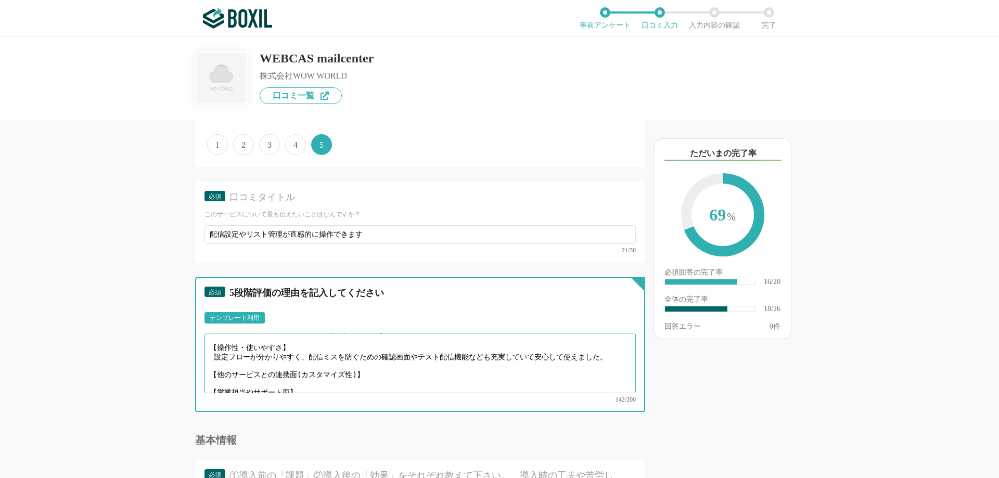
click at [372, 368] on textarea "【役立った機能面】 ターゲットごとに柔軟にセグメントを分けて配信できる機能が便利でした。 【操作性・使いやすさ】 設定フローが分かりやすく、配信ミスを防ぐため…" at bounding box center [419, 363] width 431 height 60
click at [363, 366] on textarea "【役立った機能面】 ターゲットごとに柔軟にセグメントを分けて配信できる機能が便利でした。 【操作性・使いやすさ】 設定フローが分かりやすく、配信ミスを防ぐため…" at bounding box center [419, 363] width 431 height 60
paste textarea "属性に基づく配信設定がしやすかったです。"
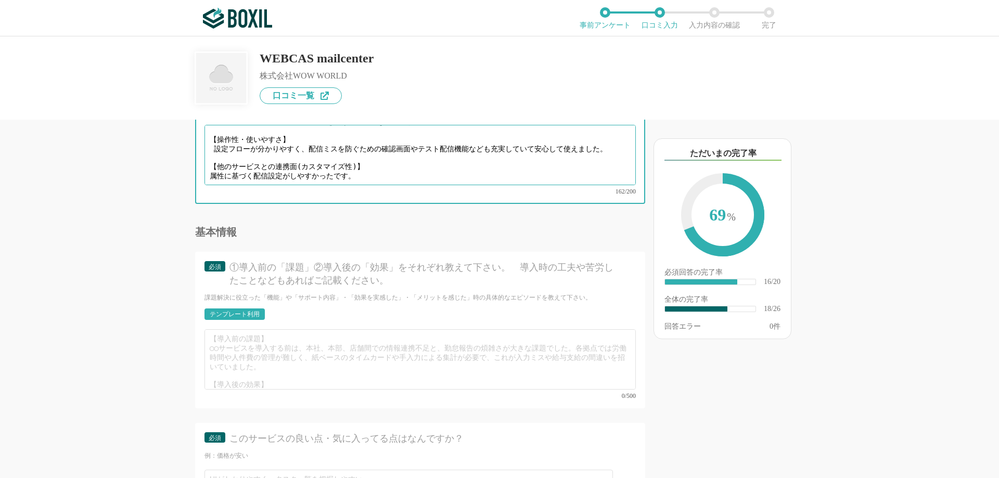
scroll to position [29, 0]
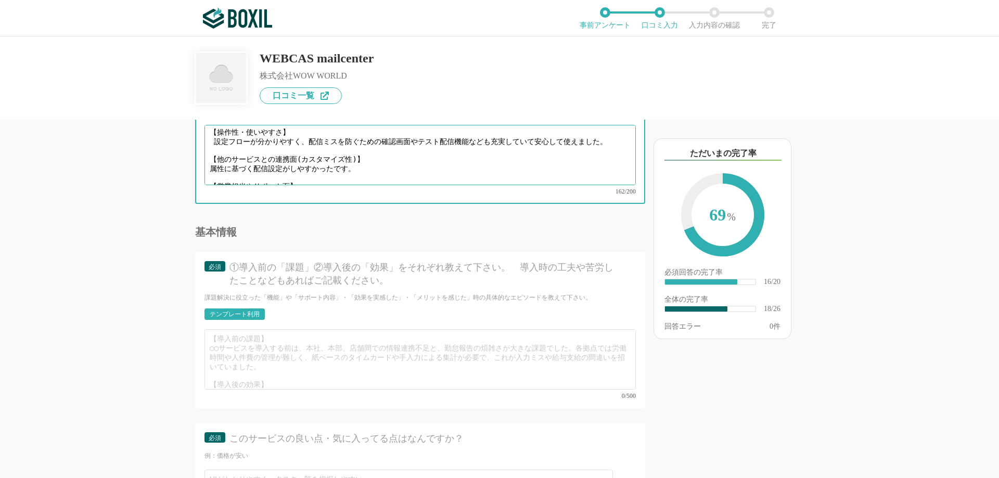
click at [316, 165] on textarea "【役立った機能面】 ターゲットごとに柔軟にセグメントを分けて配信できる機能が便利でした。 【操作性・使いやすさ】 設定フローが分かりやすく、配信ミスを防ぐため…" at bounding box center [419, 155] width 431 height 60
click at [301, 171] on textarea "【役立った機能面】 ターゲットごとに柔軟にセグメントを分けて配信できる機能が便利でした。 【操作性・使いやすさ】 設定フローが分かりやすく、配信ミスを防ぐため…" at bounding box center [419, 155] width 431 height 60
paste textarea "技術的な質問に対してもレスポンスが早く、的確な回答をもらえるので安心感がありま"
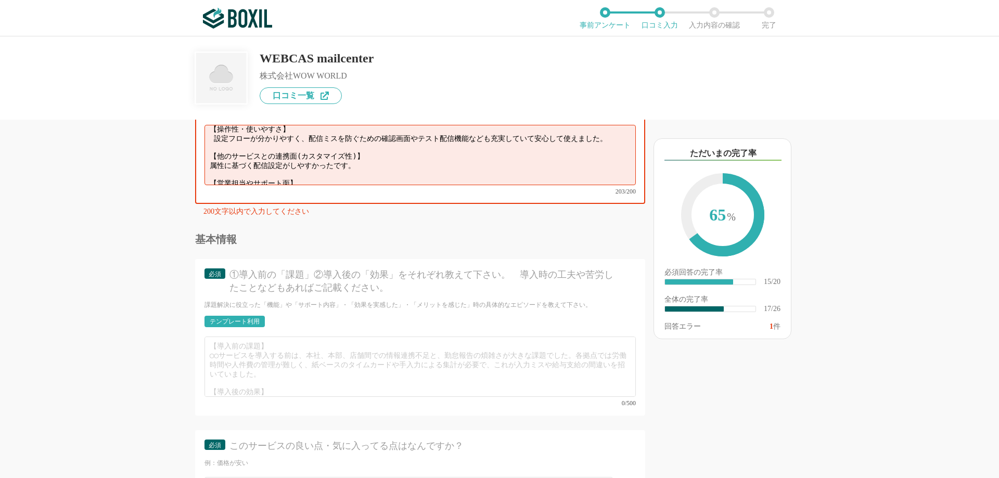
scroll to position [36, 0]
drag, startPoint x: 287, startPoint y: 172, endPoint x: 355, endPoint y: 170, distance: 68.2
click at [355, 170] on textarea "【役立った機能面】 ターゲットごとに柔軟にセグメントを分けて配信できる機能が便利でした。 【操作性・使いやすさ】 設定フローが分かりやすく、配信ミスを防ぐため…" at bounding box center [419, 155] width 431 height 60
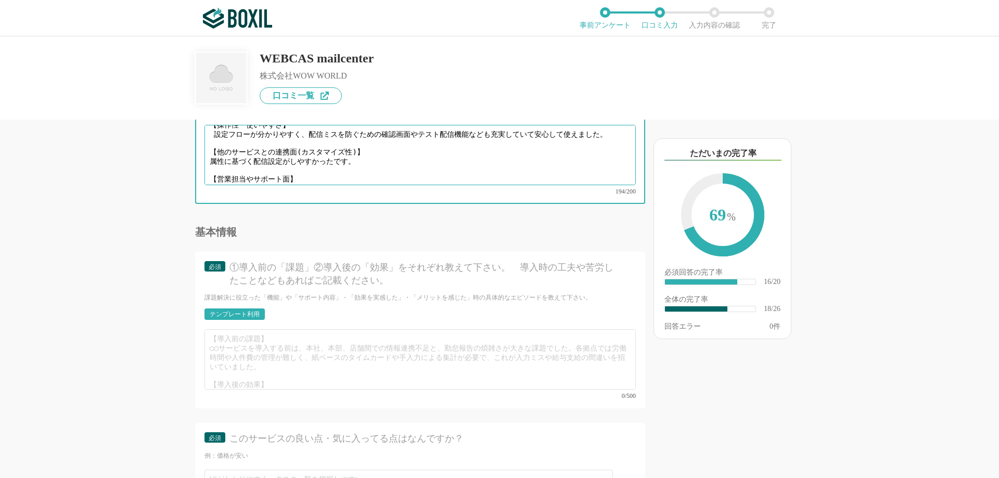
type textarea "【役立った機能面】 ターゲットごとに柔軟にセグメントを分けて配信できる機能が便利でした。 【操作性・使いやすさ】 設定フローが分かりやすく、配信ミスを防ぐため…"
click at [319, 196] on div "必須 5段階評価の理由を記入してください テンプレート利用 ፠テンプレート文言が変更されてない箇所がある、または使用できないテキスト（記号）が含まれています。…" at bounding box center [420, 136] width 450 height 135
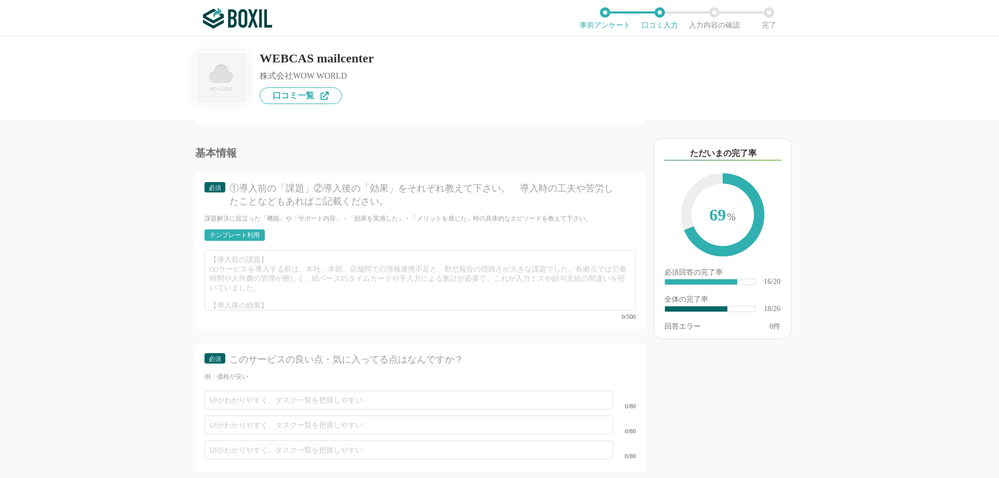
scroll to position [1873, 0]
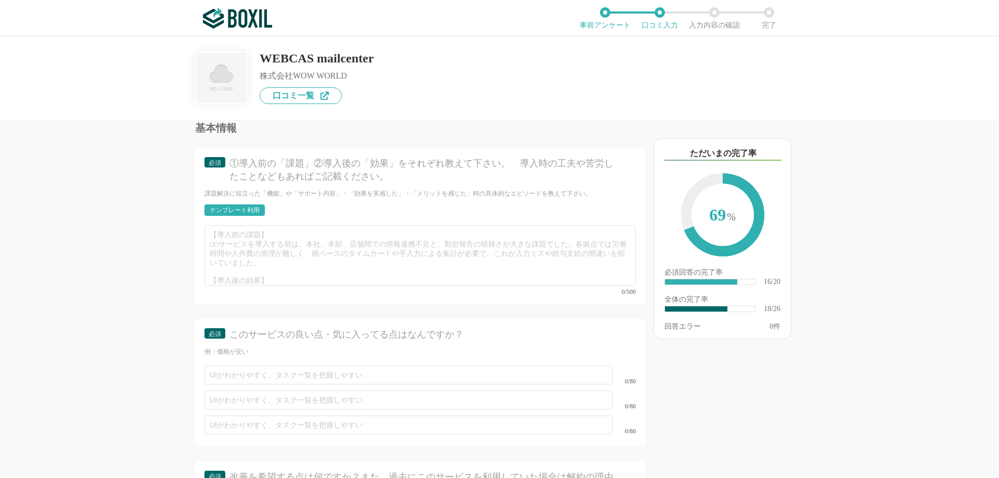
click at [246, 207] on div "テンプレート利用" at bounding box center [235, 210] width 50 height 6
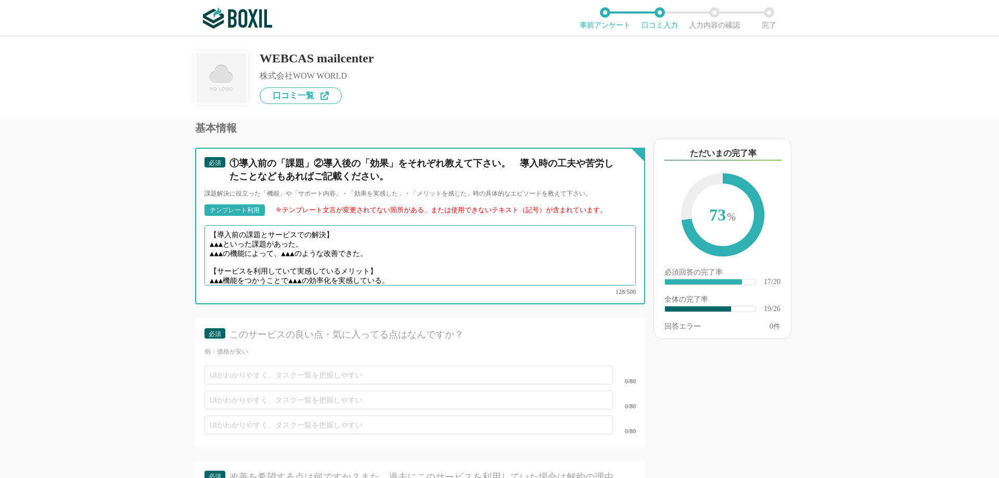
scroll to position [7, 0]
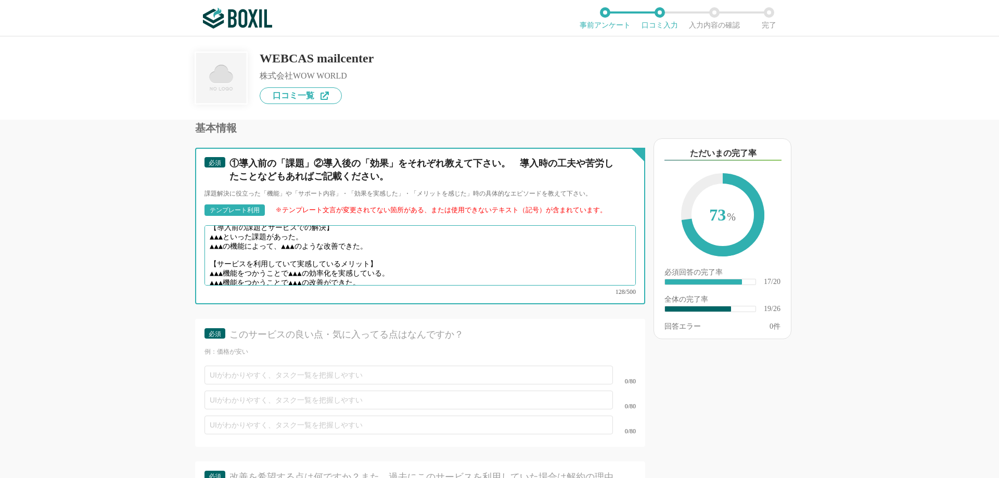
drag, startPoint x: 211, startPoint y: 226, endPoint x: 396, endPoint y: 280, distance: 193.4
click at [396, 280] on div "【導入前の課題とサービスでの解決】 ▲▲▲といった課題があった。 ▲▲▲の機能によって、▲▲▲のような改善できた。 【サービスを利用していて実感しているメリッ…" at bounding box center [419, 260] width 431 height 70
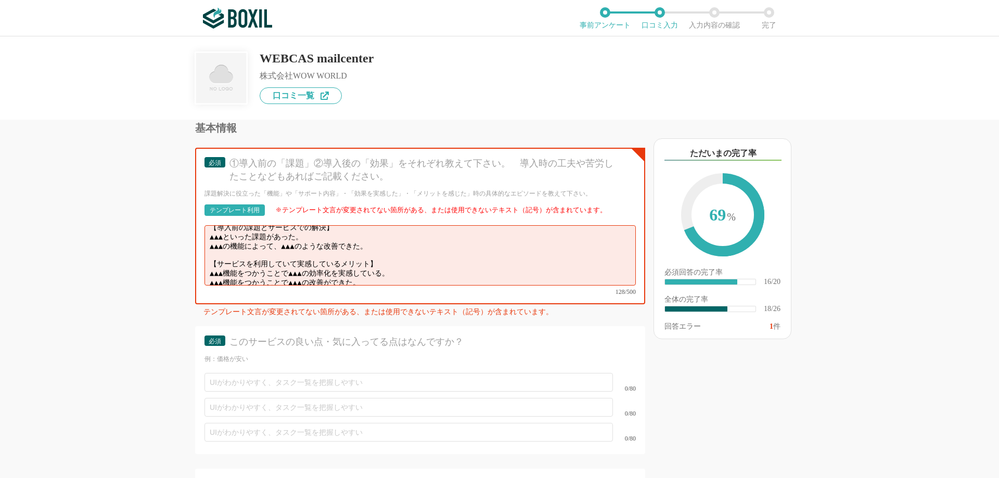
click at [148, 151] on div "他のサービス・ツールと連携していますか？ ※複数選択可 例：Slack、Salesforce 選択したサービス 未選択 Microsoft Outlook 必…" at bounding box center [385, 299] width 520 height 358
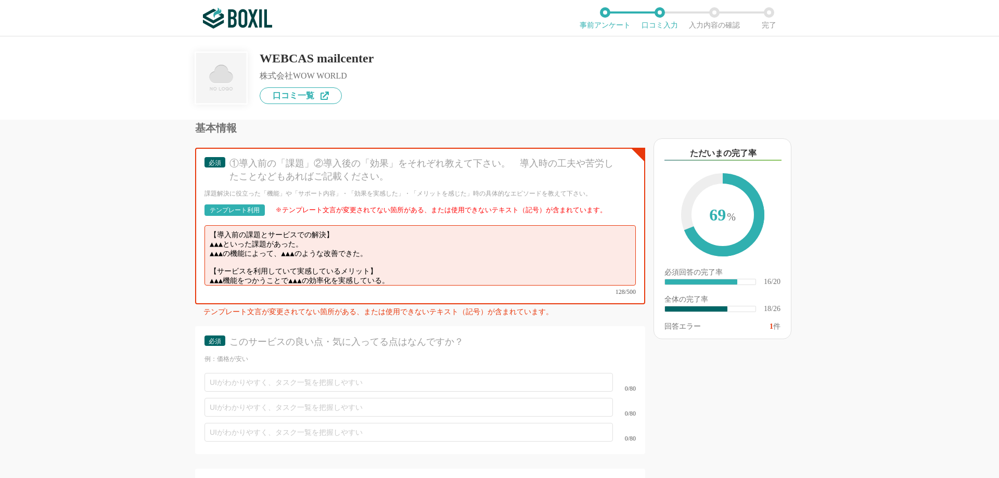
click at [68, 302] on div "他のサービス・ツールと連携していますか？ ※複数選択可 例：Slack、Salesforce 選択したサービス 未選択 Microsoft Outlook 必…" at bounding box center [499, 257] width 999 height 442
